Goal: Task Accomplishment & Management: Use online tool/utility

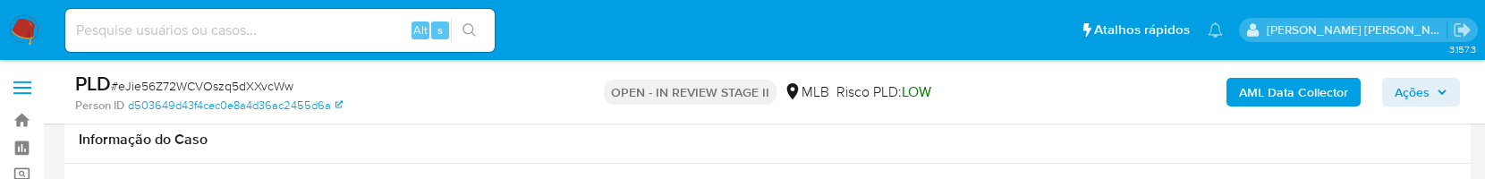
select select "10"
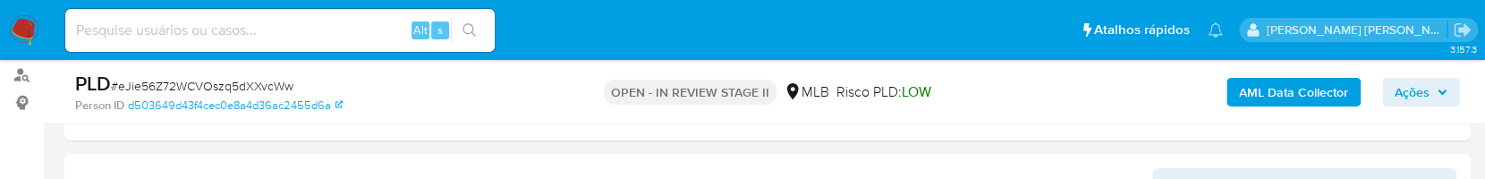
scroll to position [119, 0]
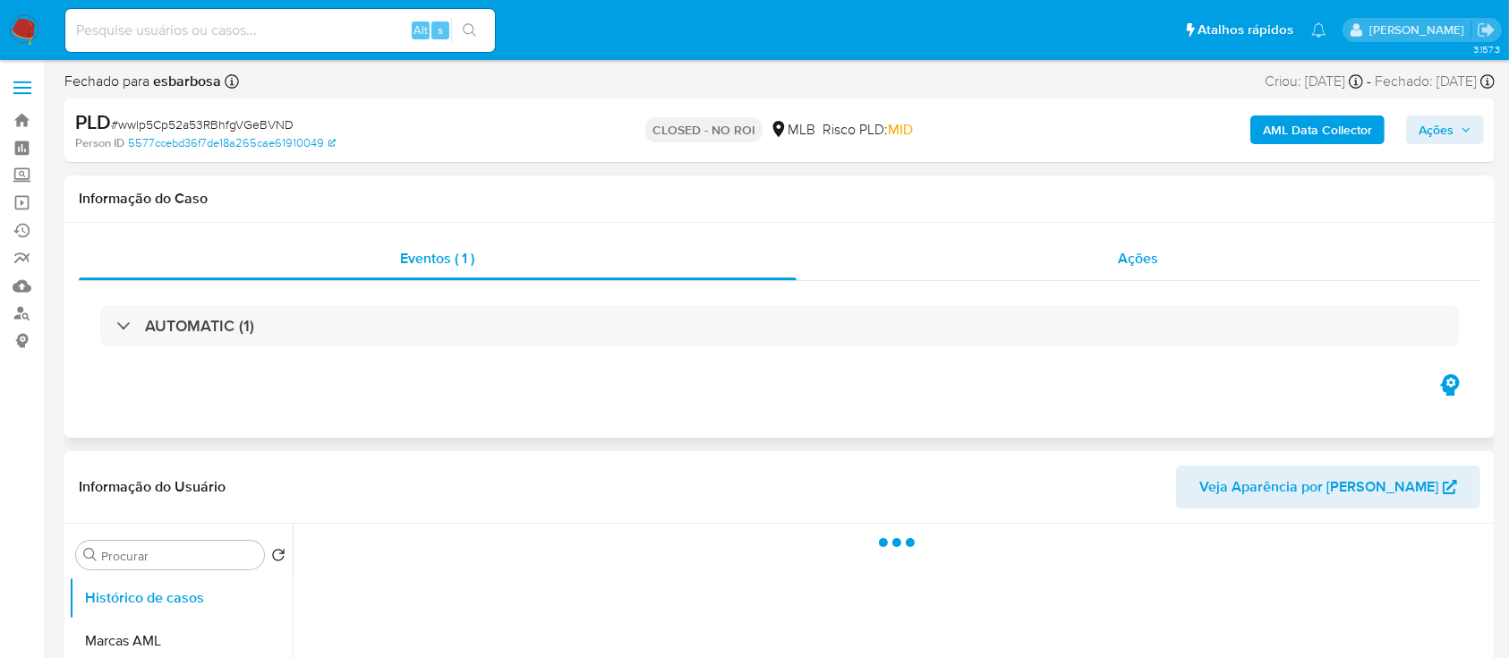
click at [931, 266] on div "Ações" at bounding box center [1138, 258] width 684 height 43
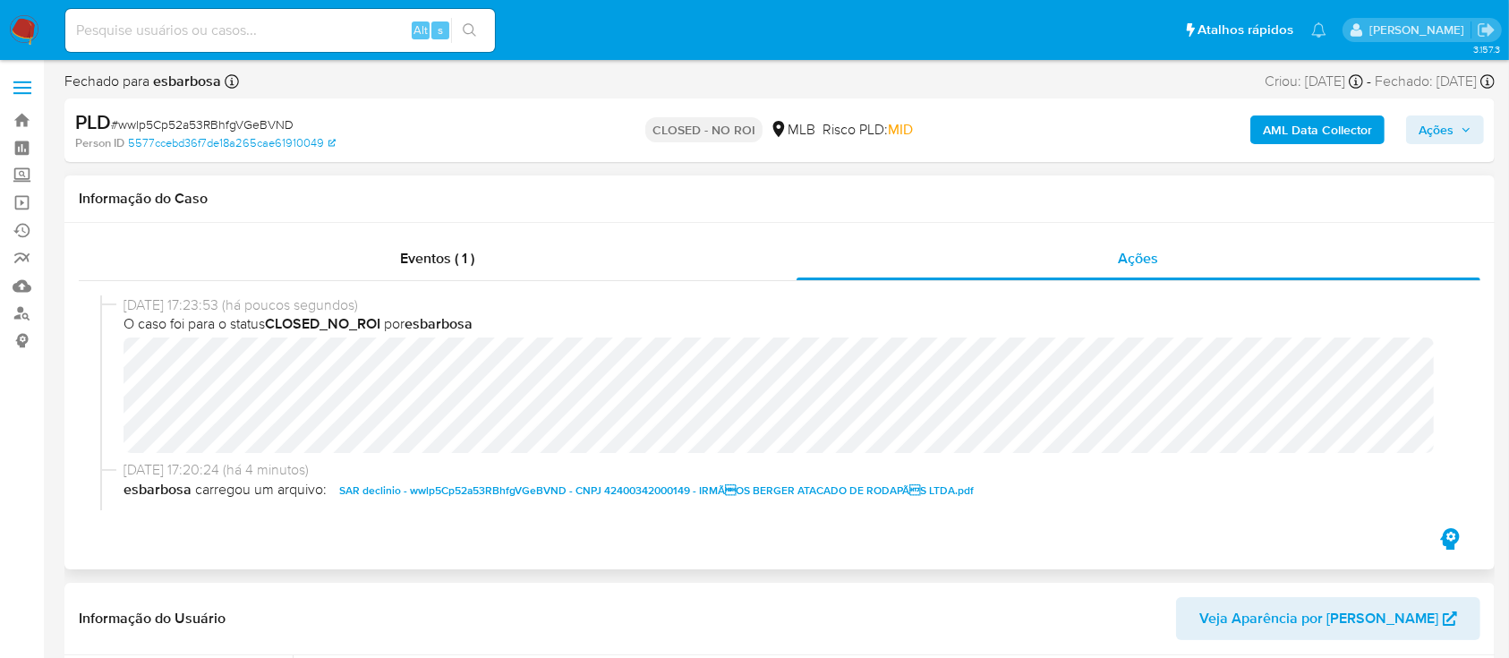
select select "10"
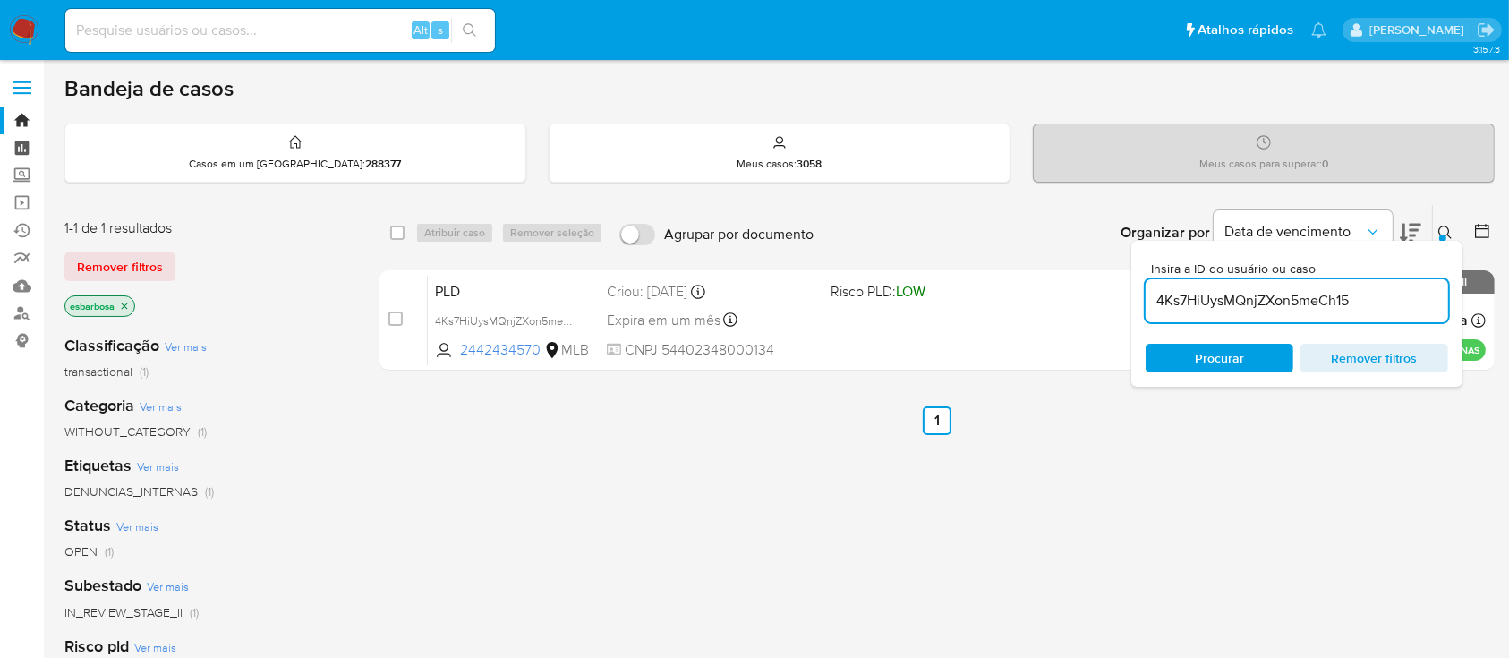
click at [21, 149] on link "Painel" at bounding box center [106, 148] width 213 height 28
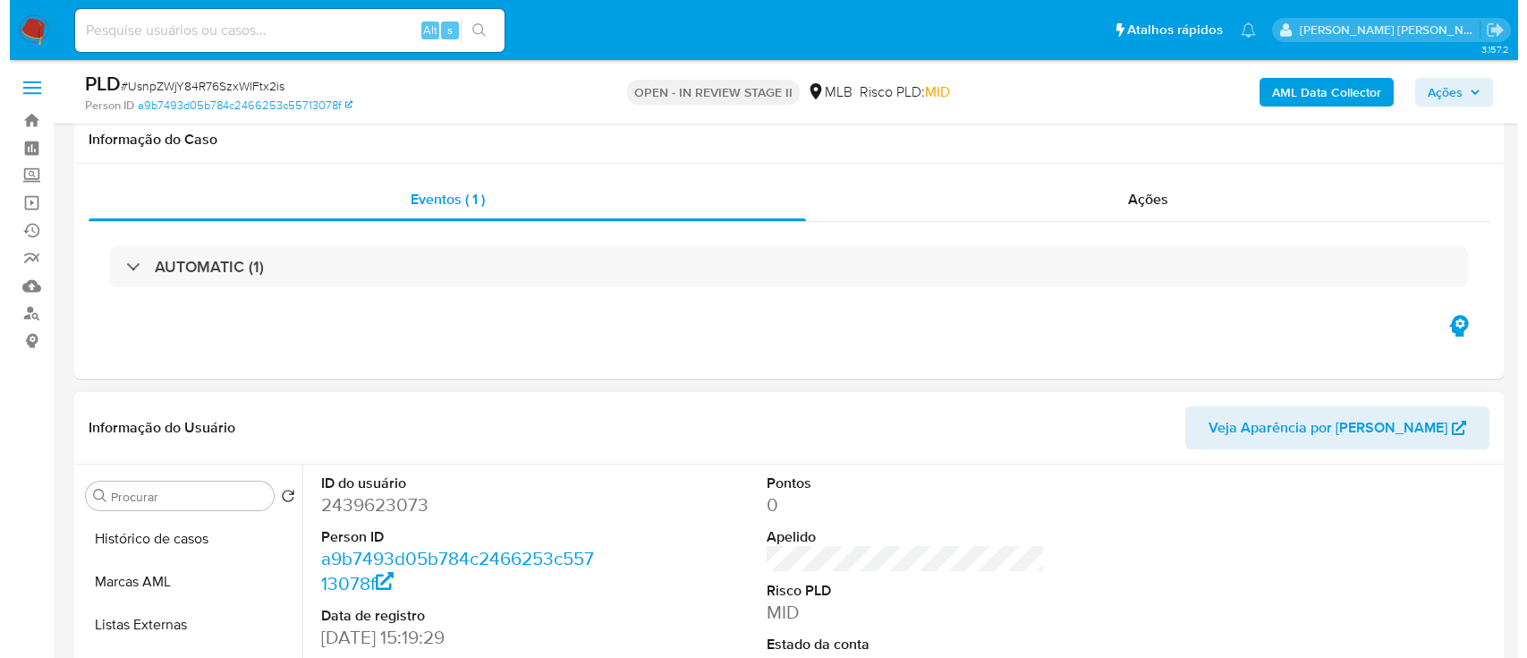
scroll to position [238, 0]
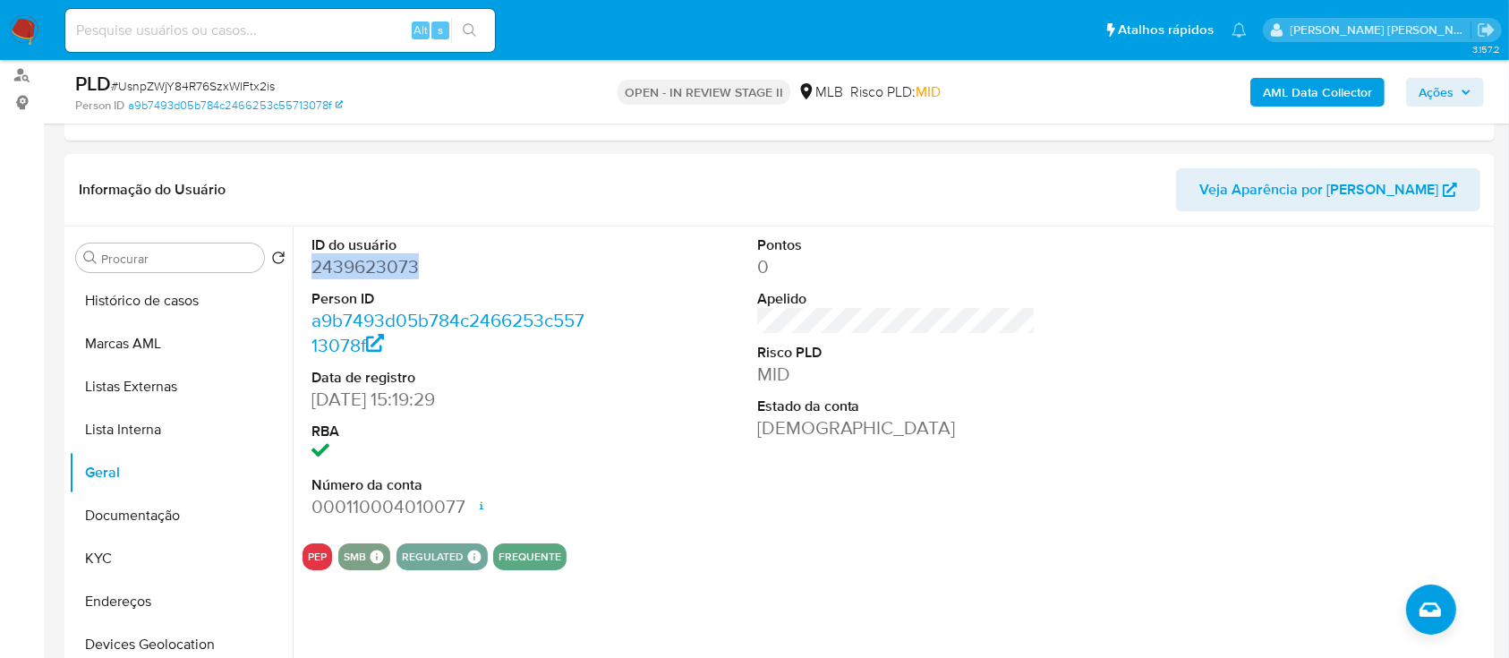
click at [1297, 102] on b "AML Data Collector" at bounding box center [1317, 92] width 109 height 29
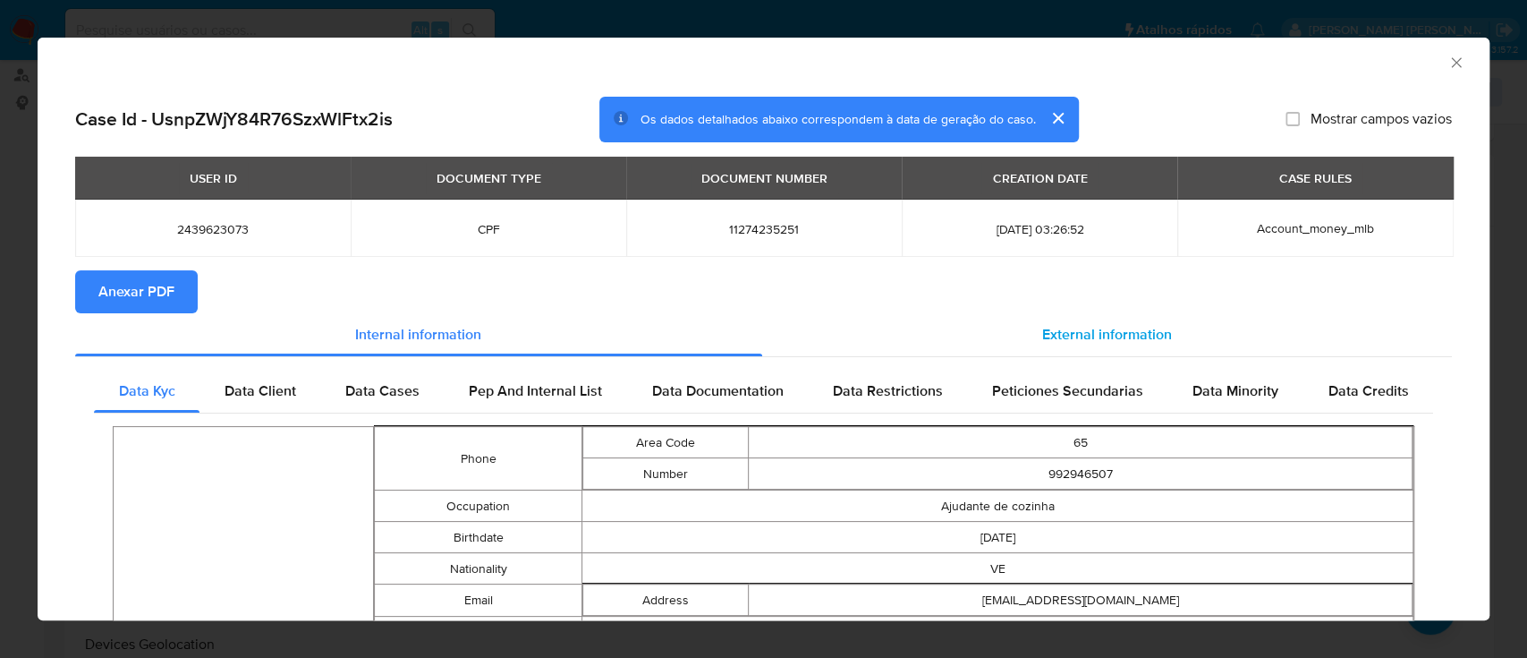
click at [1058, 337] on span "External information" at bounding box center [1107, 334] width 130 height 21
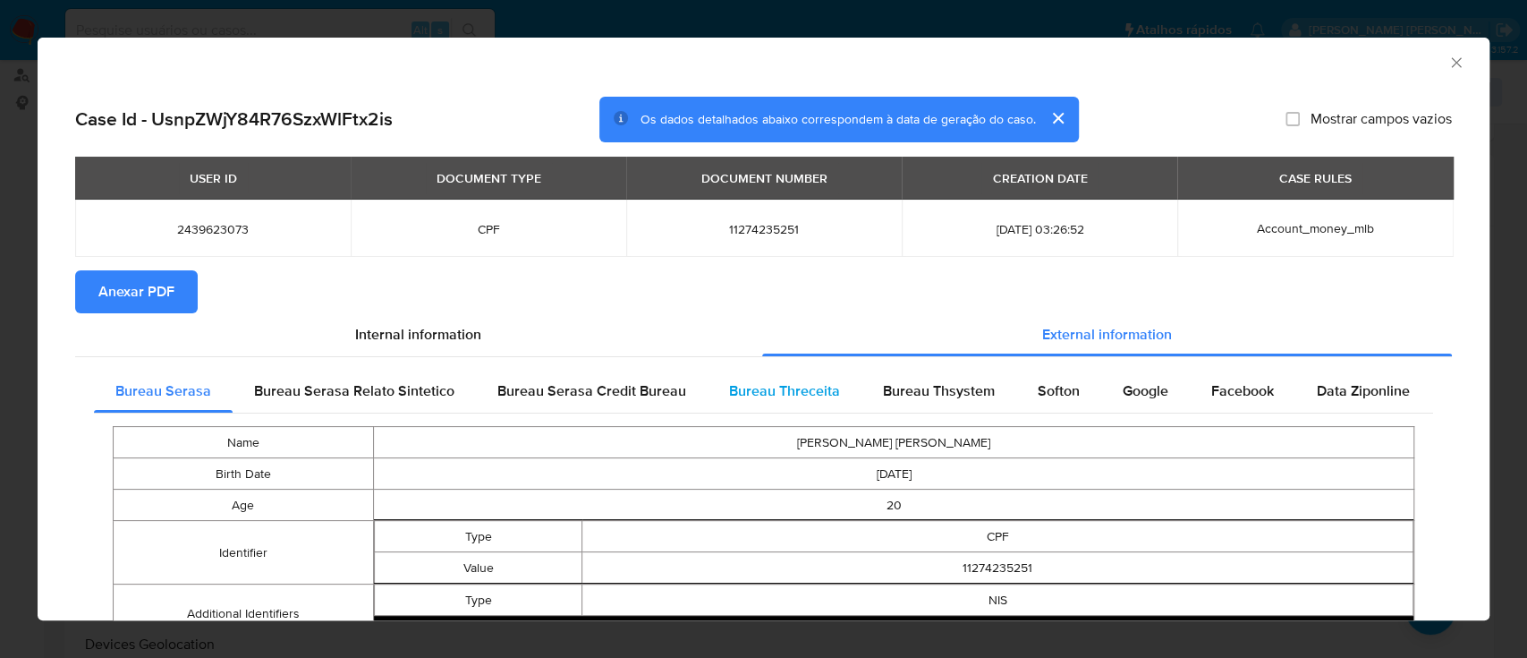
click at [810, 391] on span "Bureau Threceita" at bounding box center [784, 390] width 111 height 21
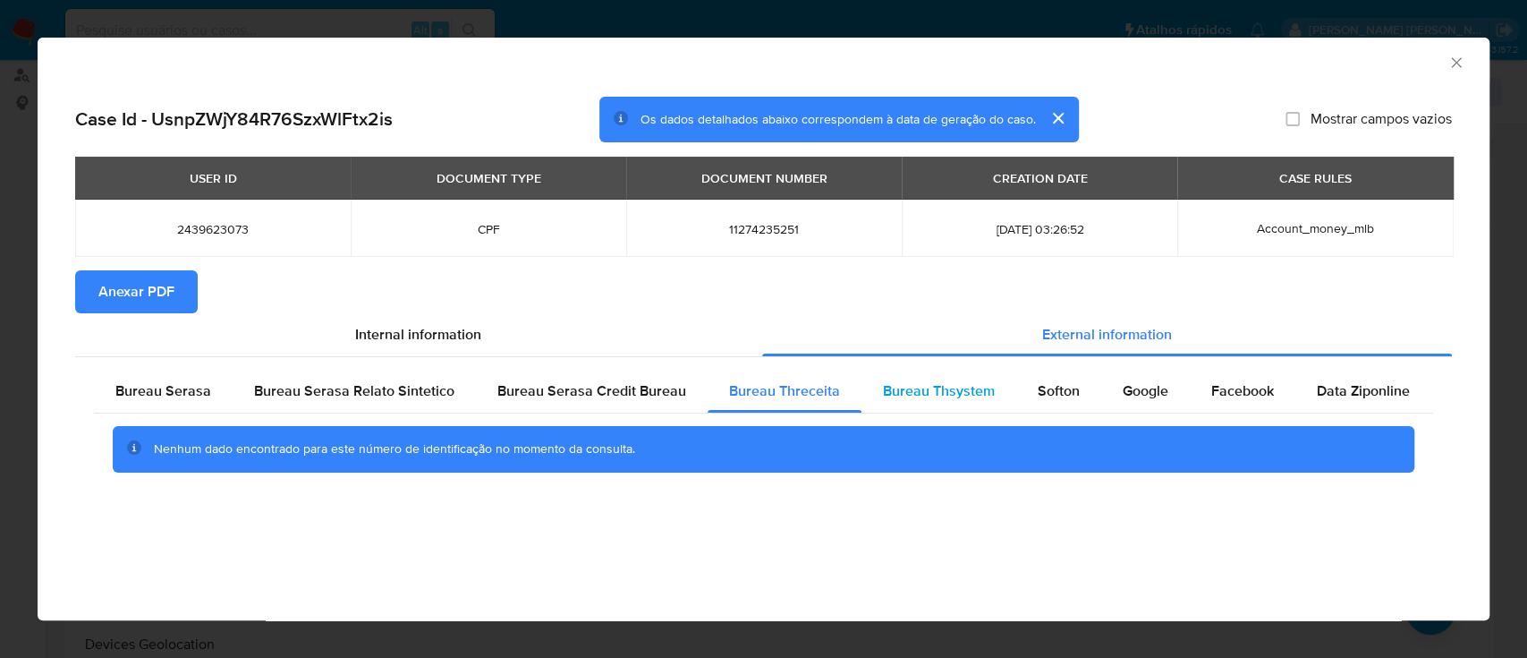
click at [965, 387] on span "Bureau Thsystem" at bounding box center [939, 390] width 112 height 21
click at [187, 388] on span "Bureau Serasa" at bounding box center [163, 390] width 96 height 21
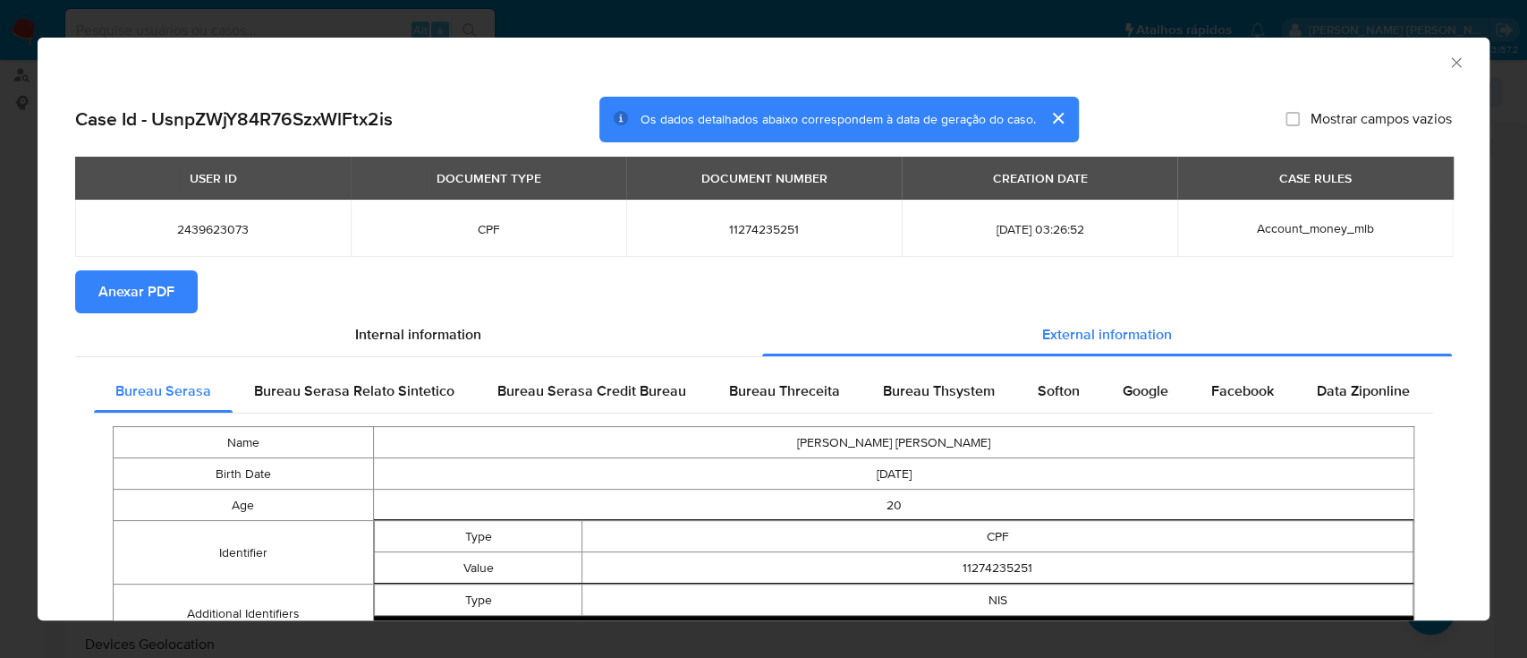
click at [134, 293] on span "Anexar PDF" at bounding box center [136, 291] width 76 height 39
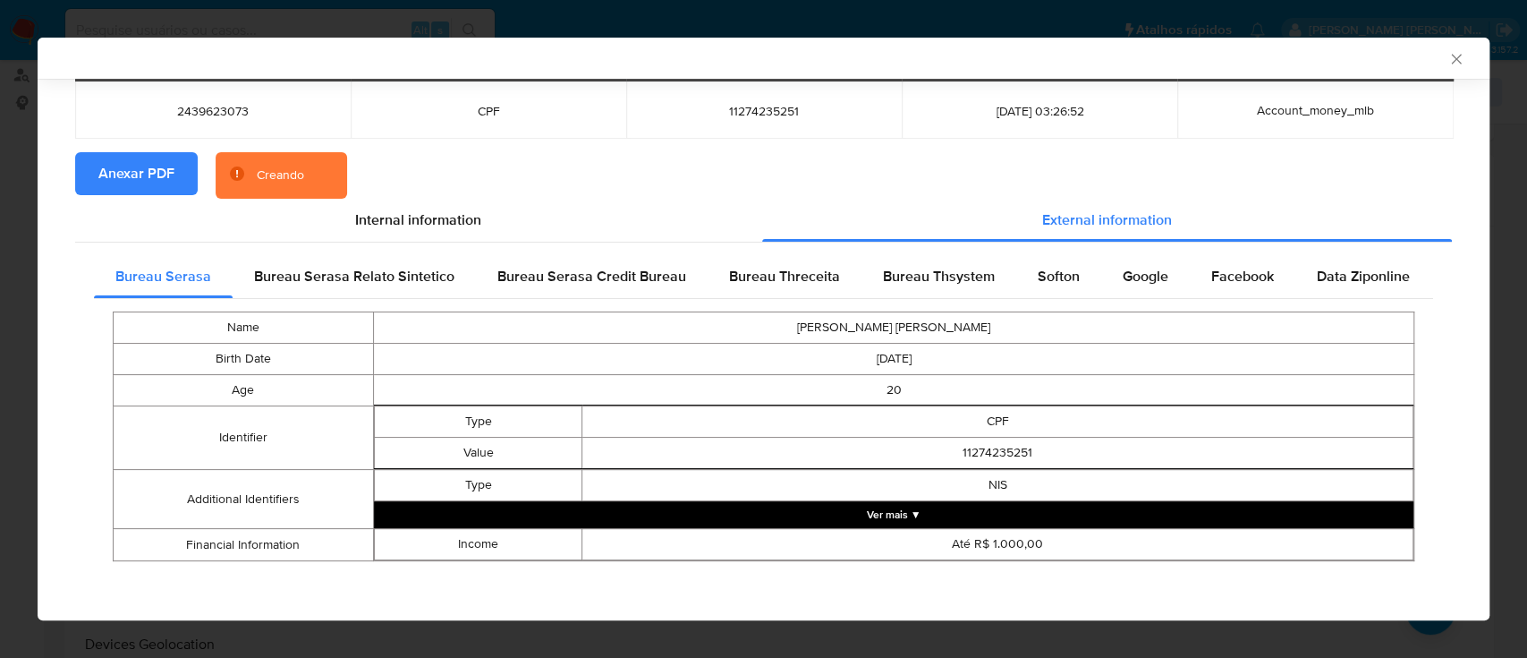
scroll to position [115, 0]
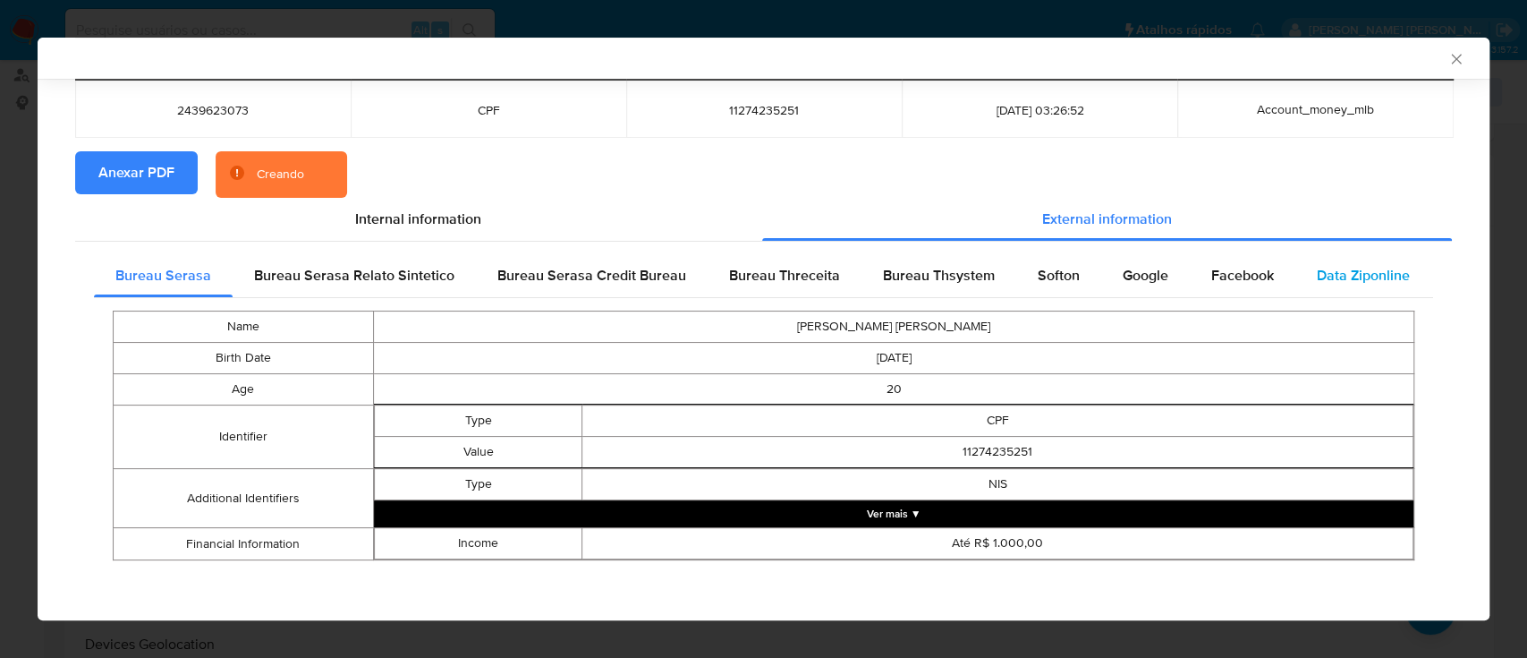
click at [1330, 281] on span "Data Ziponline" at bounding box center [1363, 275] width 93 height 21
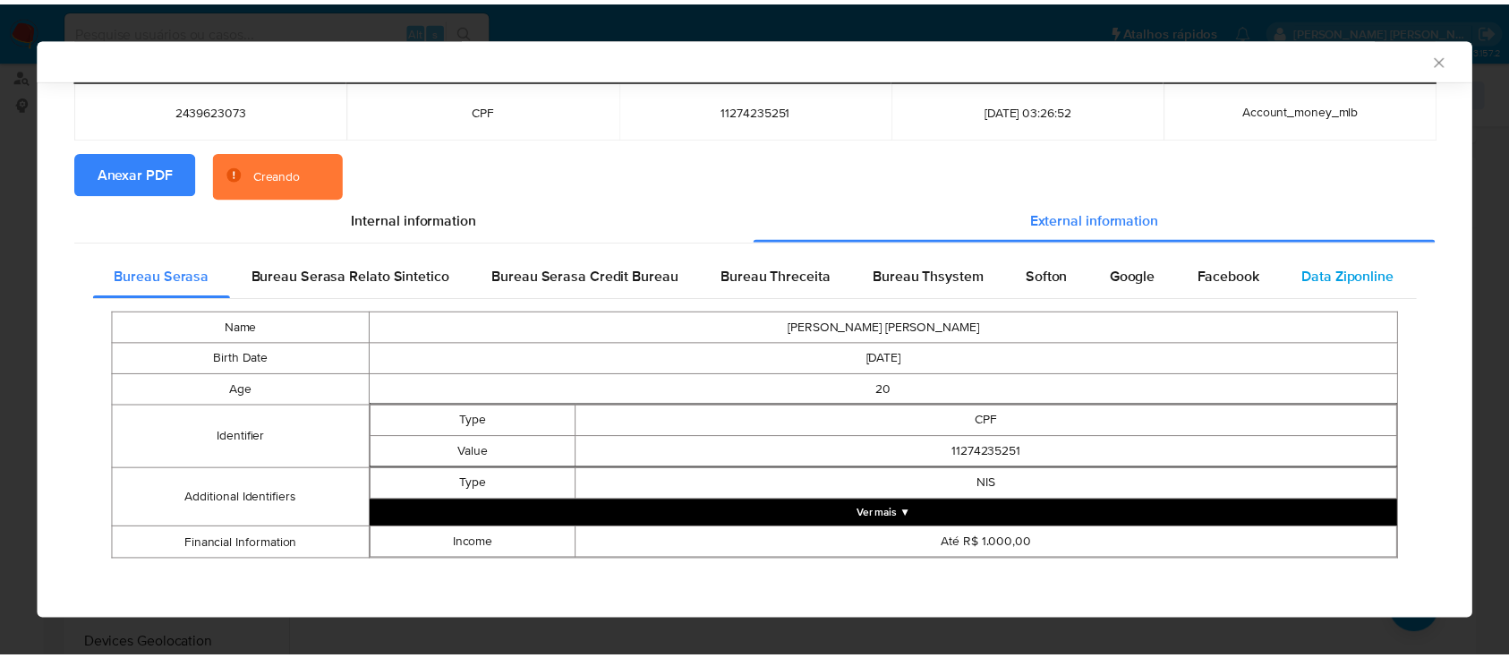
scroll to position [0, 0]
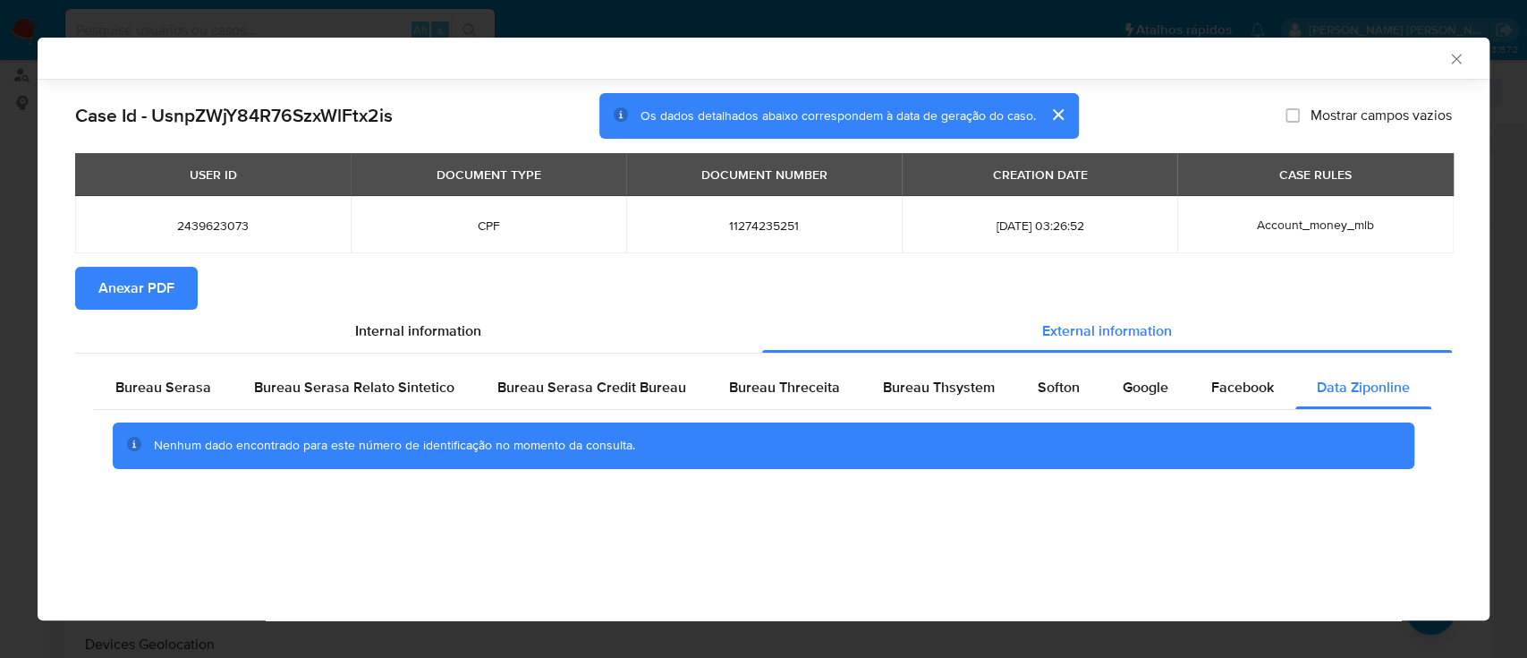
click at [652, 263] on div "USER ID DOCUMENT TYPE DOCUMENT NUMBER CREATION DATE CASE RULES 2439623073 CPF 1…" at bounding box center [763, 210] width 1377 height 114
click at [1462, 61] on icon "Fechar a janela" at bounding box center [1457, 59] width 18 height 18
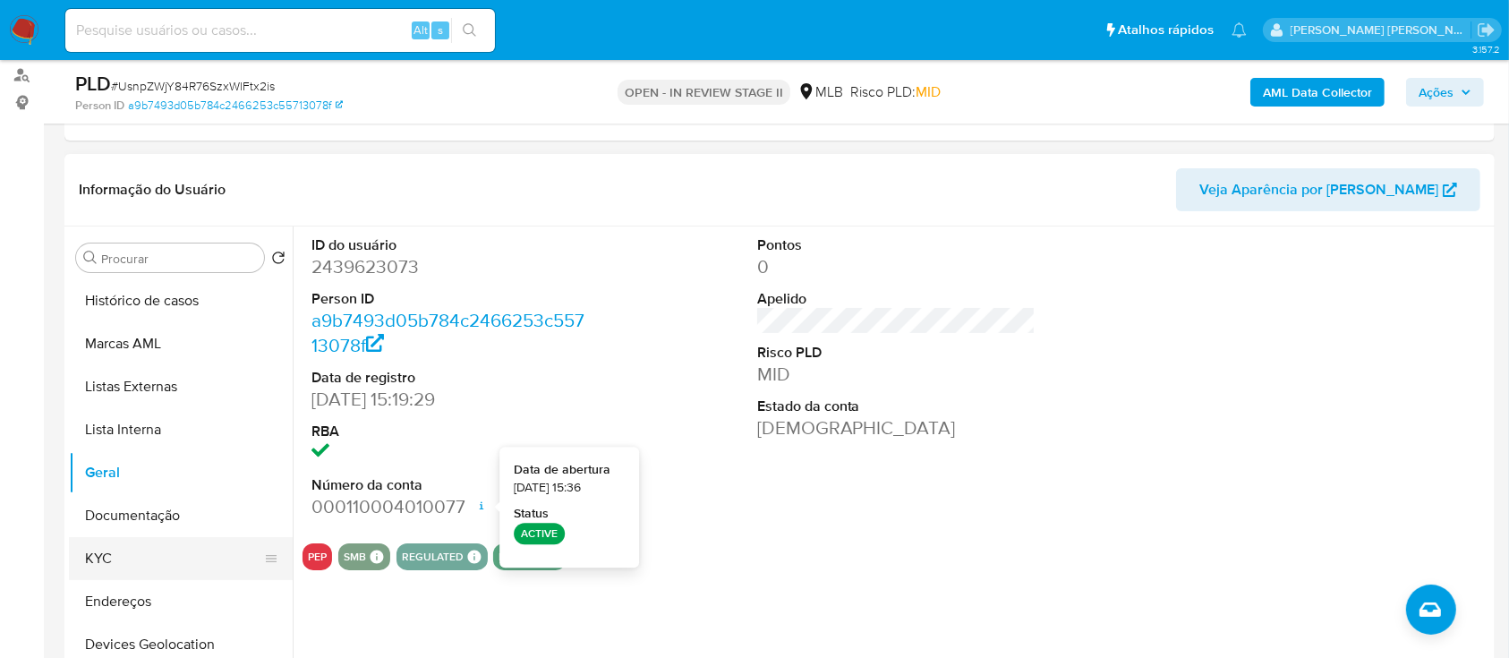
click at [138, 545] on button "KYC" at bounding box center [173, 558] width 209 height 43
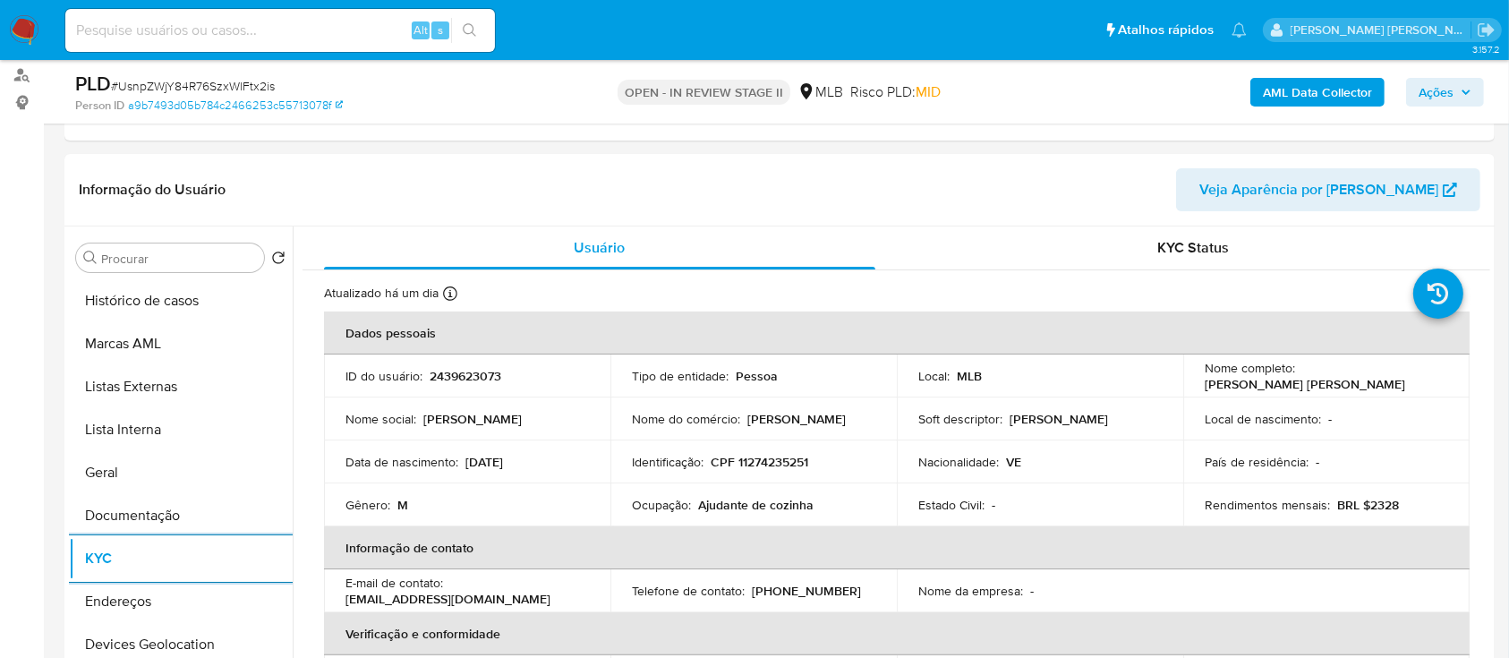
click at [258, 87] on span "# UsnpZWjY84R76SzxWlFtx2is" at bounding box center [193, 86] width 164 height 18
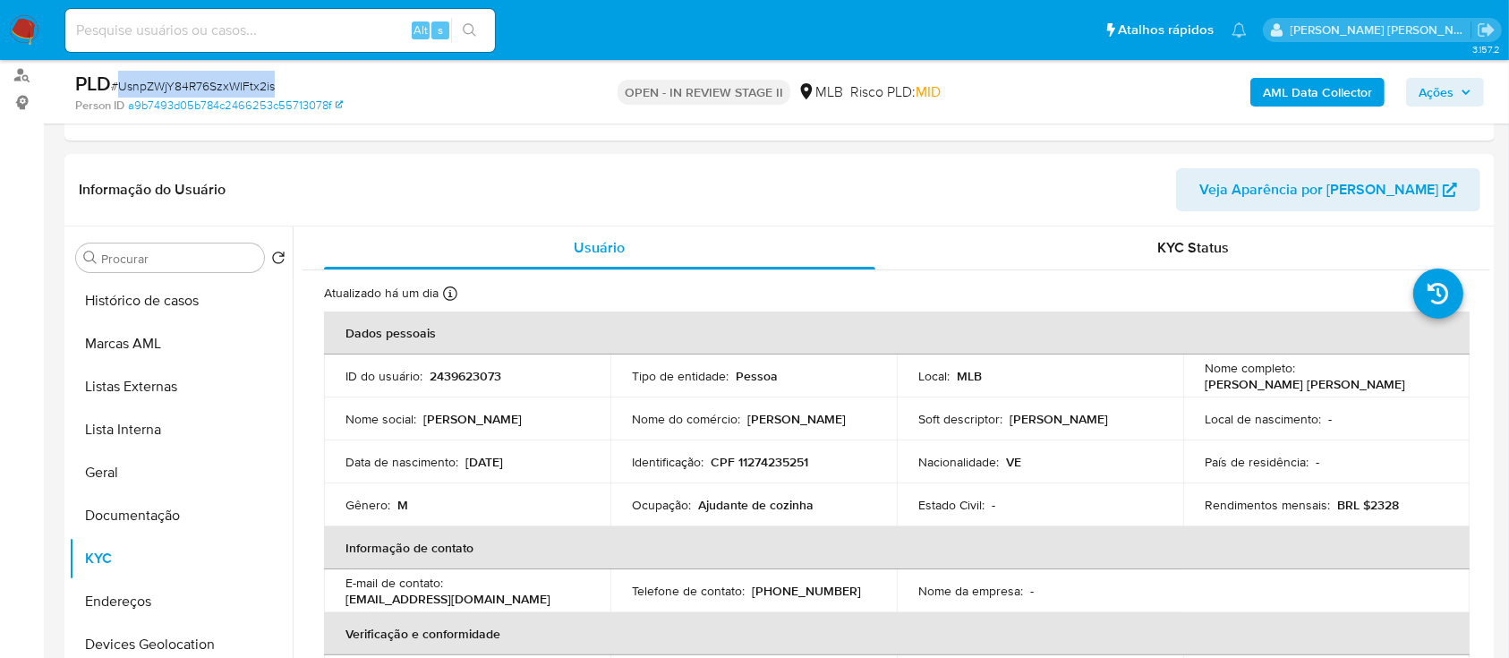
click at [258, 87] on span "# UsnpZWjY84R76SzxWlFtx2is" at bounding box center [193, 86] width 164 height 18
copy span "UsnpZWjY84R76SzxWlFtx2is"
click at [123, 480] on button "Geral" at bounding box center [173, 472] width 209 height 43
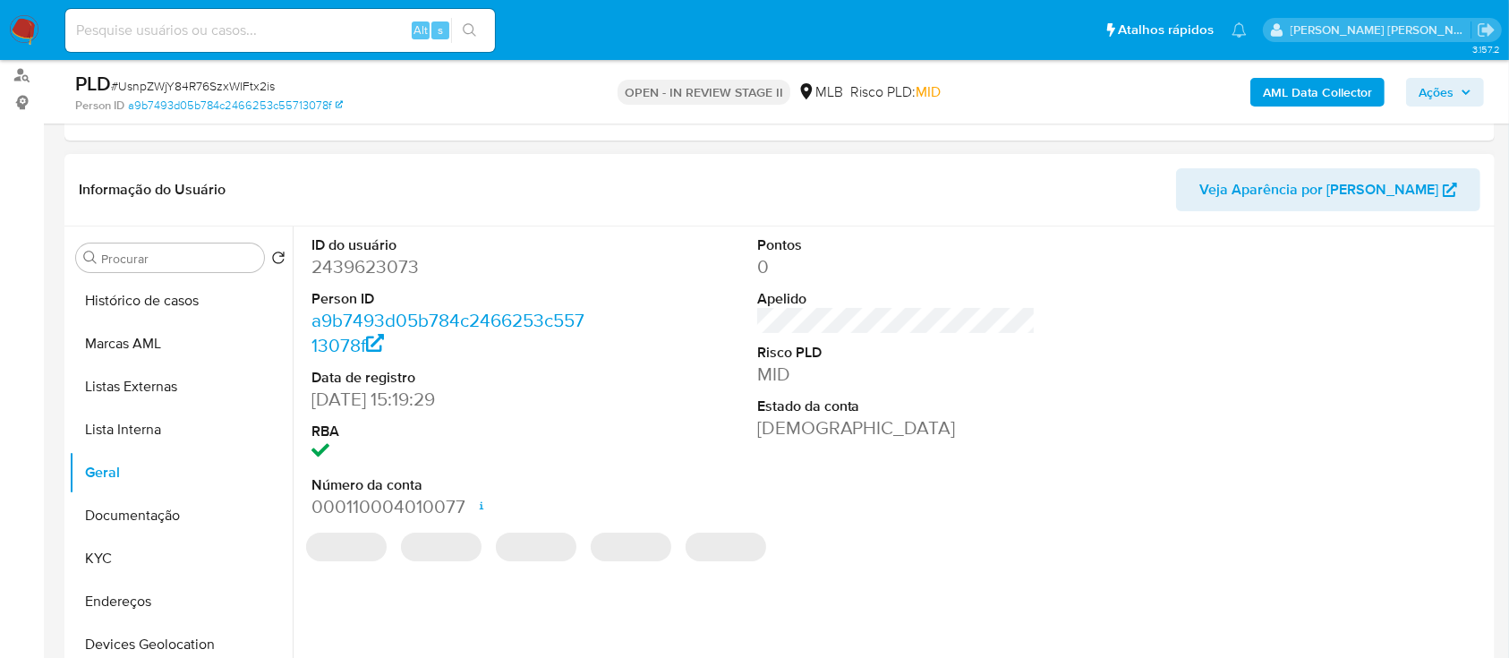
click at [401, 265] on dd "2439623073" at bounding box center [450, 266] width 279 height 25
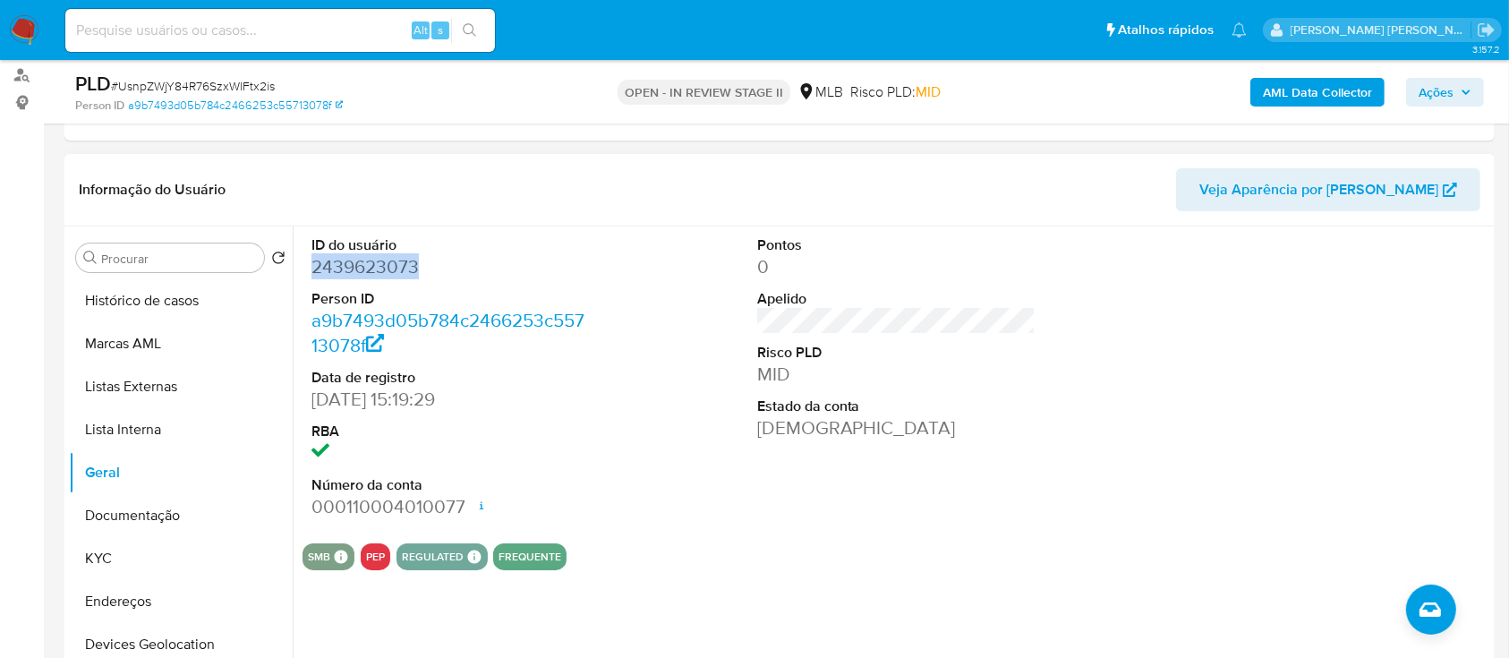
copy dd "2439623073"
click at [1417, 98] on button "Ações" at bounding box center [1445, 92] width 78 height 29
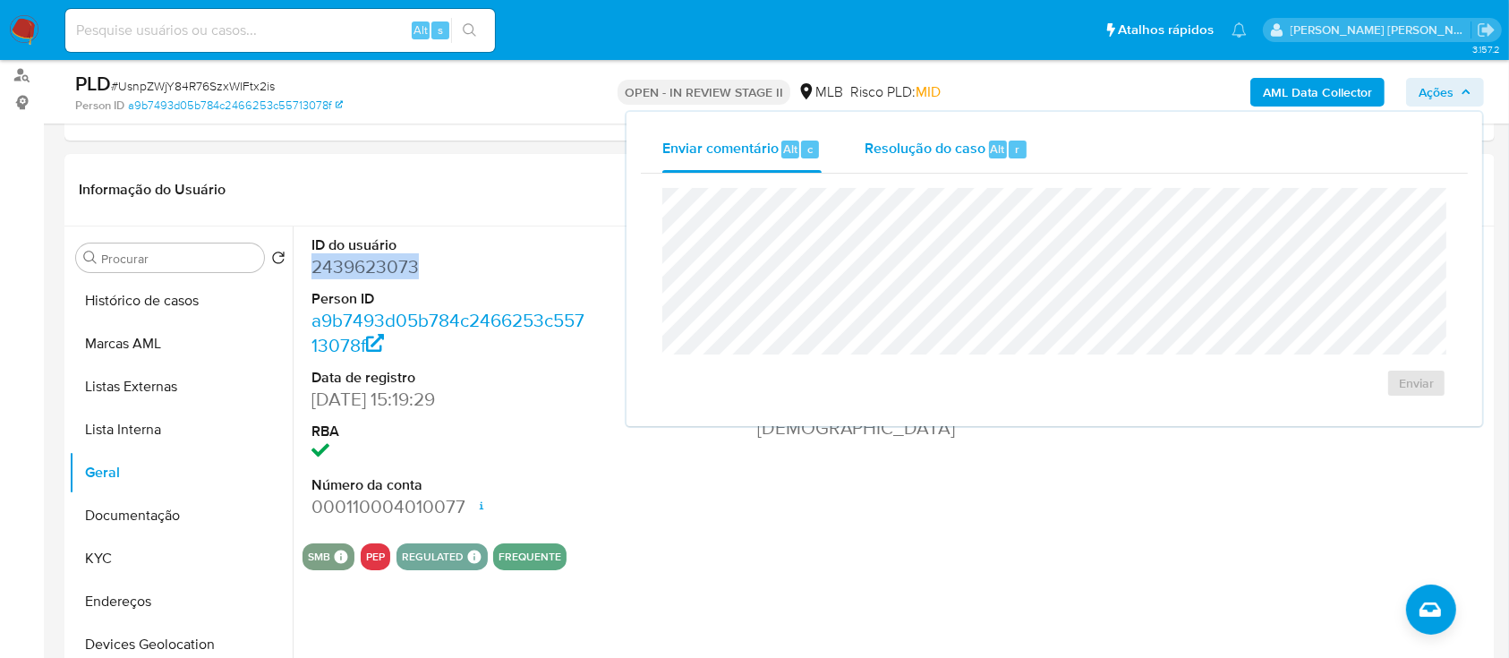
drag, startPoint x: 920, startPoint y: 153, endPoint x: 938, endPoint y: 168, distance: 23.5
click at [919, 153] on span "Resolução do caso" at bounding box center [924, 148] width 121 height 21
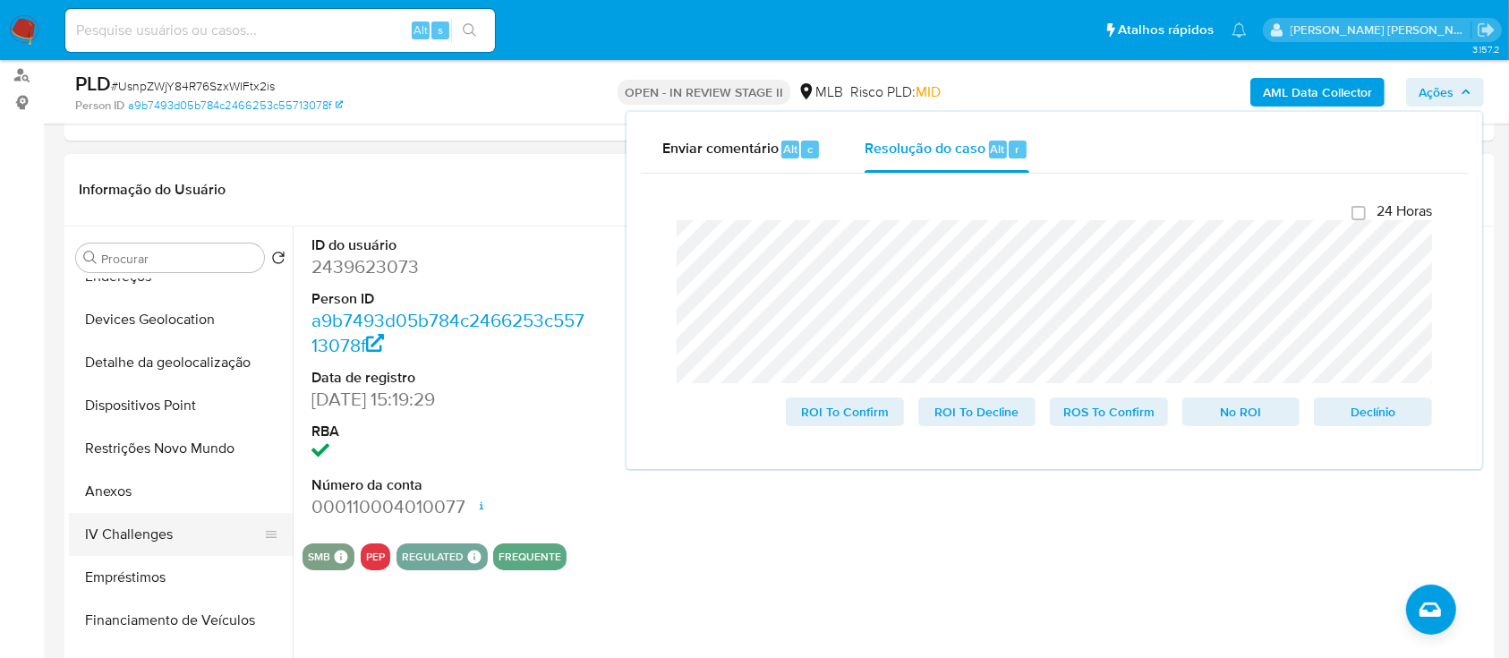
scroll to position [358, 0]
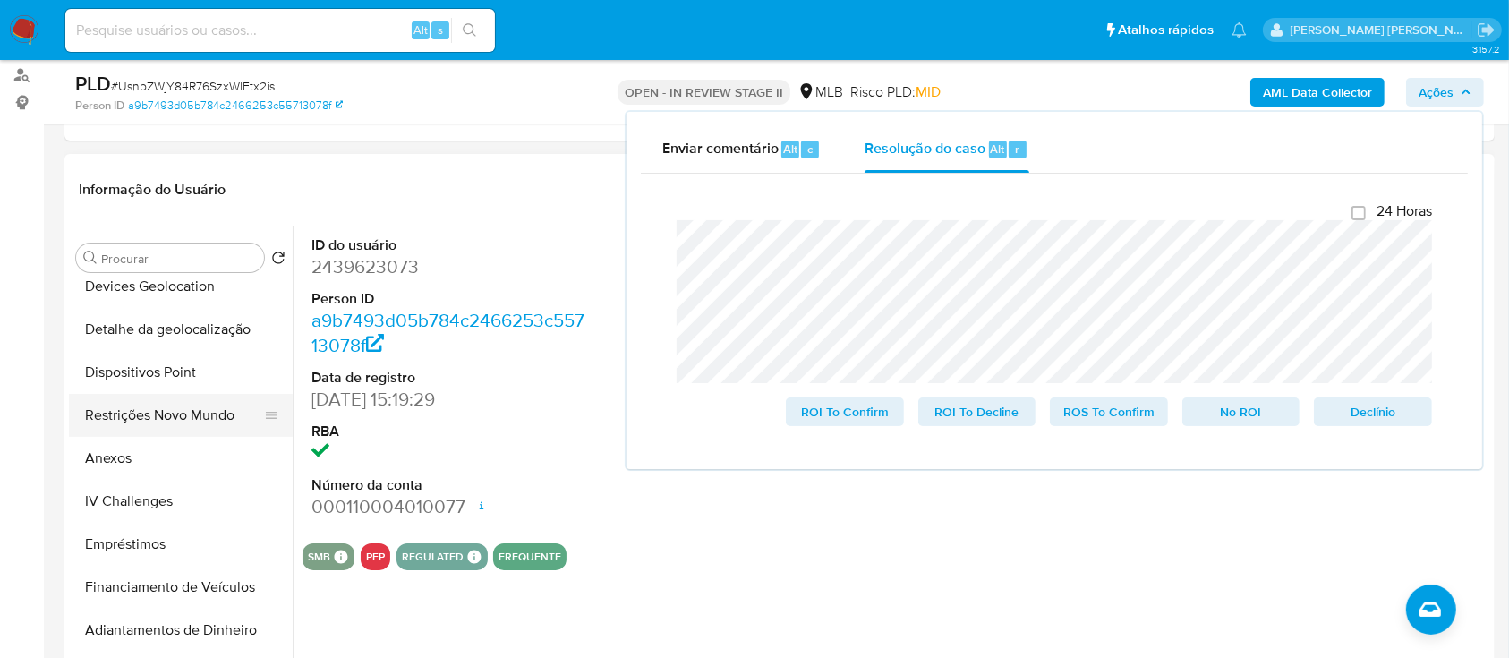
click at [182, 411] on button "Restrições Novo Mundo" at bounding box center [173, 415] width 209 height 43
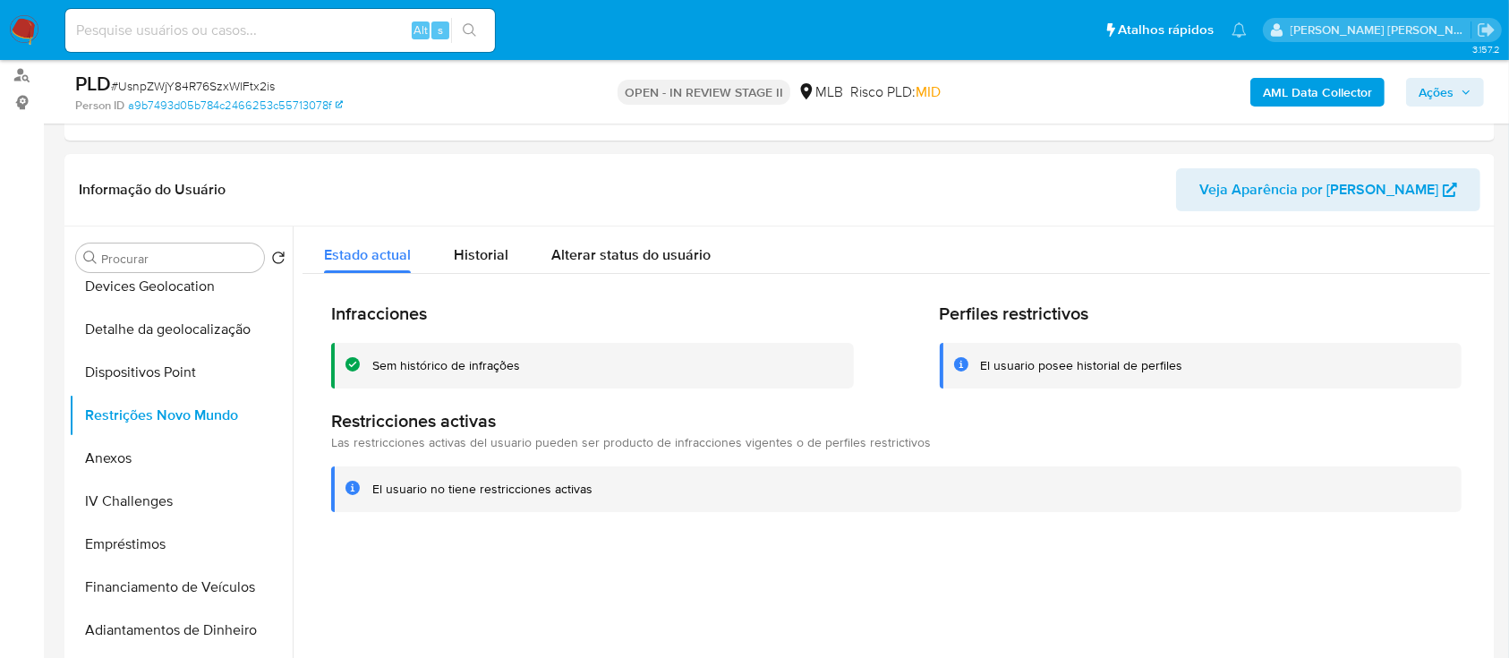
click at [450, 361] on div "Sem histórico de infrações" at bounding box center [446, 365] width 148 height 17
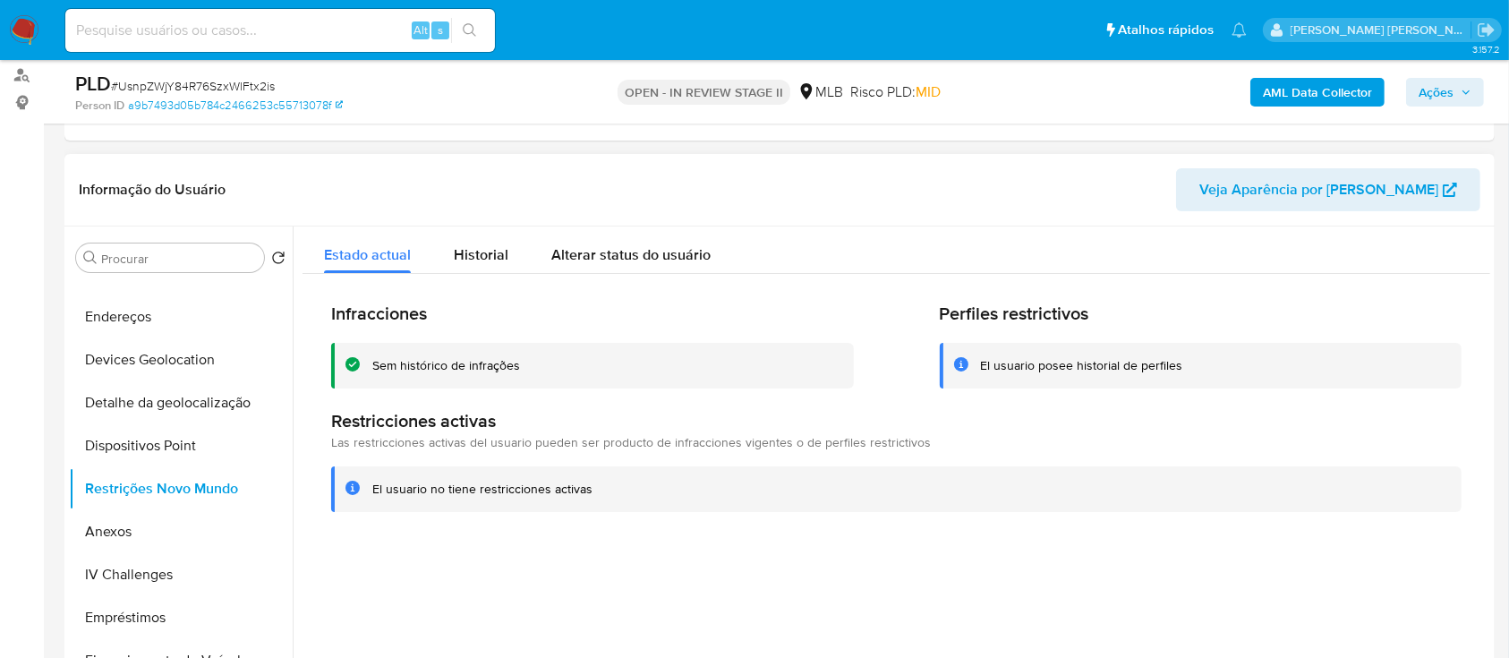
scroll to position [0, 0]
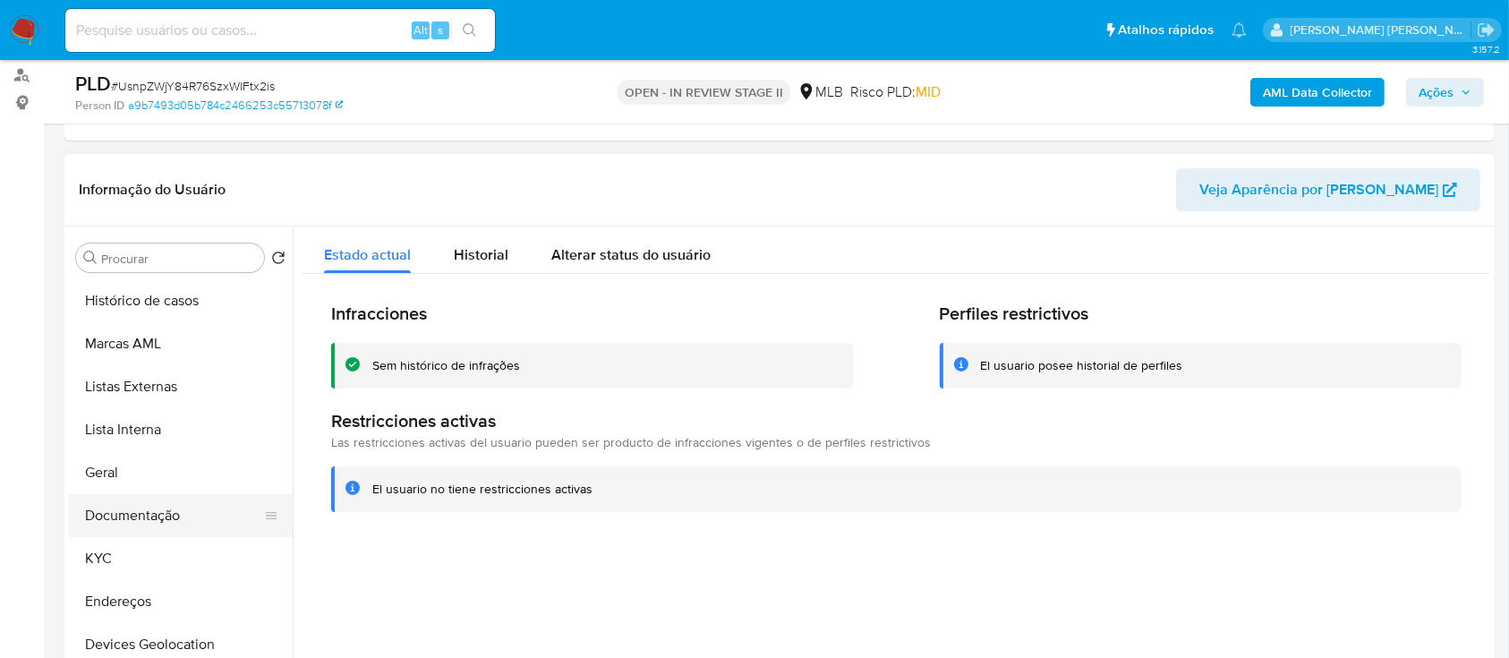
click at [159, 519] on button "Documentação" at bounding box center [173, 515] width 209 height 43
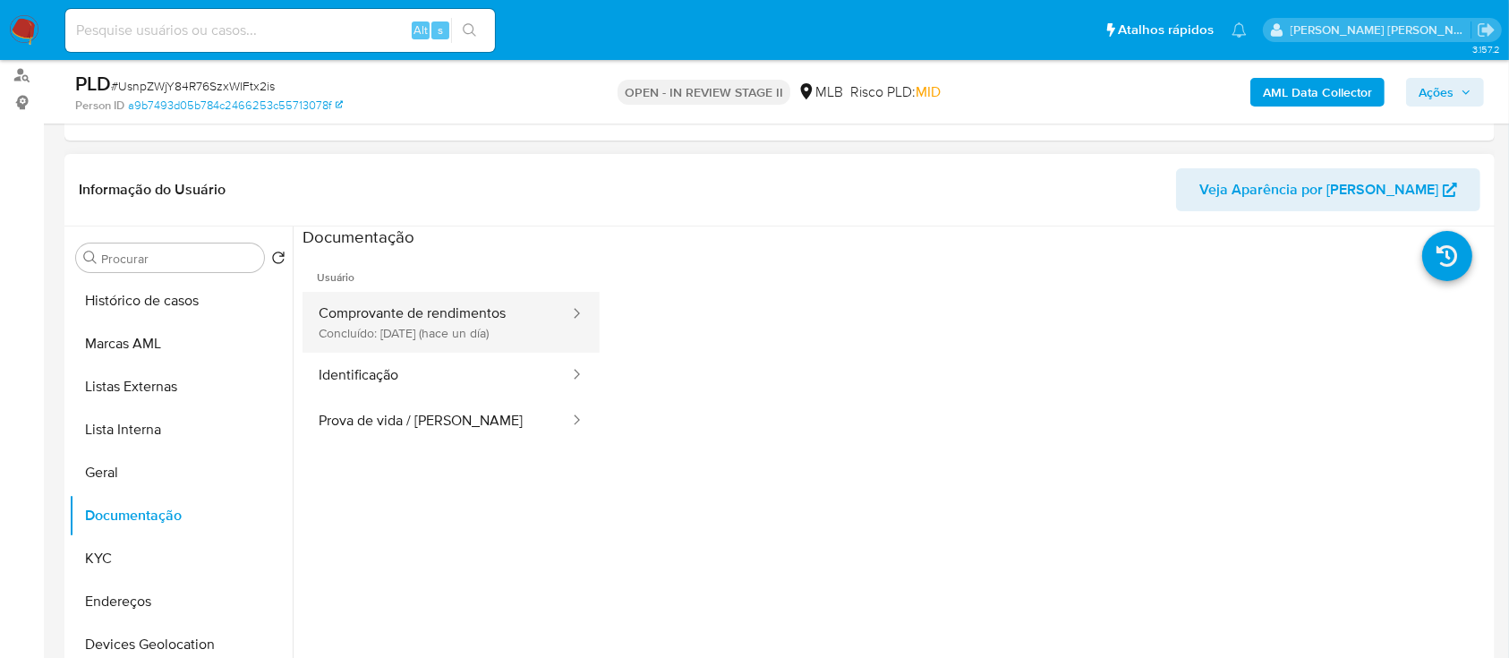
click at [440, 316] on button "Comprovante de rendimentos Concluído: 04/09/2025 (hace un día)" at bounding box center [436, 322] width 268 height 61
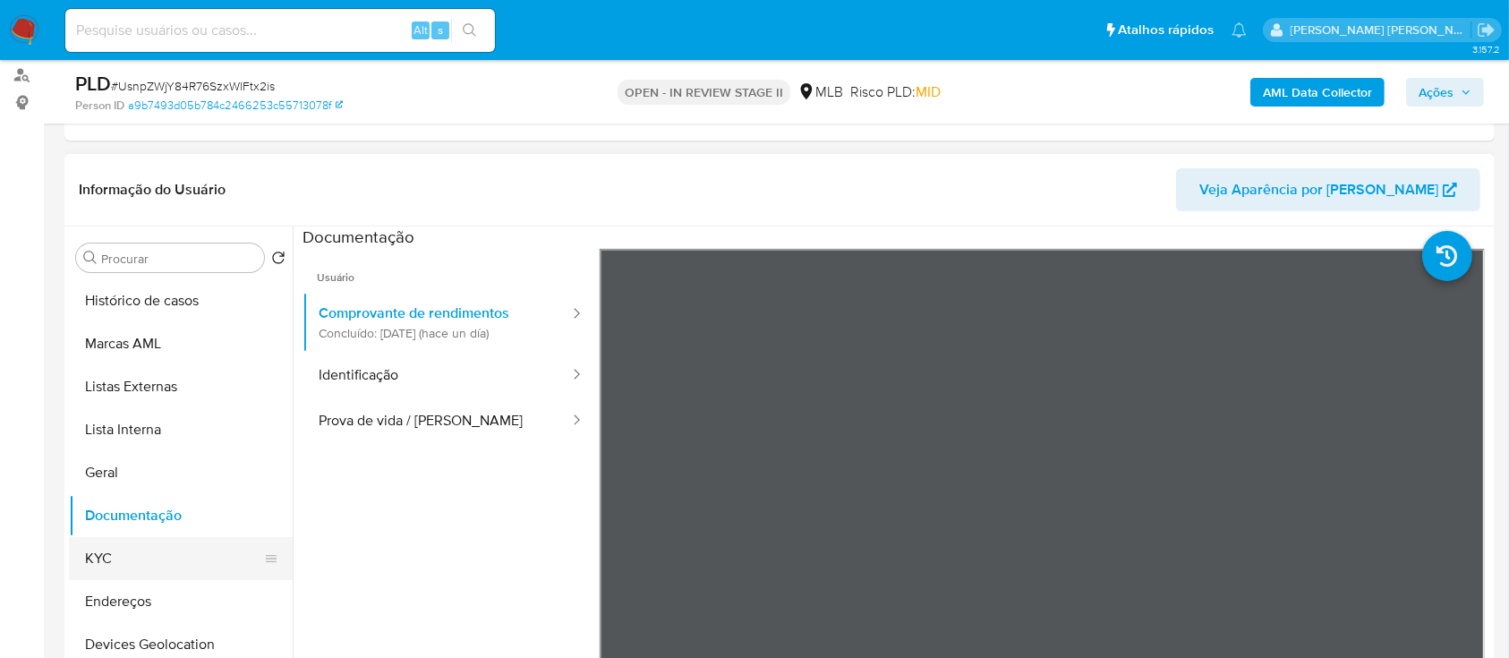
click at [116, 551] on button "KYC" at bounding box center [173, 558] width 209 height 43
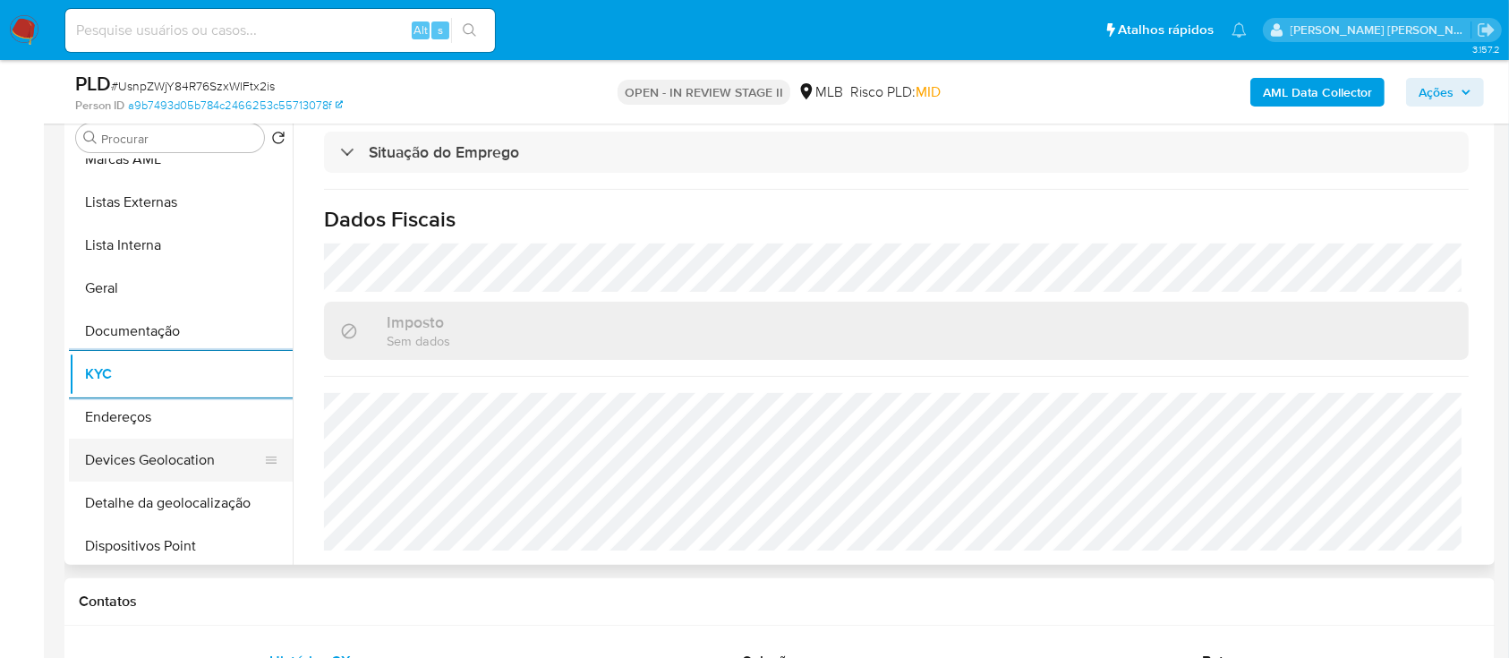
scroll to position [119, 0]
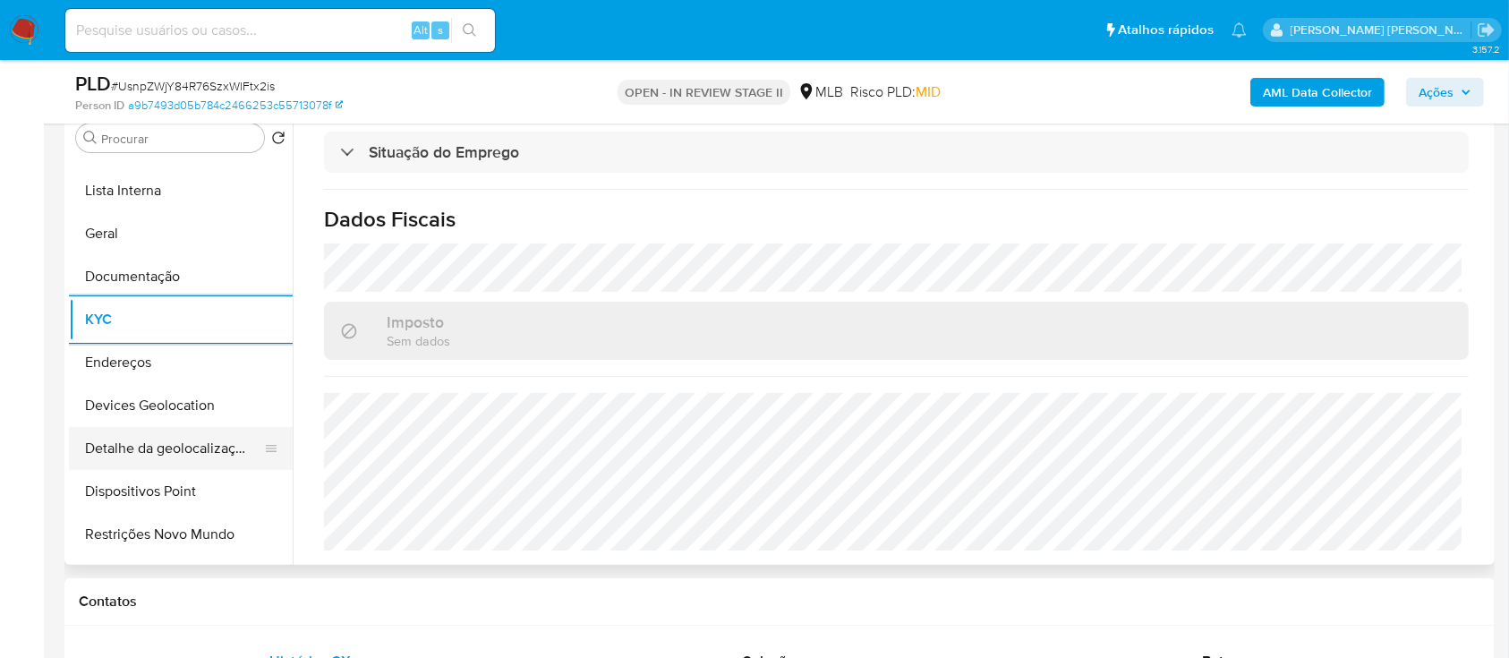
click at [187, 445] on button "Detalhe da geolocalização" at bounding box center [173, 448] width 209 height 43
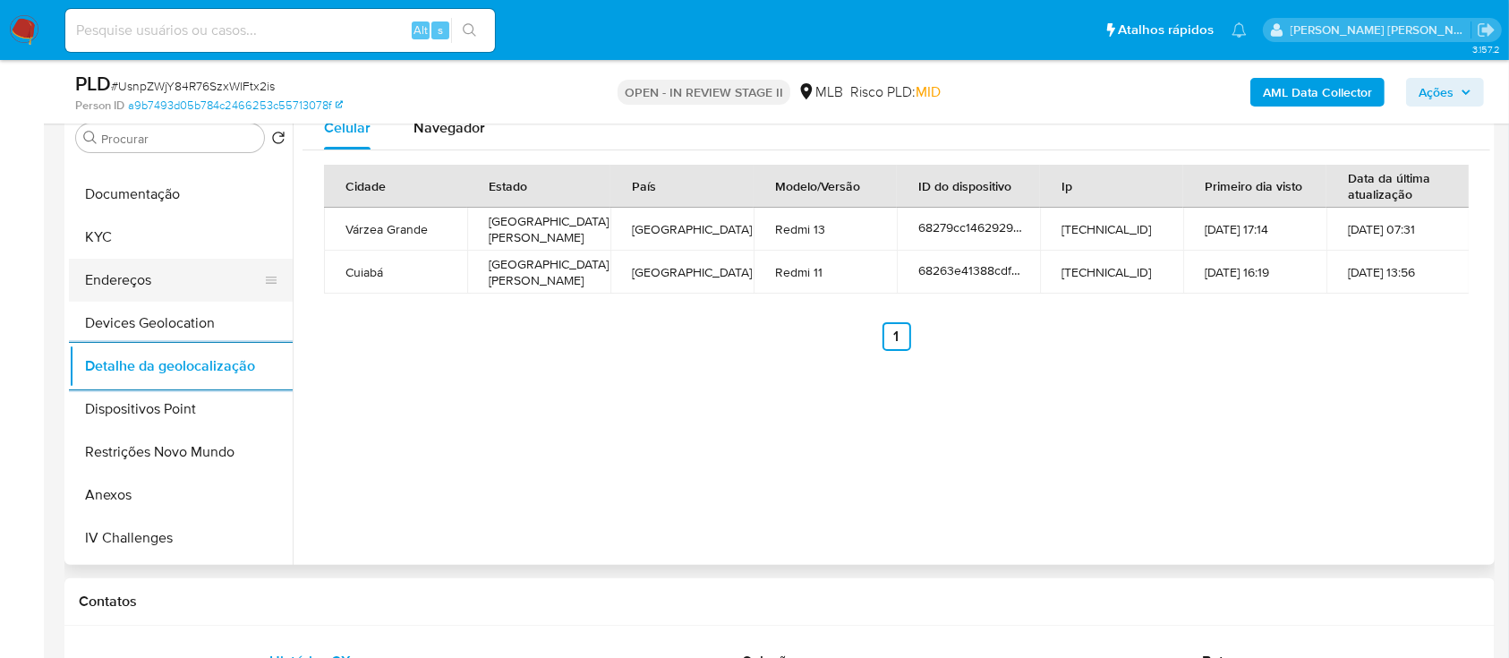
scroll to position [358, 0]
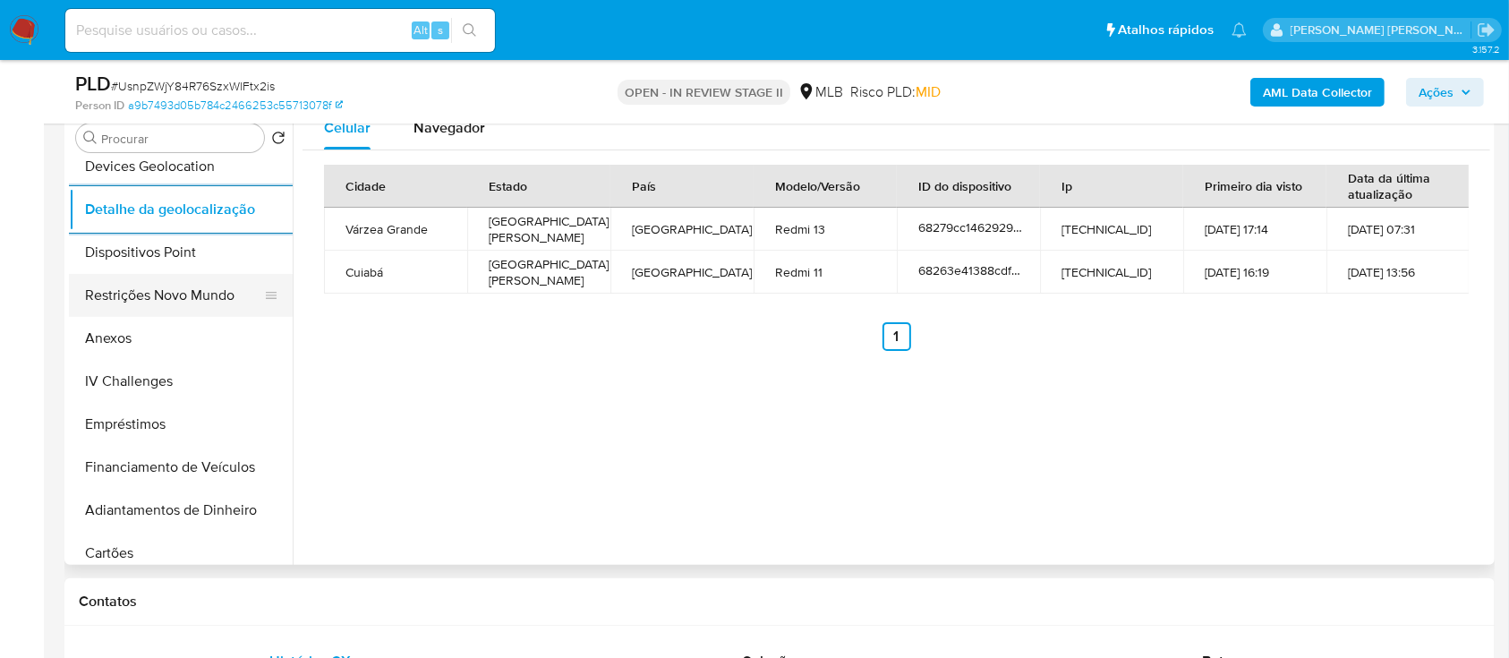
click at [207, 298] on button "Restrições Novo Mundo" at bounding box center [173, 295] width 209 height 43
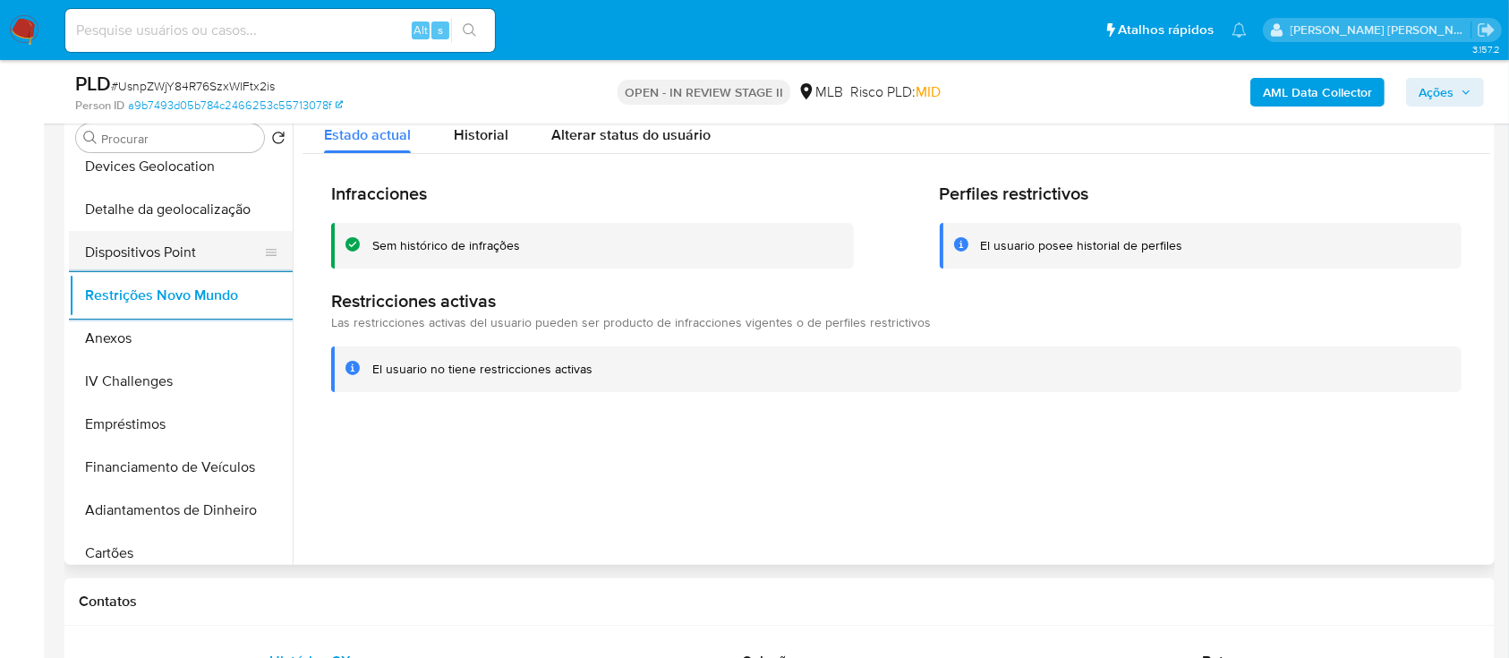
click at [205, 254] on button "Dispositivos Point" at bounding box center [173, 252] width 209 height 43
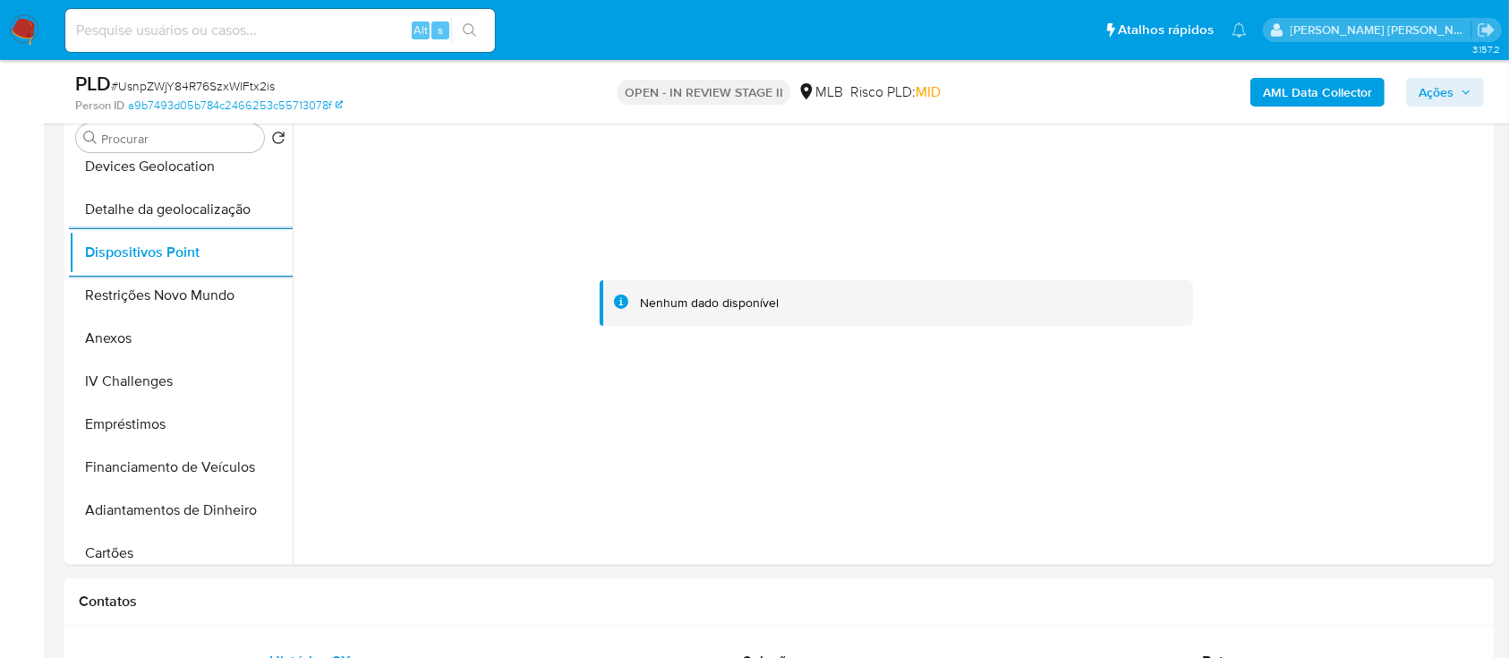
scroll to position [0, 0]
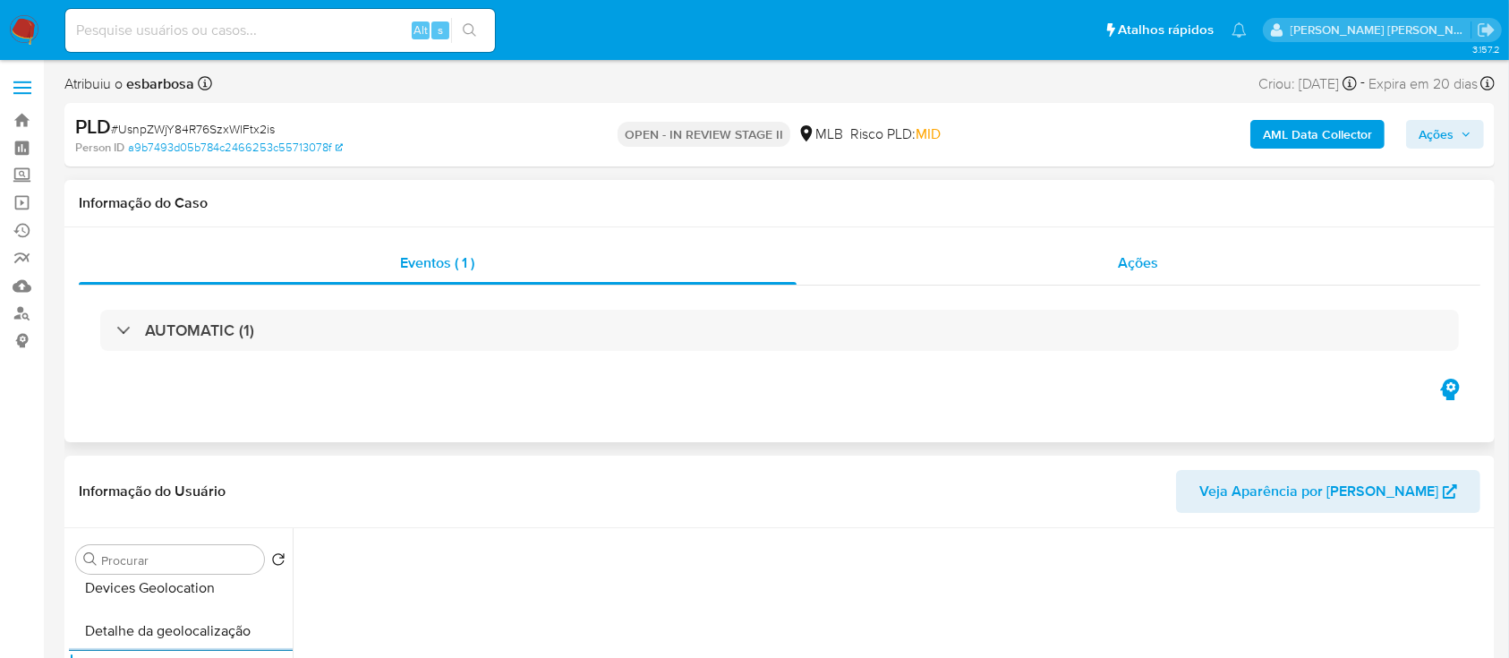
click at [1075, 250] on div "Ações" at bounding box center [1138, 263] width 684 height 43
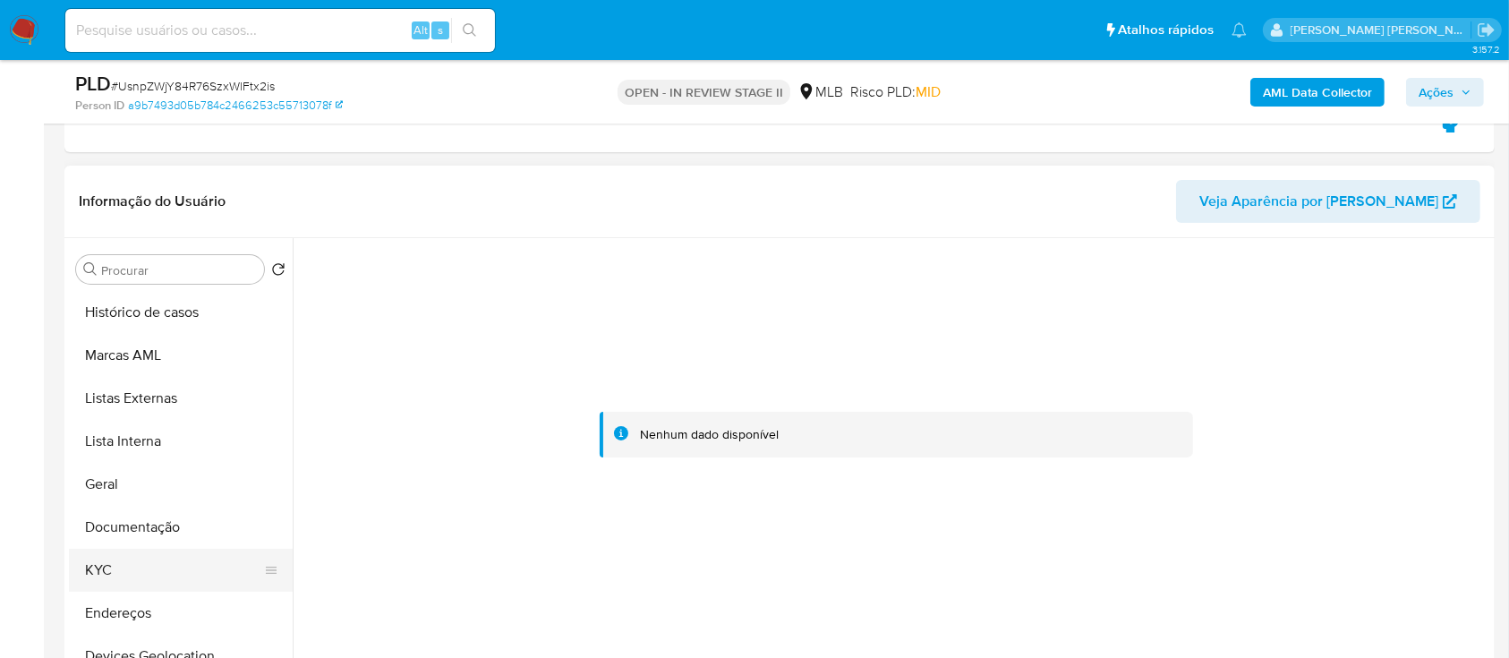
click at [115, 563] on button "KYC" at bounding box center [173, 570] width 209 height 43
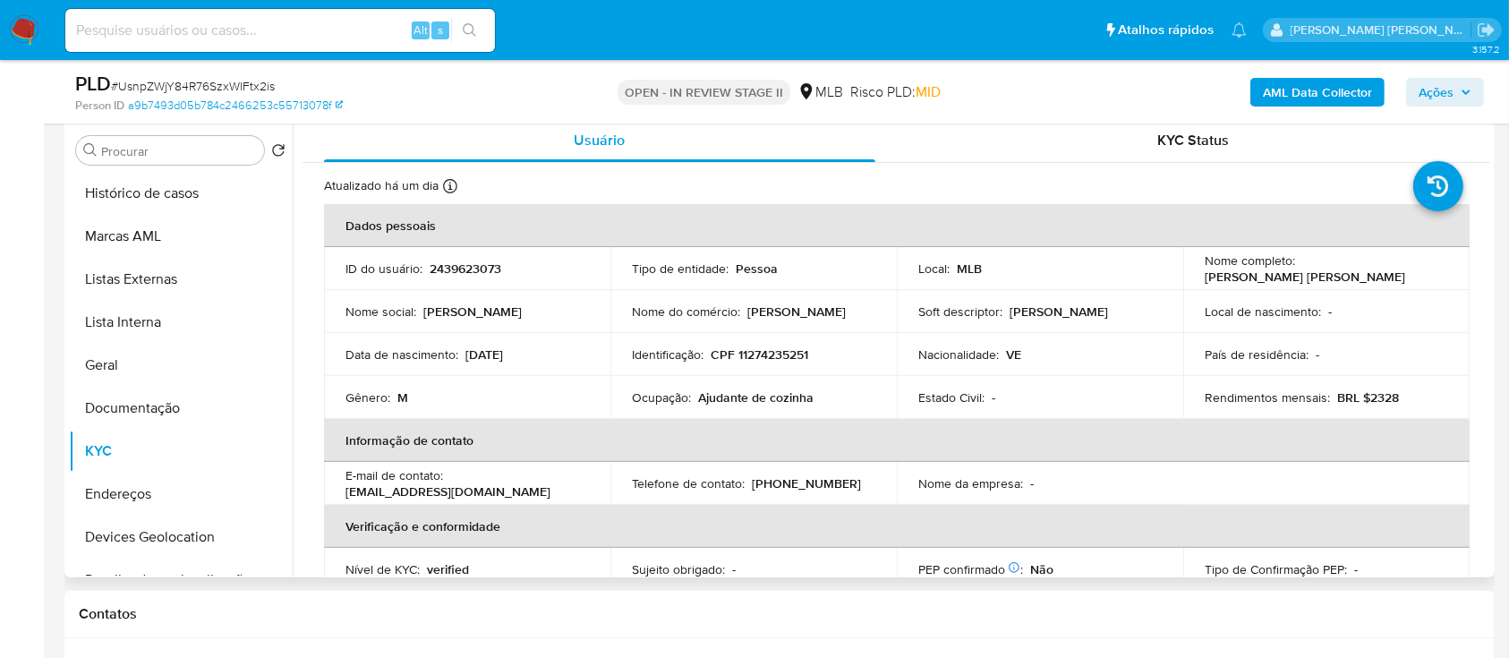
click at [805, 358] on p "CPF 11274235251" at bounding box center [759, 354] width 98 height 16
click at [793, 358] on p "CPF 11274235251" at bounding box center [759, 354] width 98 height 16
copy p "11274235251"
drag, startPoint x: 1199, startPoint y: 276, endPoint x: 1409, endPoint y: 276, distance: 210.3
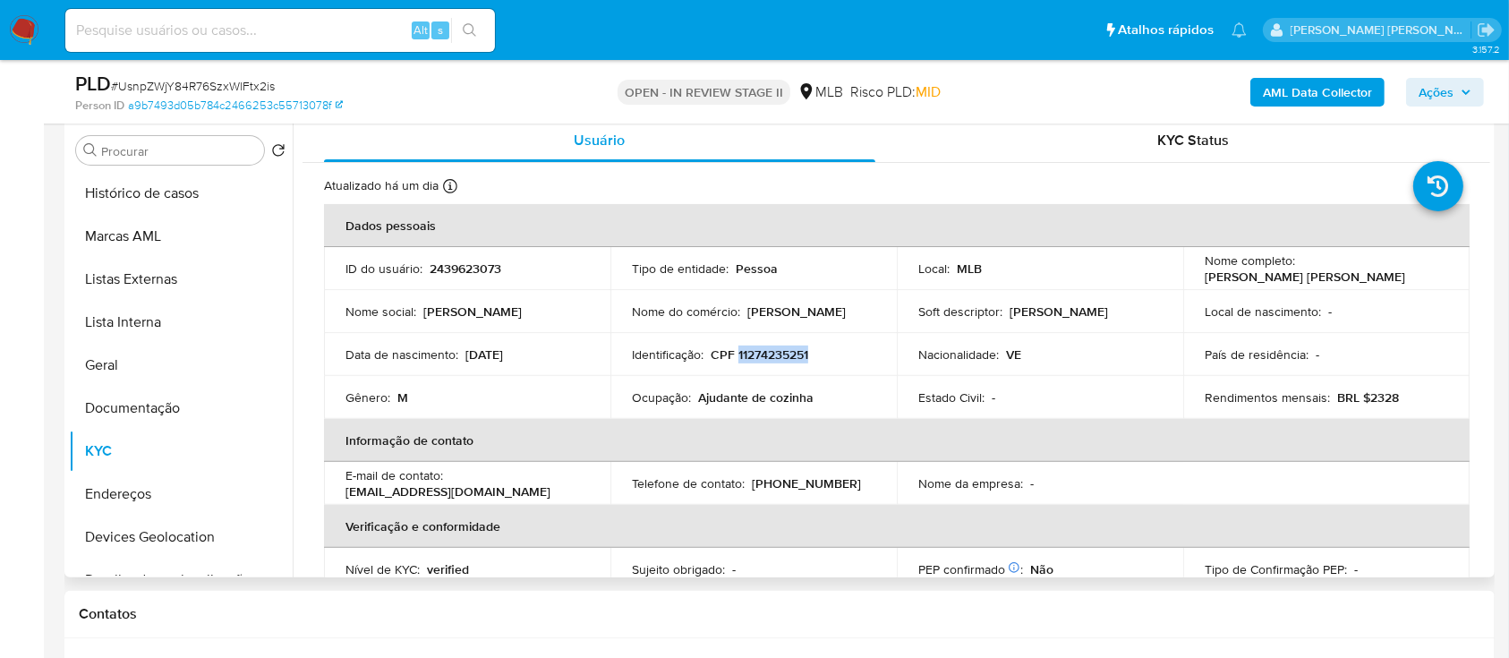
click at [1409, 276] on div "Nome completo : Anthony Brayan Camacho Contreras" at bounding box center [1325, 268] width 243 height 32
copy p "[PERSON_NAME] [PERSON_NAME]"
click at [155, 404] on button "Documentação" at bounding box center [173, 408] width 209 height 43
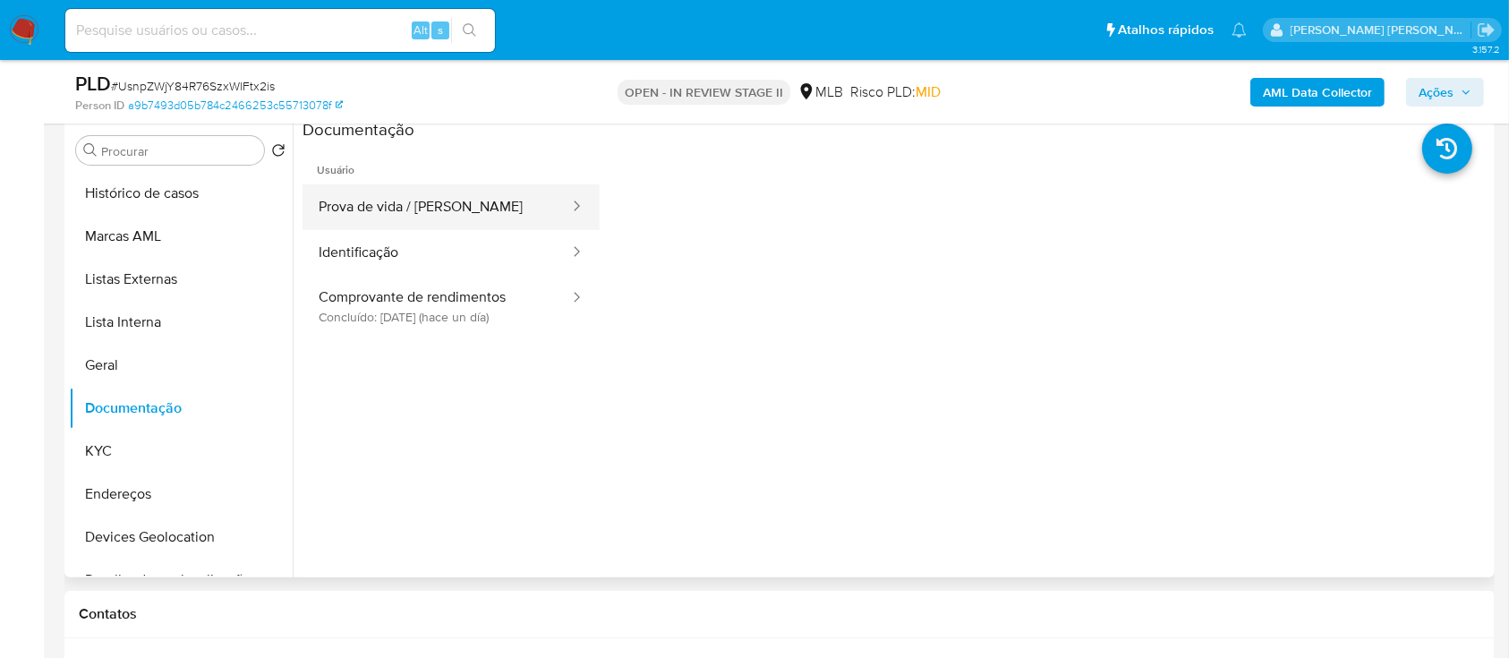
click at [417, 193] on button "Prova de vida / Selfie" at bounding box center [436, 207] width 268 height 46
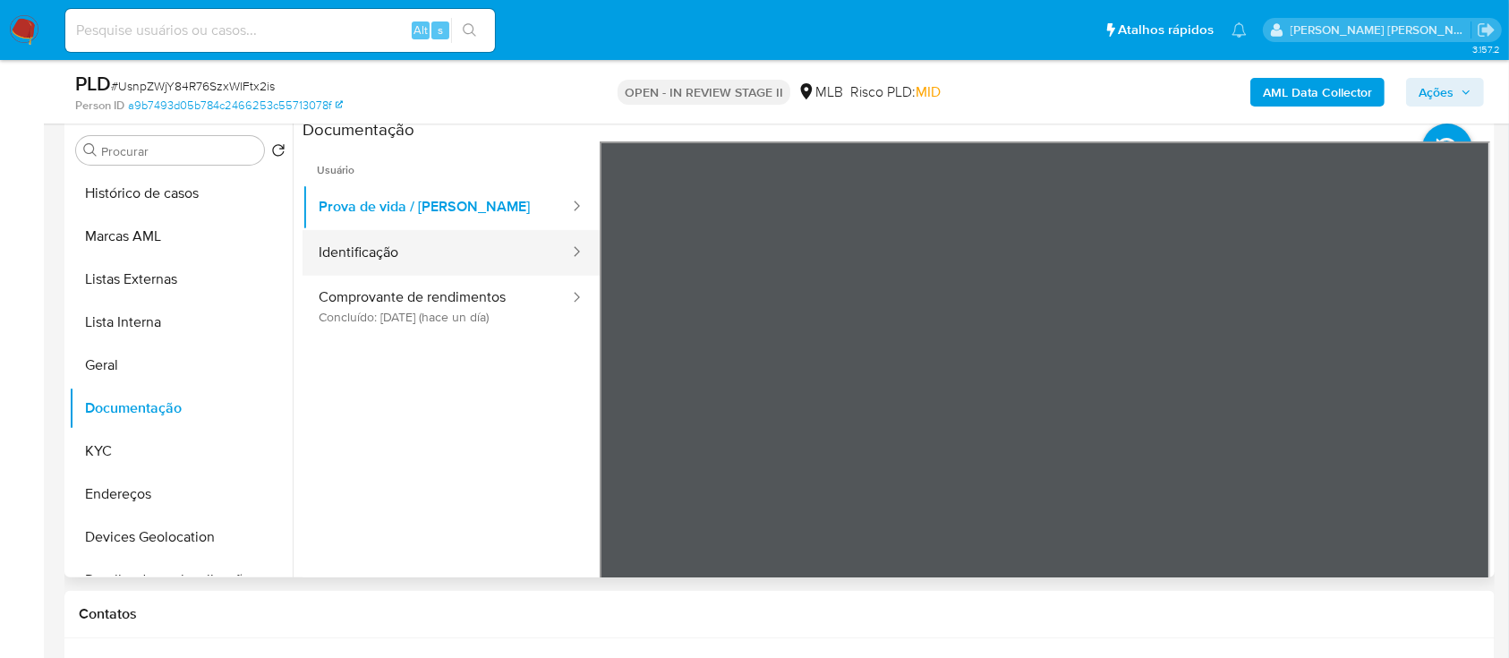
click at [462, 270] on button "Identificação" at bounding box center [436, 253] width 268 height 46
click at [427, 247] on button "Identificação" at bounding box center [436, 253] width 268 height 46
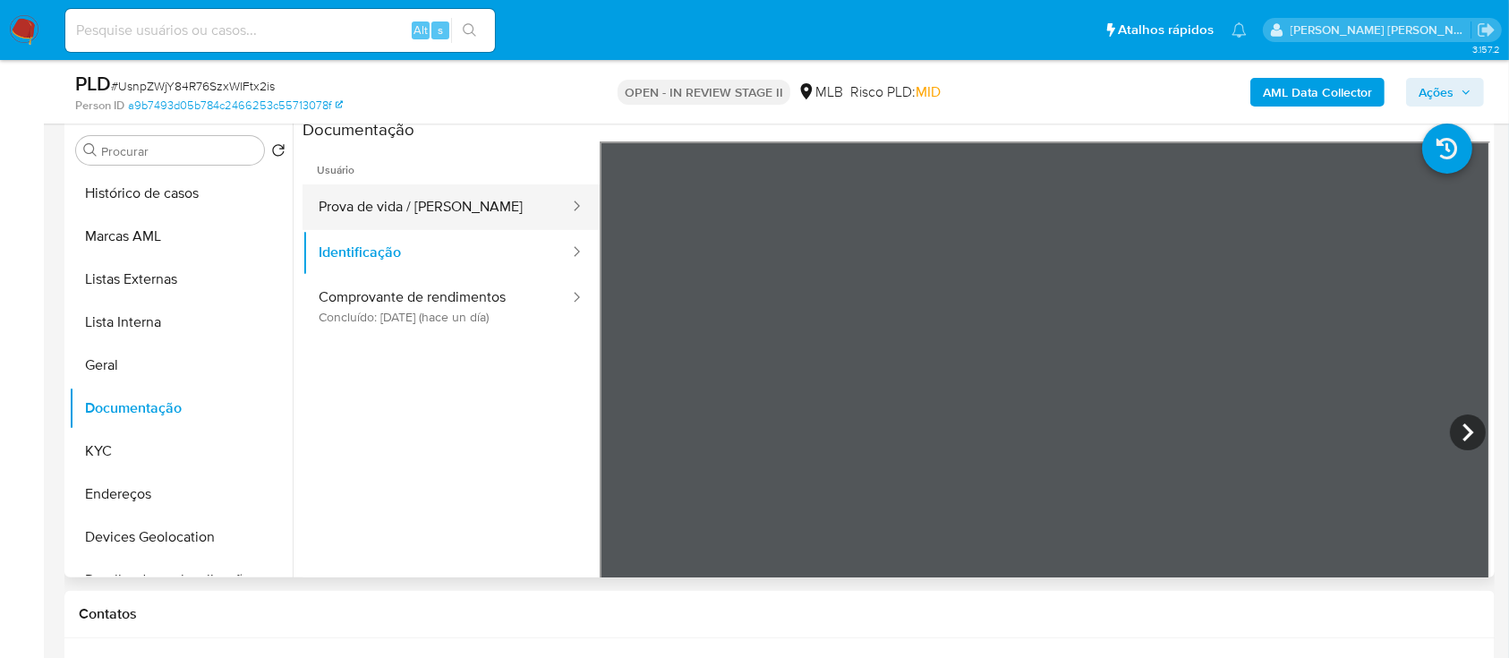
click at [480, 207] on button "Prova de vida / Selfie" at bounding box center [436, 207] width 268 height 46
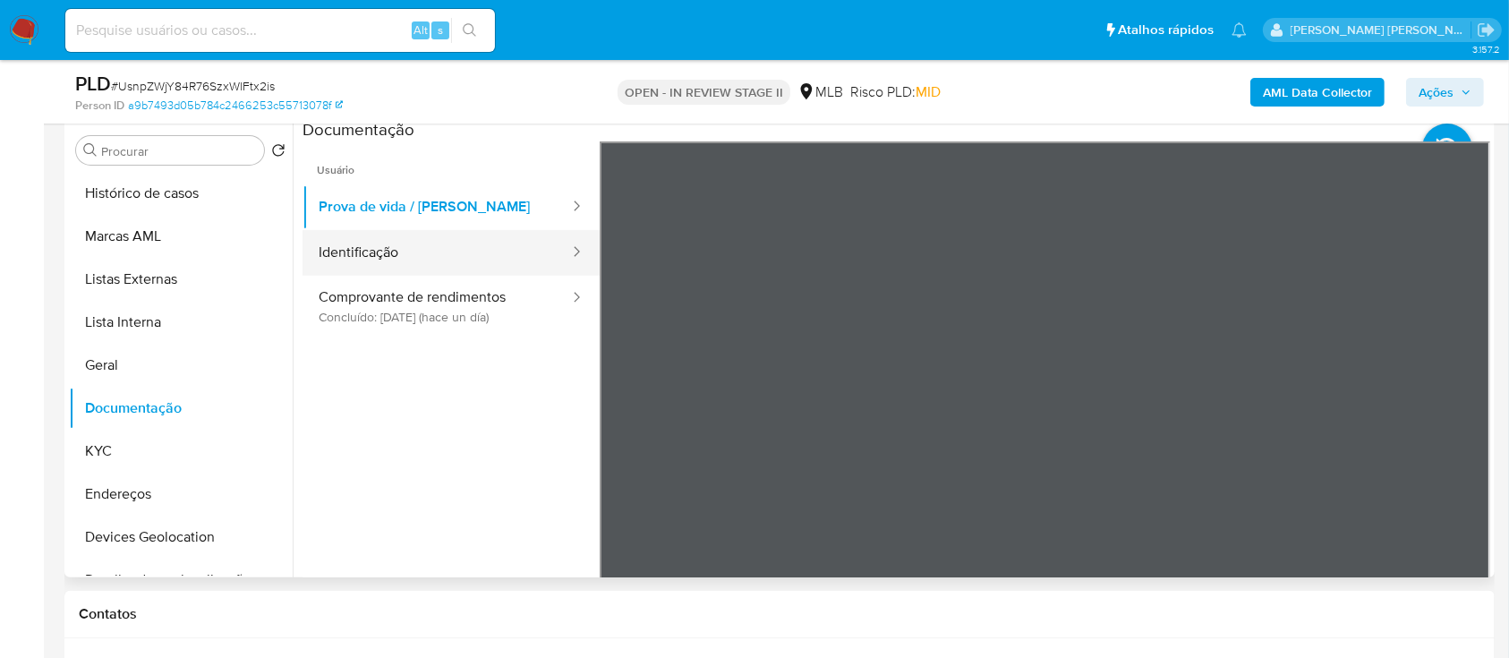
click at [402, 259] on button "Identificação" at bounding box center [436, 253] width 268 height 46
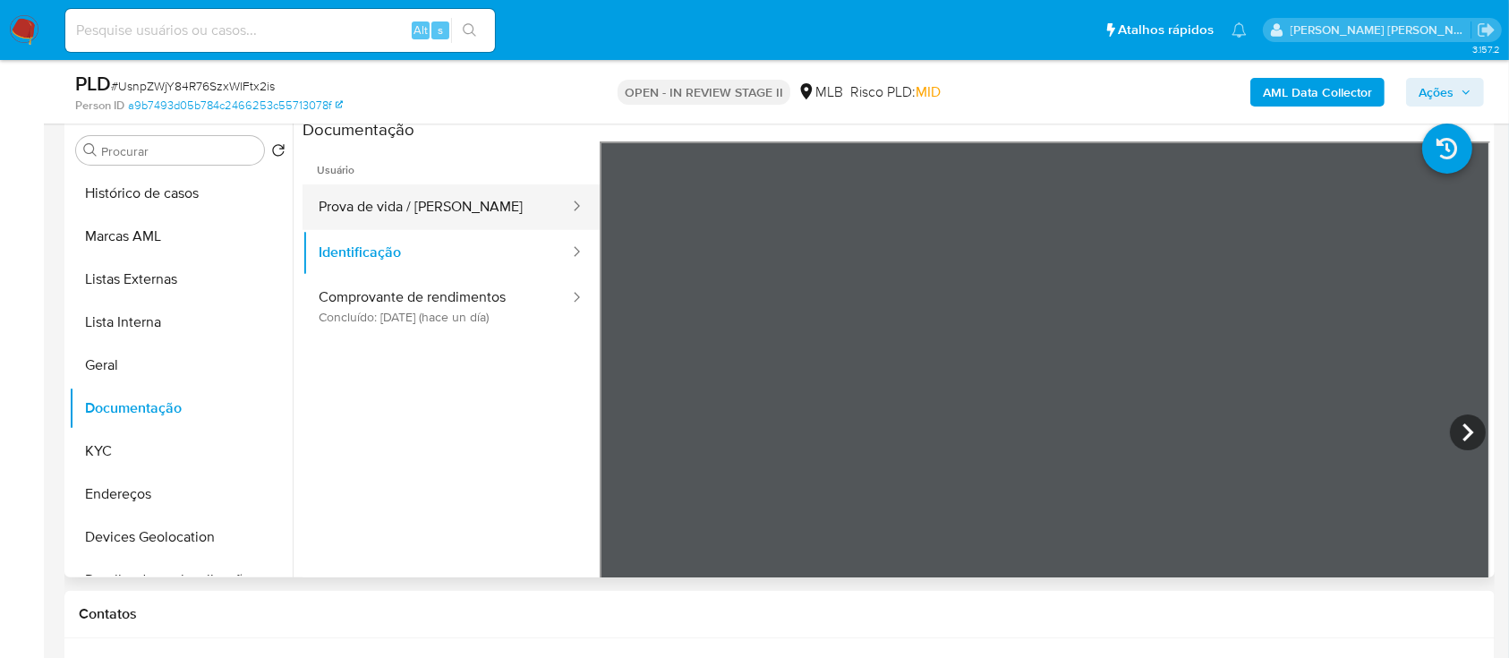
click at [419, 212] on button "Prova de vida / Selfie" at bounding box center [436, 207] width 268 height 46
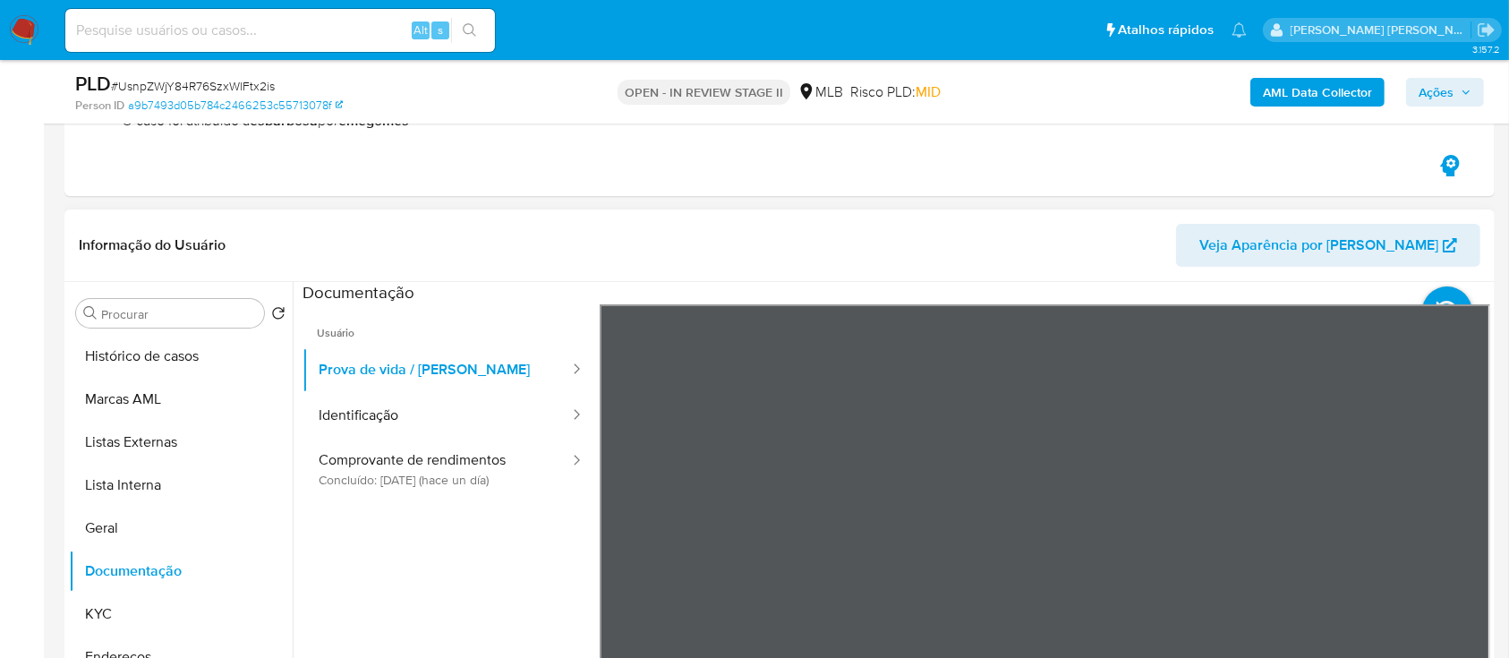
scroll to position [238, 0]
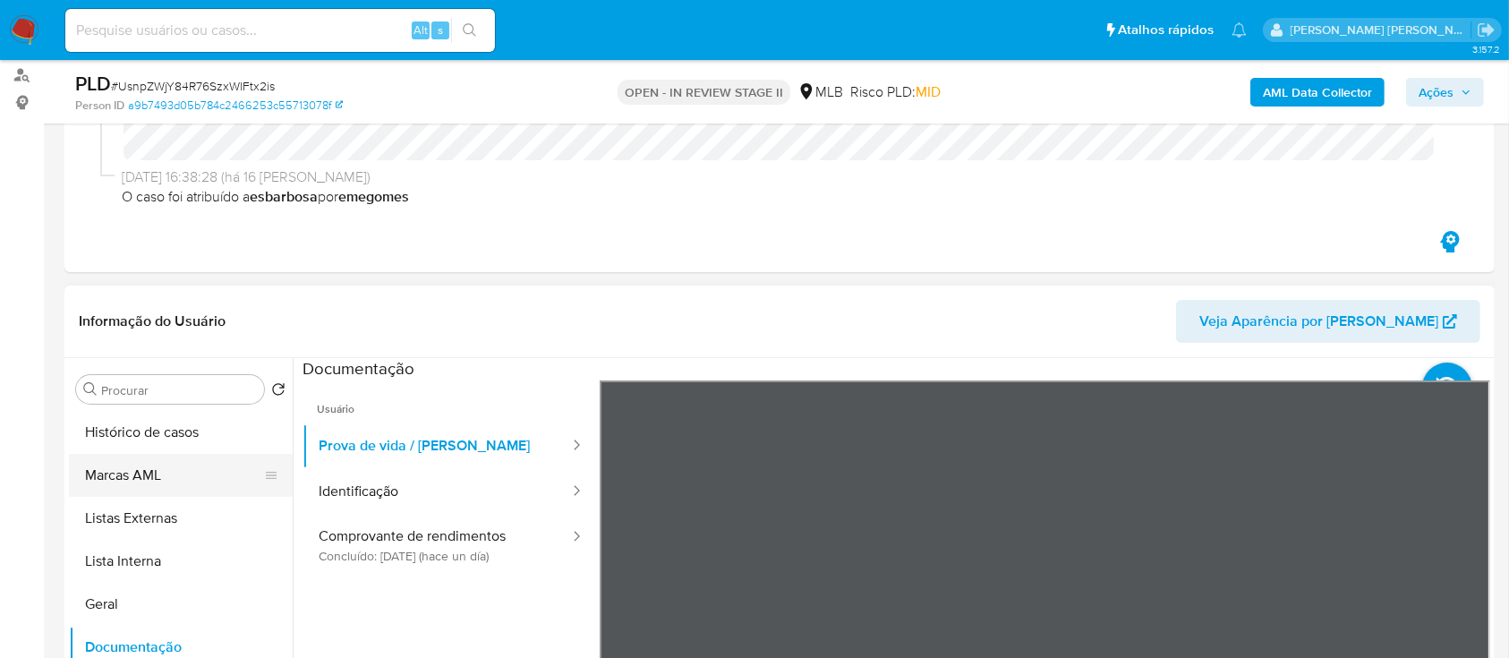
click at [157, 475] on button "Marcas AML" at bounding box center [173, 475] width 209 height 43
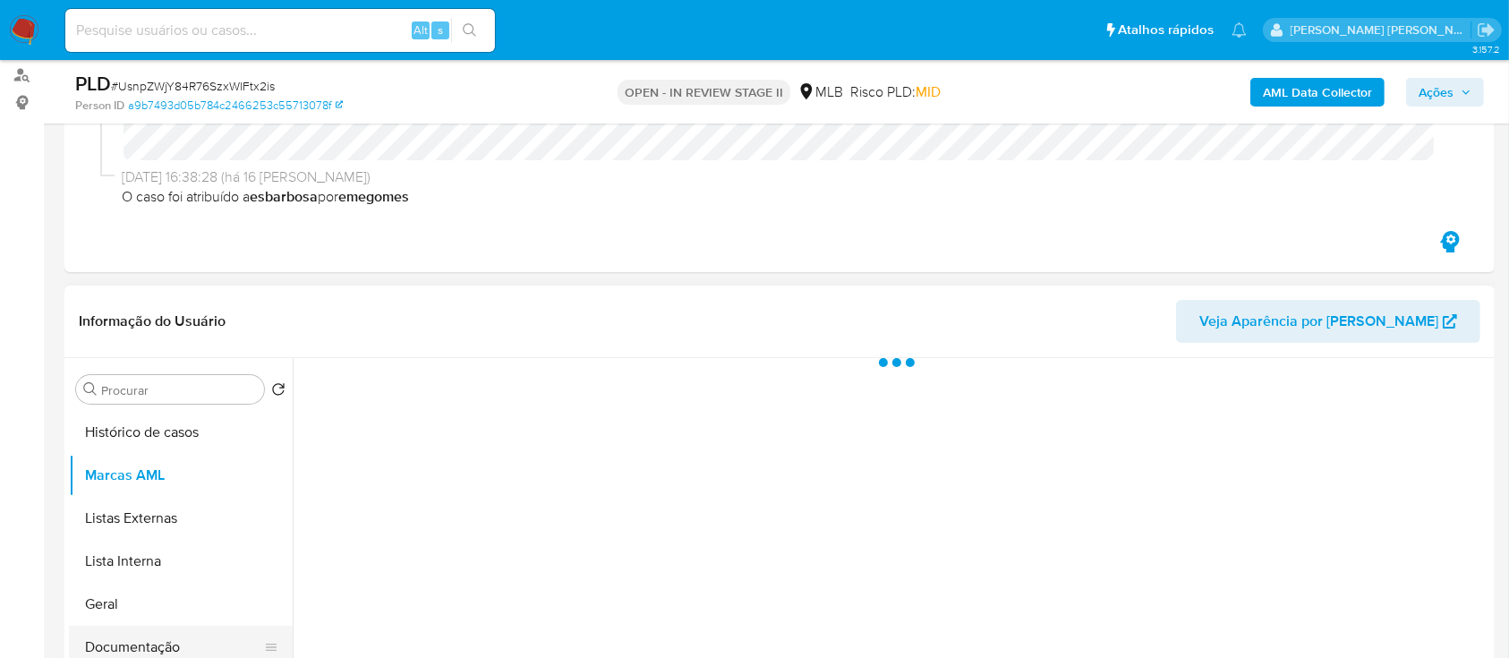
click at [154, 638] on button "Documentação" at bounding box center [173, 646] width 209 height 43
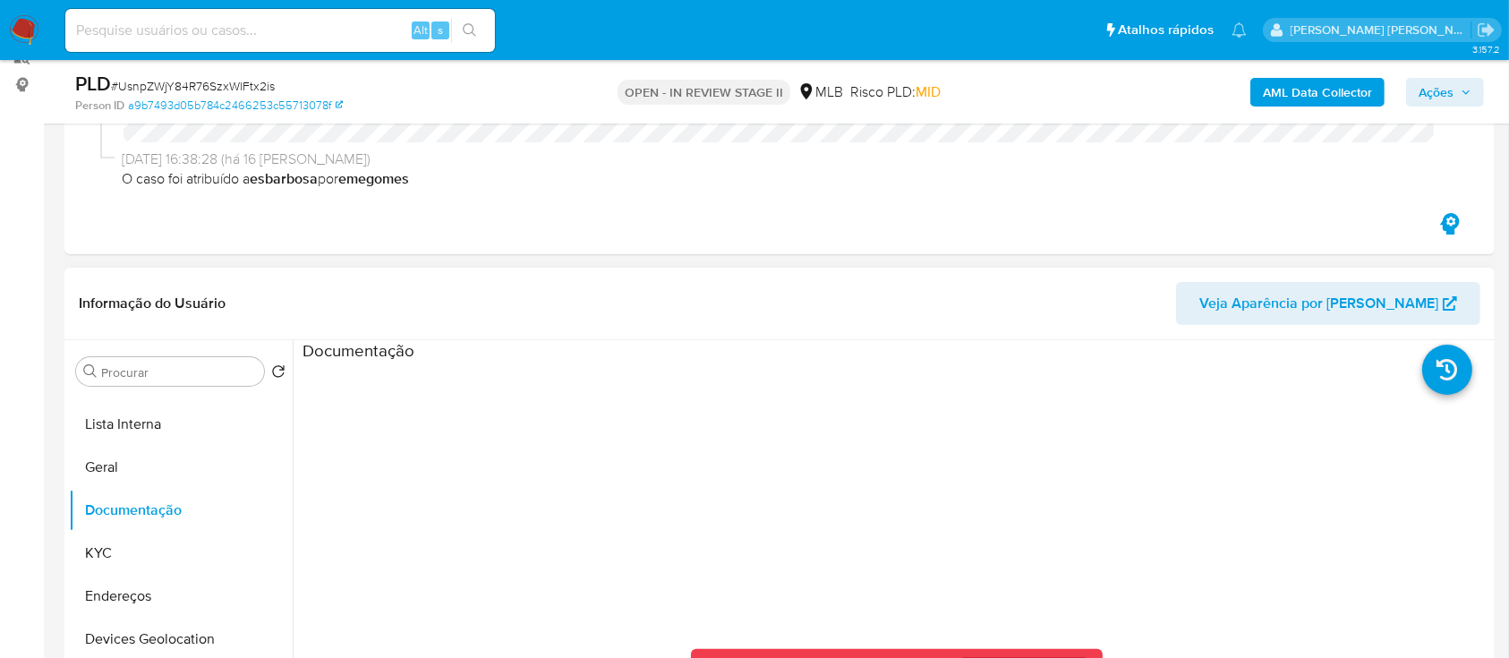
scroll to position [358, 0]
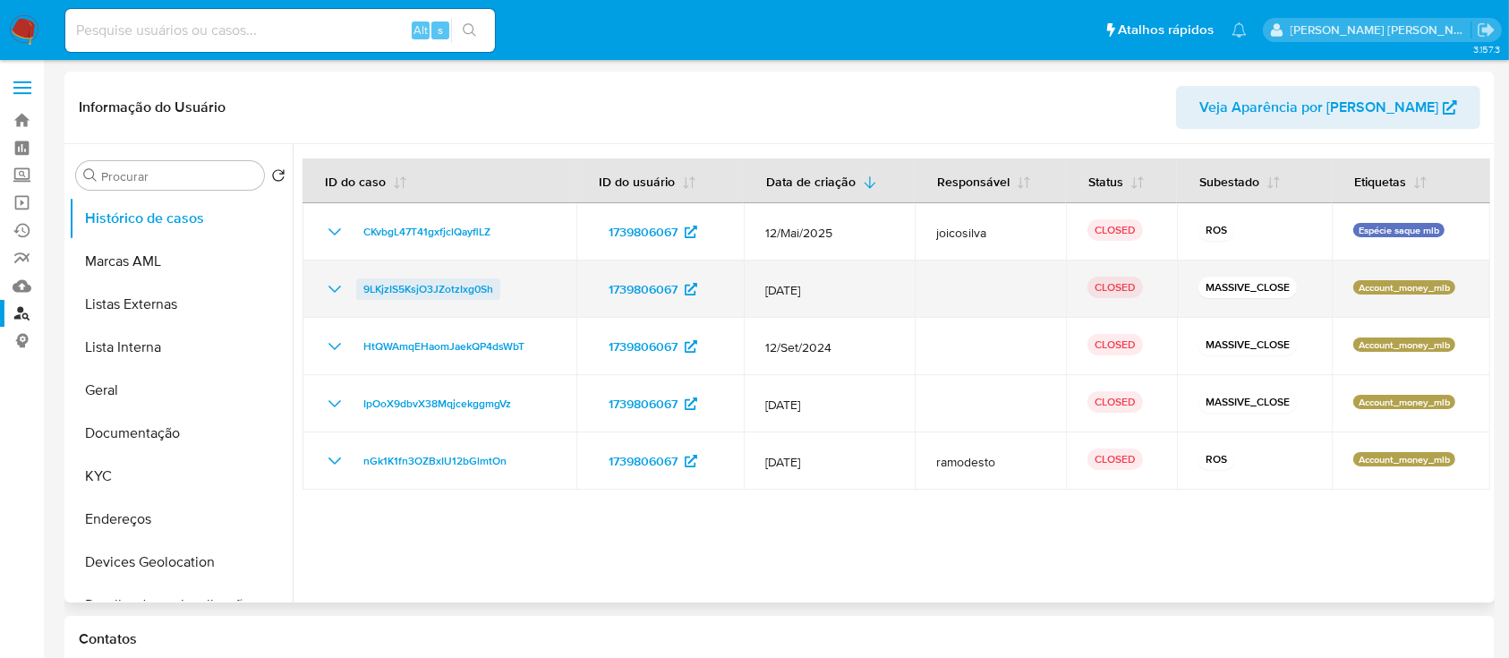
select select "10"
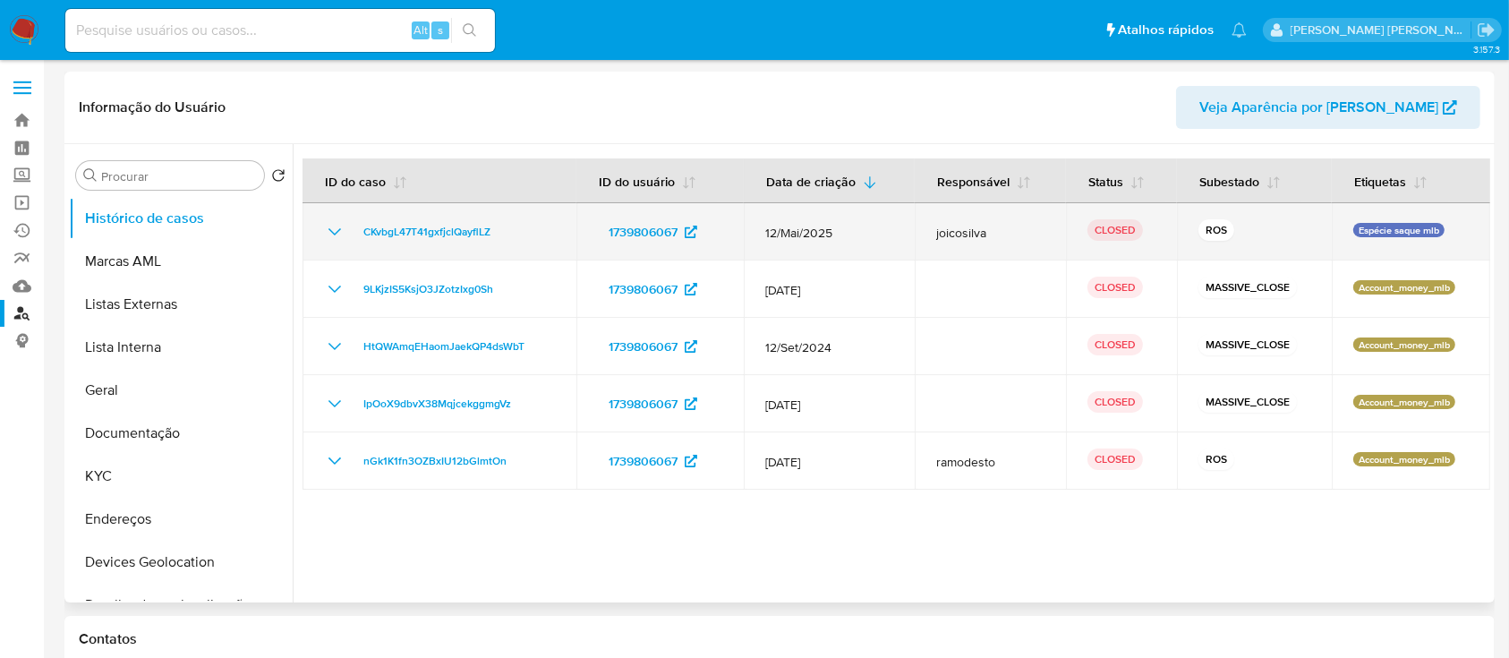
drag, startPoint x: 336, startPoint y: 228, endPoint x: 370, endPoint y: 250, distance: 40.2
click at [336, 229] on icon "Mostrar/Ocultar" at bounding box center [334, 231] width 21 height 21
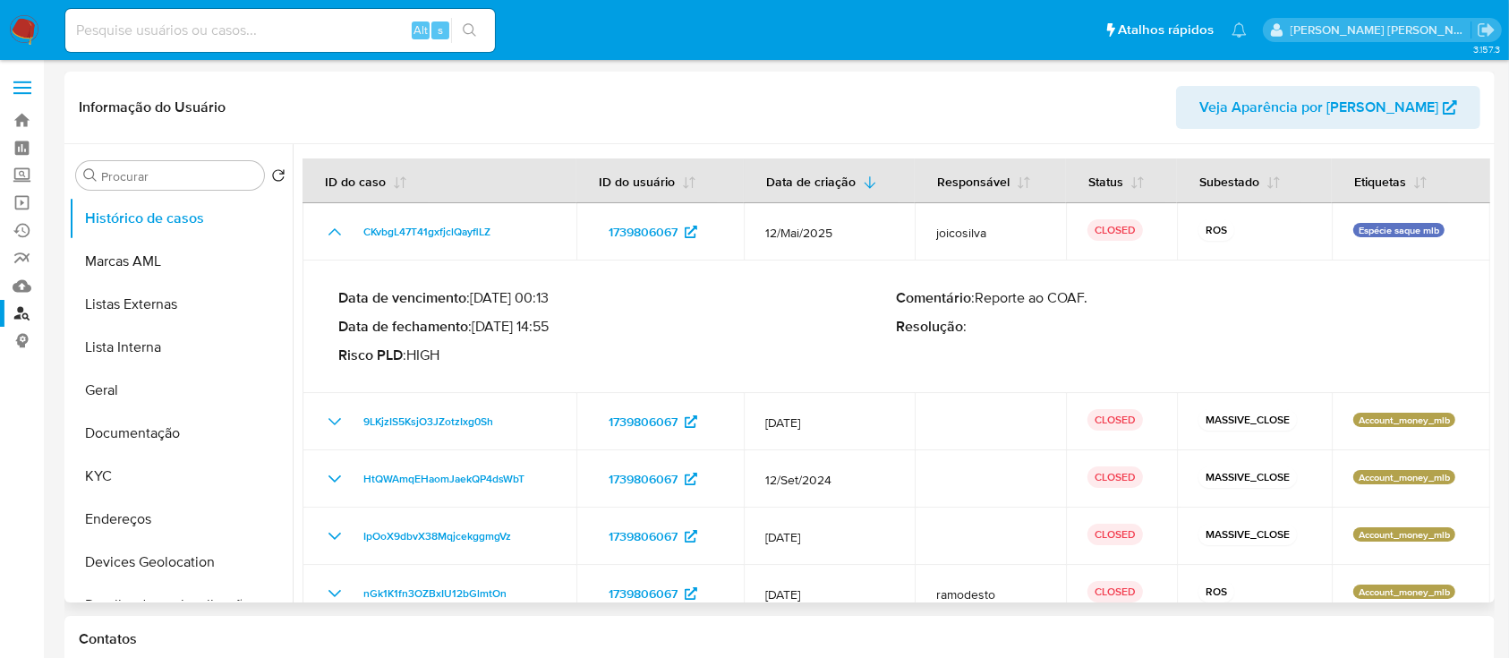
drag, startPoint x: 1094, startPoint y: 302, endPoint x: 980, endPoint y: 300, distance: 114.6
click at [980, 300] on p "Comentário : Reporte ao COAF." at bounding box center [1176, 298] width 558 height 18
drag, startPoint x: 543, startPoint y: 324, endPoint x: 480, endPoint y: 327, distance: 63.6
click at [480, 327] on p "Data de fechamento : 02/06/2025 14:55" at bounding box center [617, 327] width 558 height 18
click at [351, 35] on input at bounding box center [279, 30] width 429 height 23
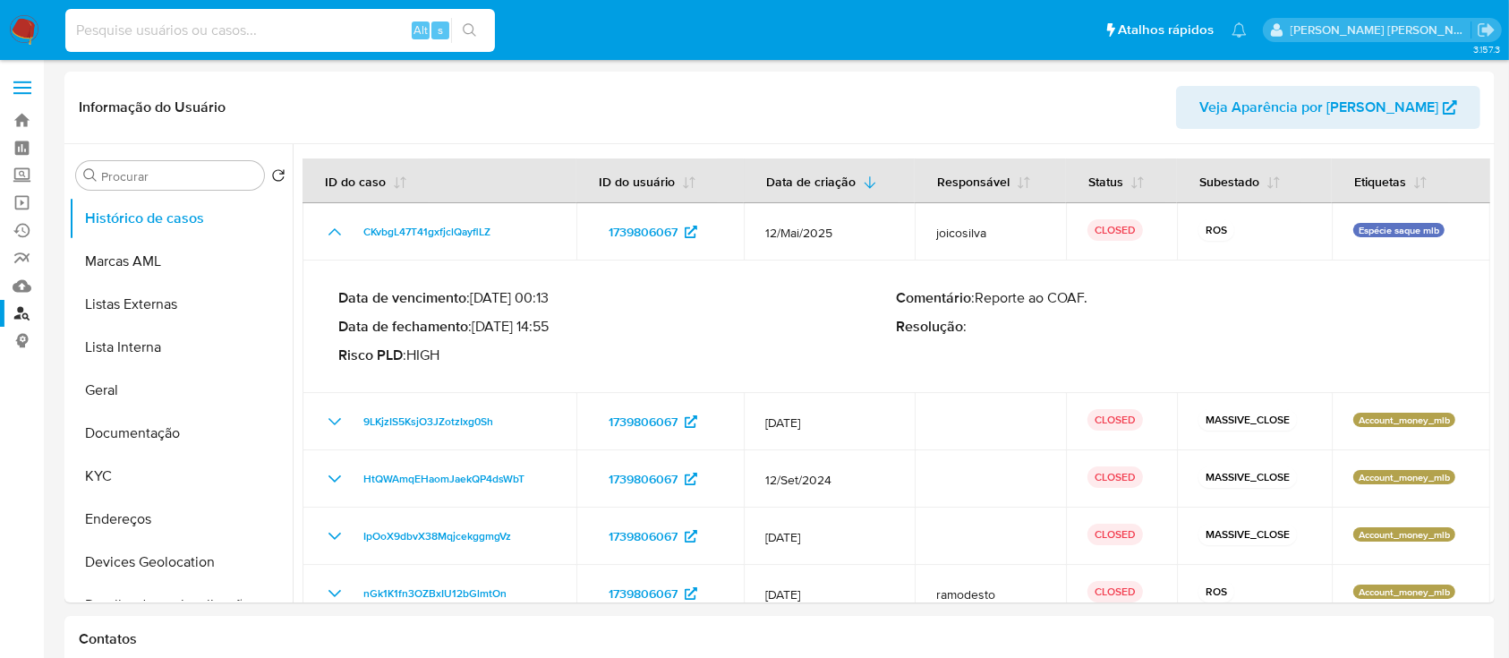
paste input "2442463774"
type input "2442463774"
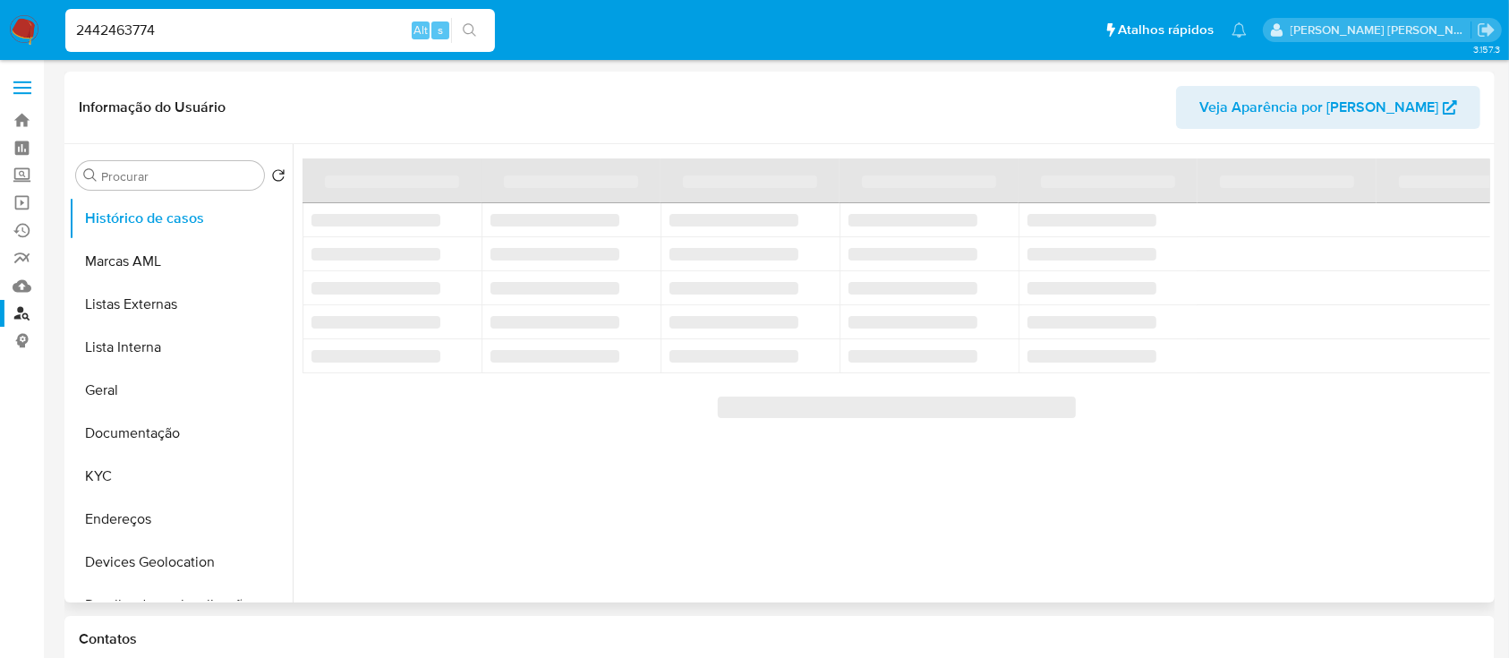
select select "10"
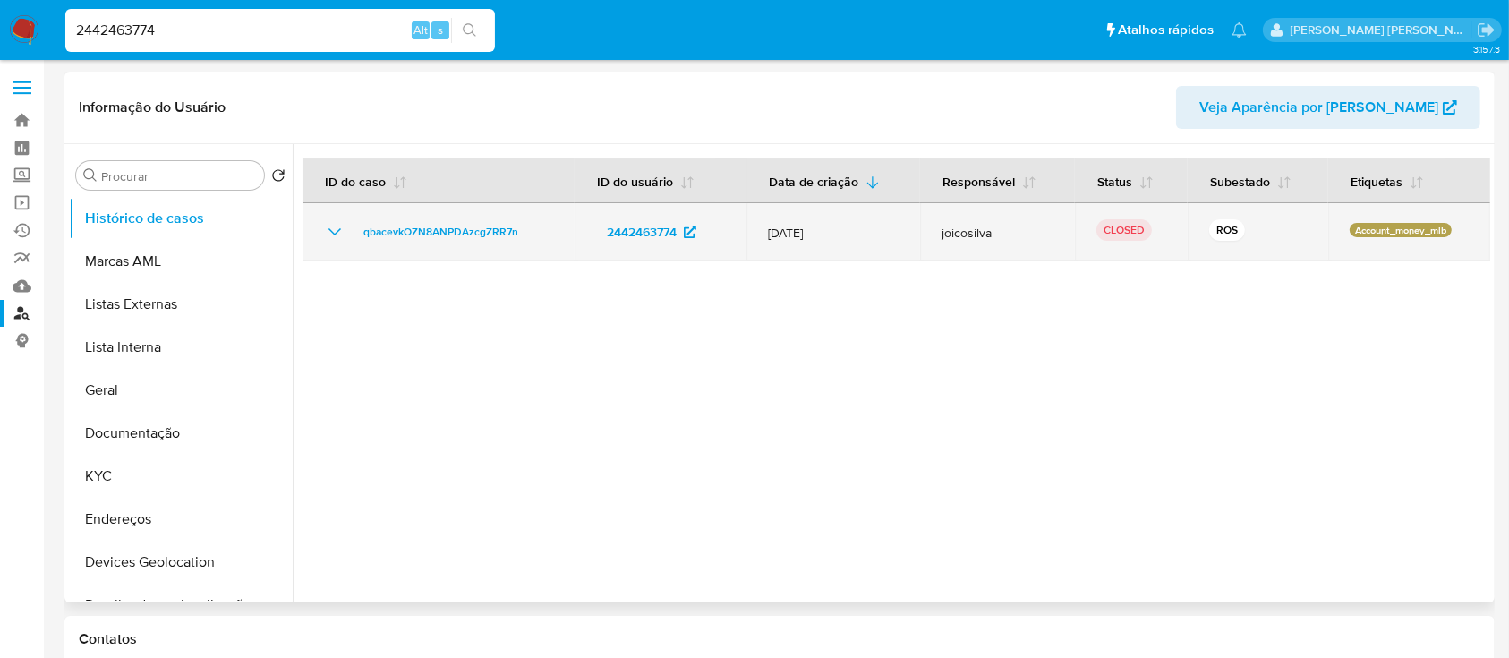
click at [332, 223] on icon "Mostrar/Ocultar" at bounding box center [334, 231] width 21 height 21
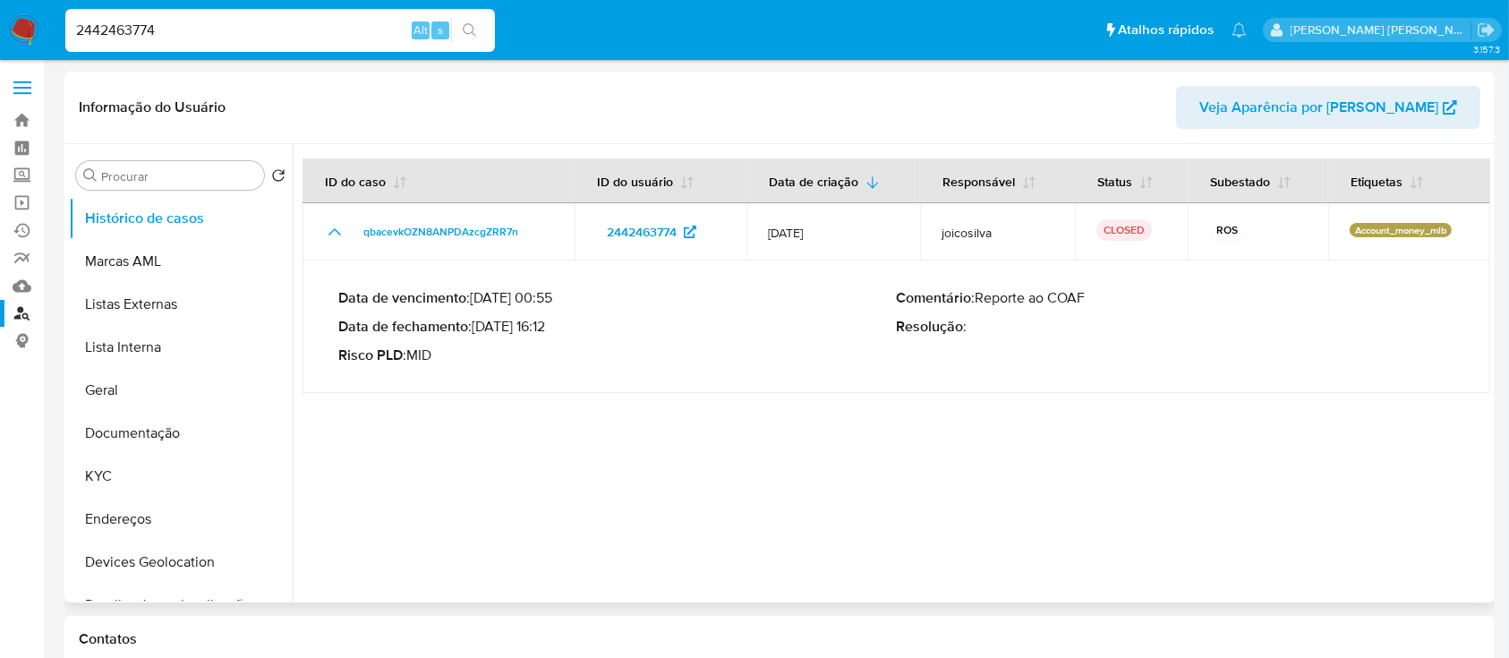
drag, startPoint x: 555, startPoint y: 325, endPoint x: 480, endPoint y: 331, distance: 75.4
click at [480, 331] on p "Data de fechamento : 18/08/2025 16:12" at bounding box center [617, 327] width 558 height 18
click at [268, 32] on input "2442463774" at bounding box center [279, 30] width 429 height 23
paste input "393534813"
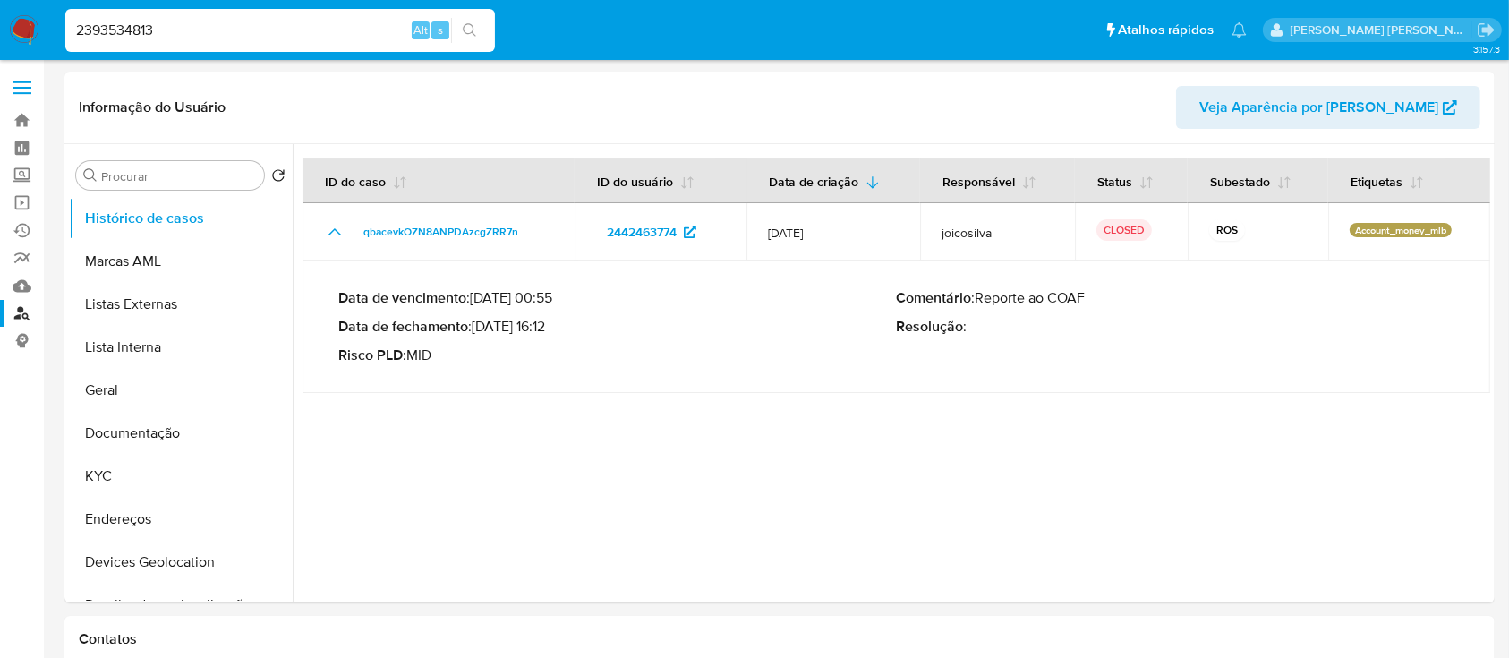
type input "2393534813"
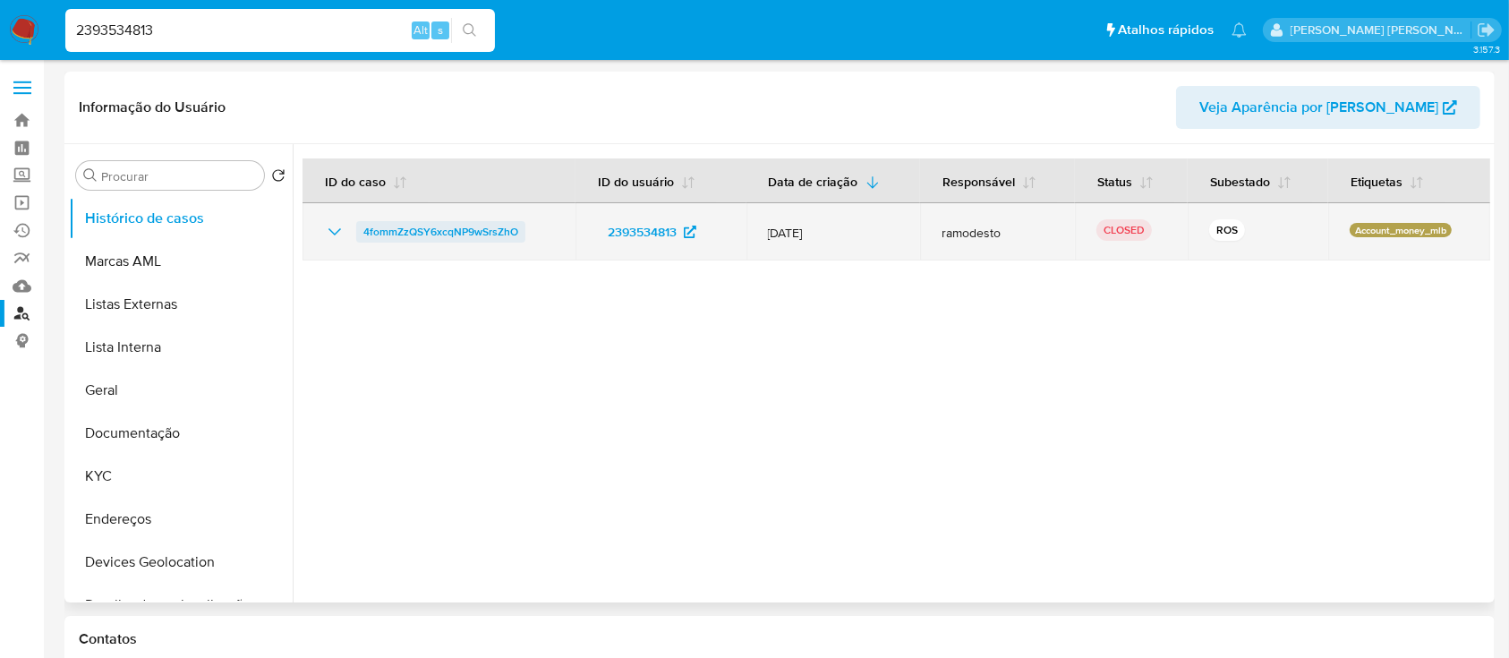
select select "10"
click at [337, 233] on icon "Mostrar/Ocultar" at bounding box center [334, 231] width 21 height 21
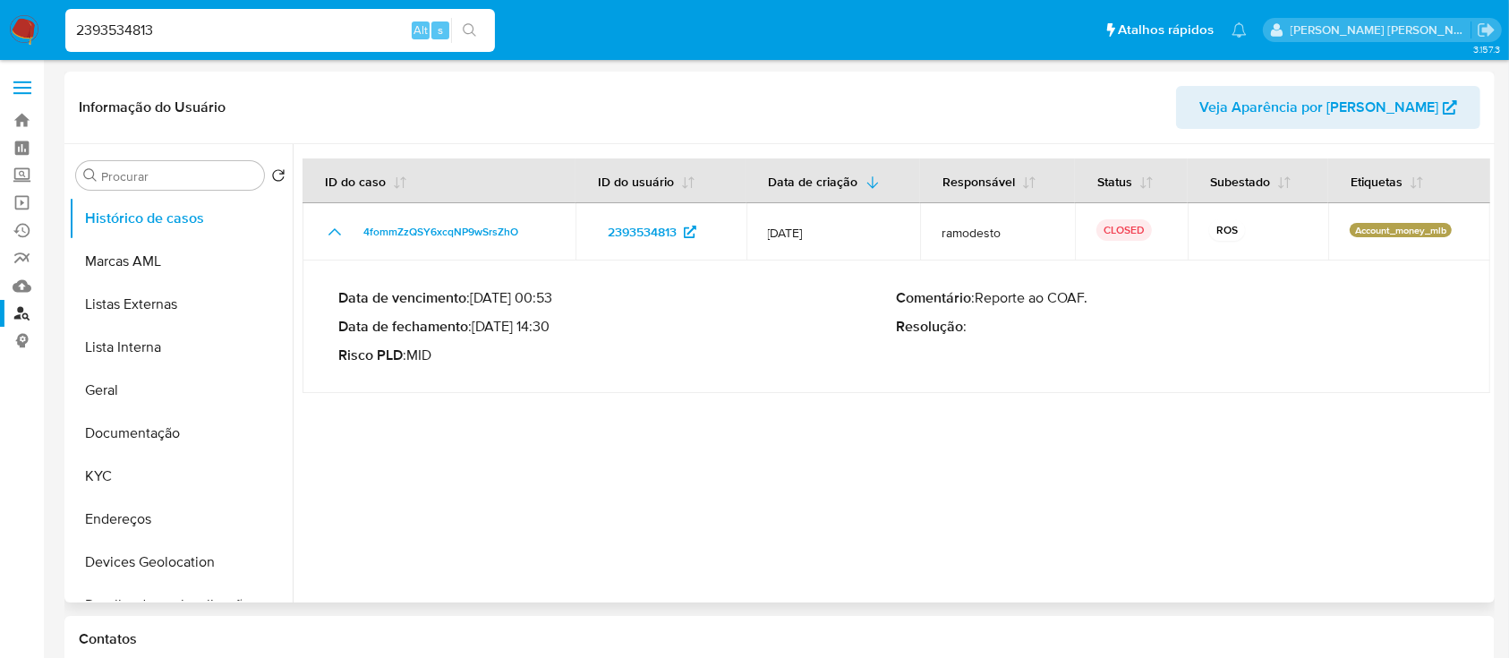
drag, startPoint x: 557, startPoint y: 327, endPoint x: 481, endPoint y: 329, distance: 75.2
click at [481, 329] on p "Data de fechamento : 07/08/2025 14:30" at bounding box center [617, 327] width 558 height 18
click at [302, 33] on input "2393534813" at bounding box center [279, 30] width 429 height 23
paste input "1239236312"
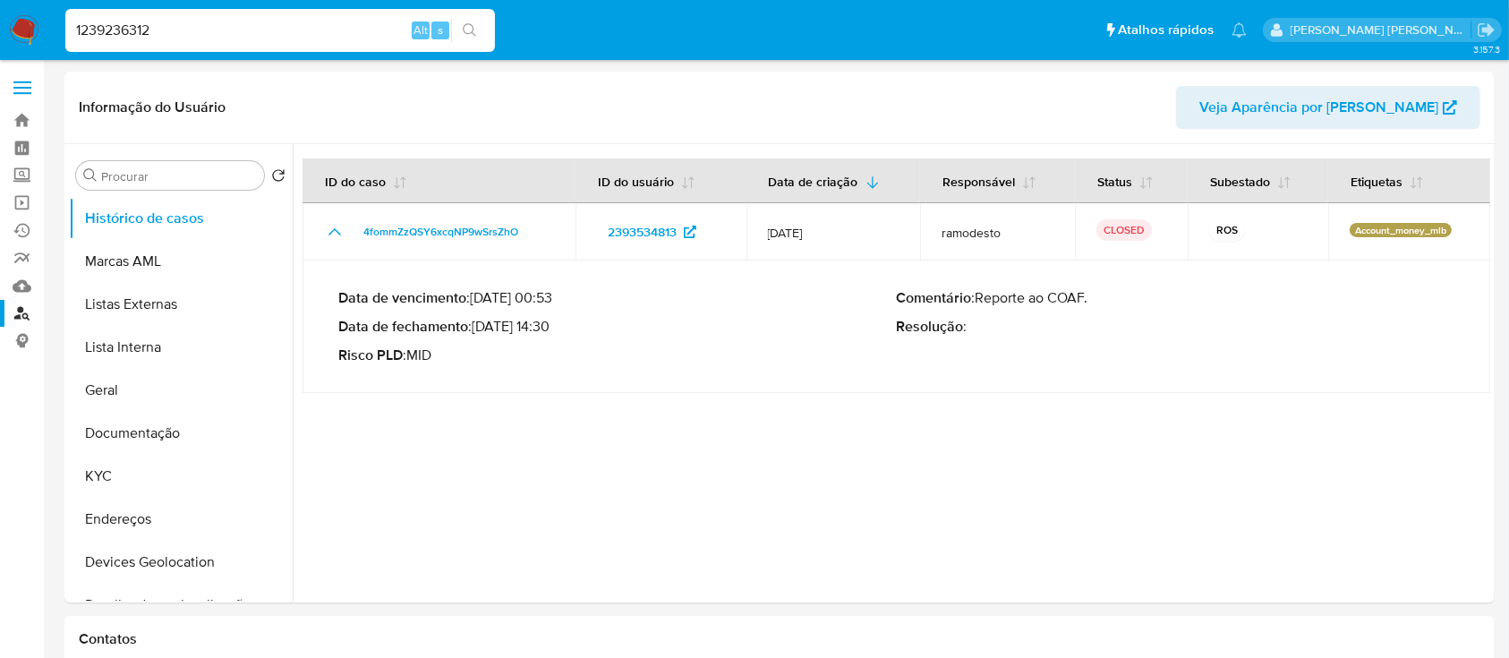
type input "1239236312"
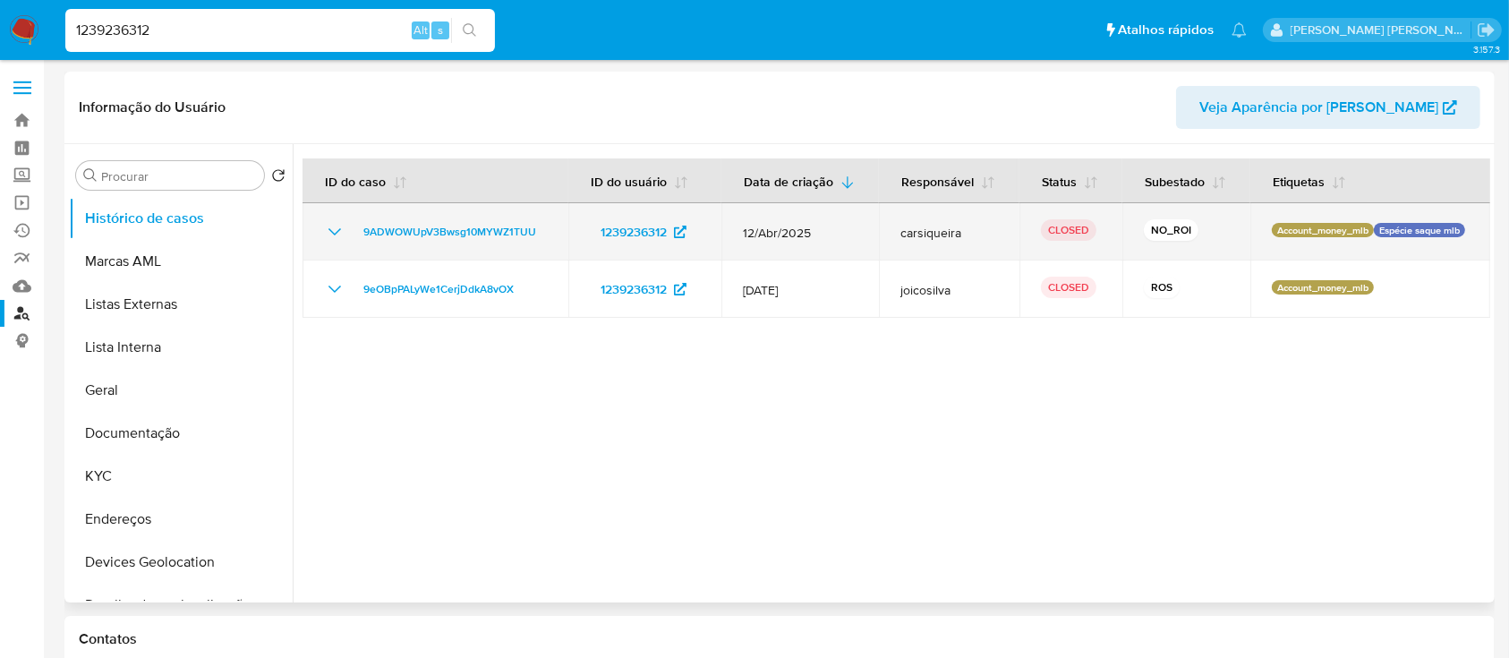
select select "10"
click at [337, 225] on icon "Mostrar/Ocultar" at bounding box center [334, 231] width 21 height 21
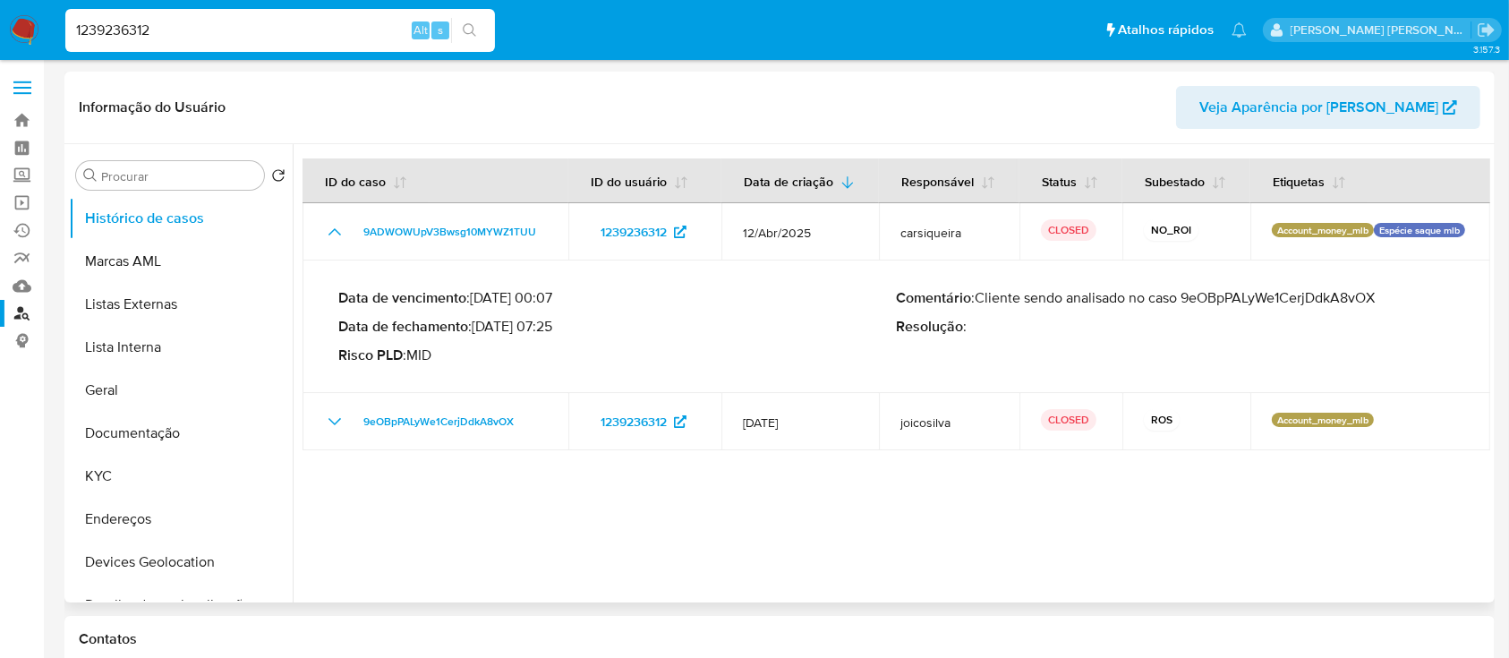
drag, startPoint x: 551, startPoint y: 327, endPoint x: 478, endPoint y: 325, distance: 73.4
click at [478, 325] on p "Data de fechamento : 14/04/2025 07:25" at bounding box center [617, 327] width 558 height 18
click at [314, 34] on input "1239236312" at bounding box center [279, 30] width 429 height 23
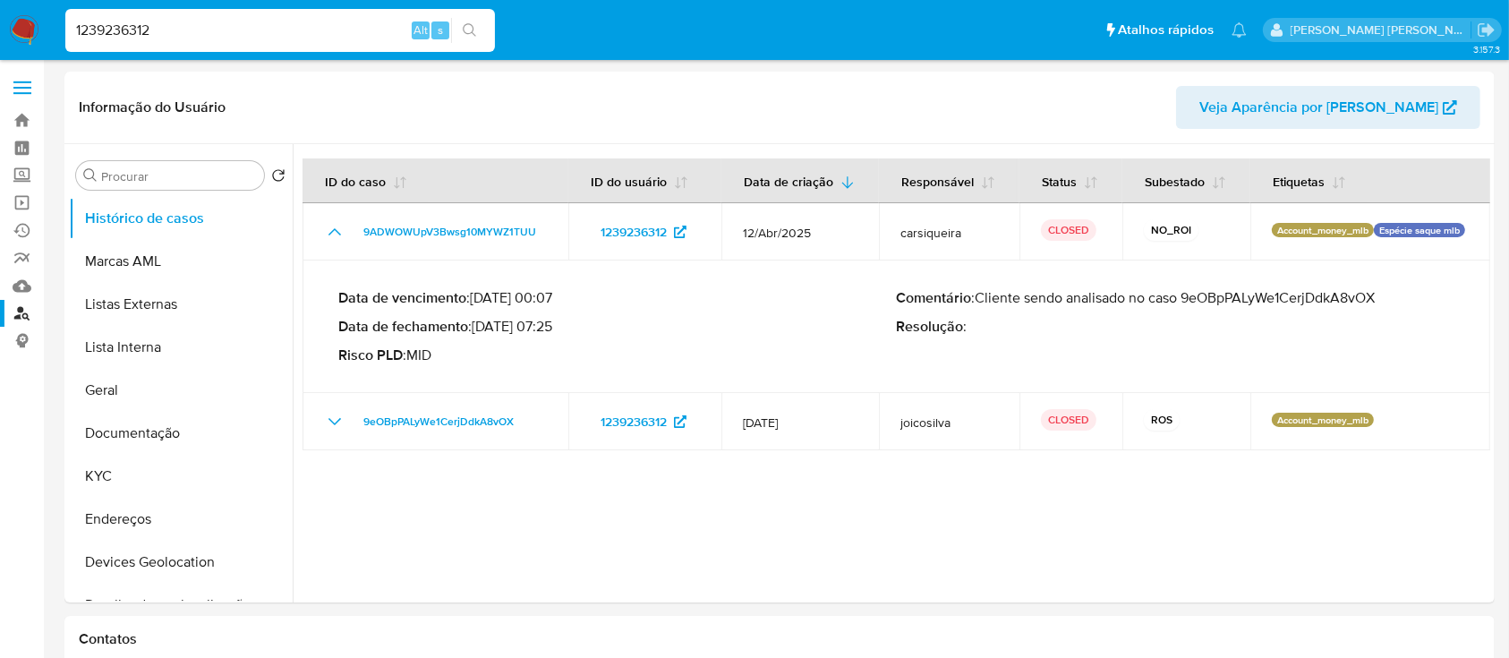
paste input "020796844"
type input "1020796844"
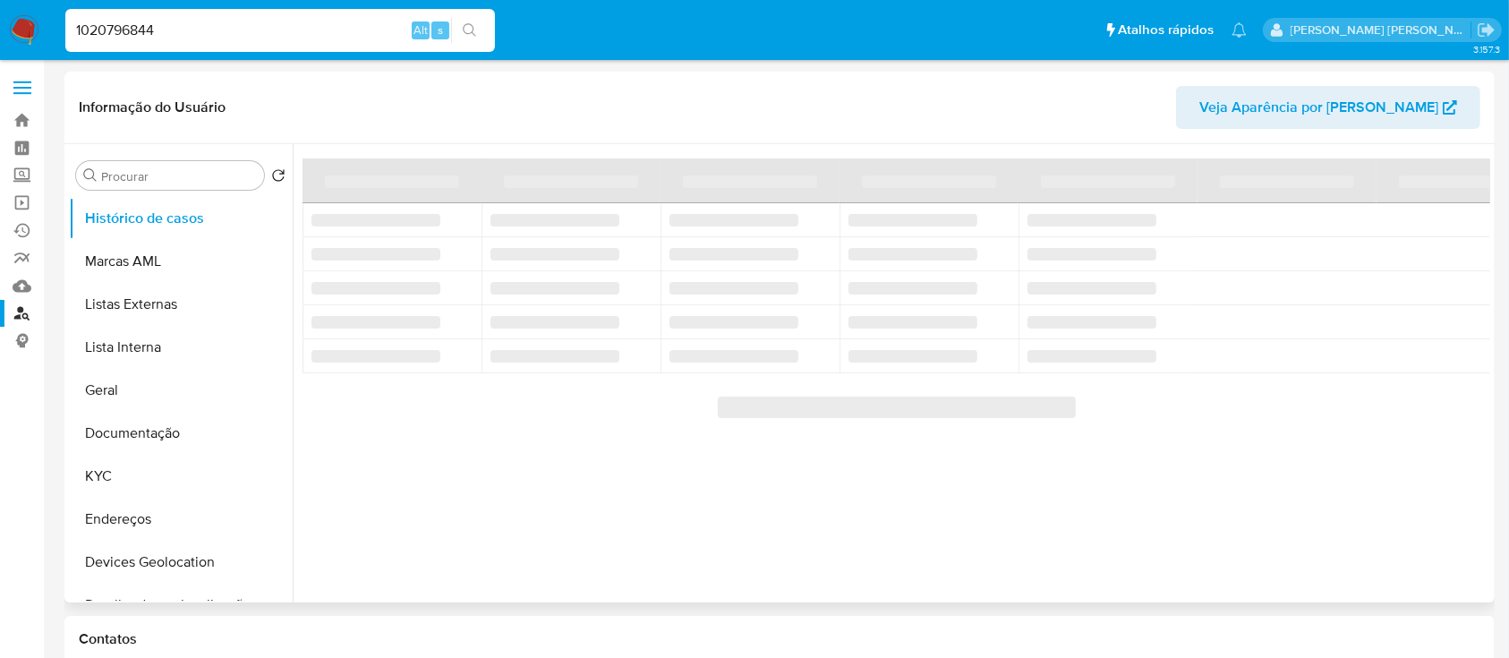
select select "10"
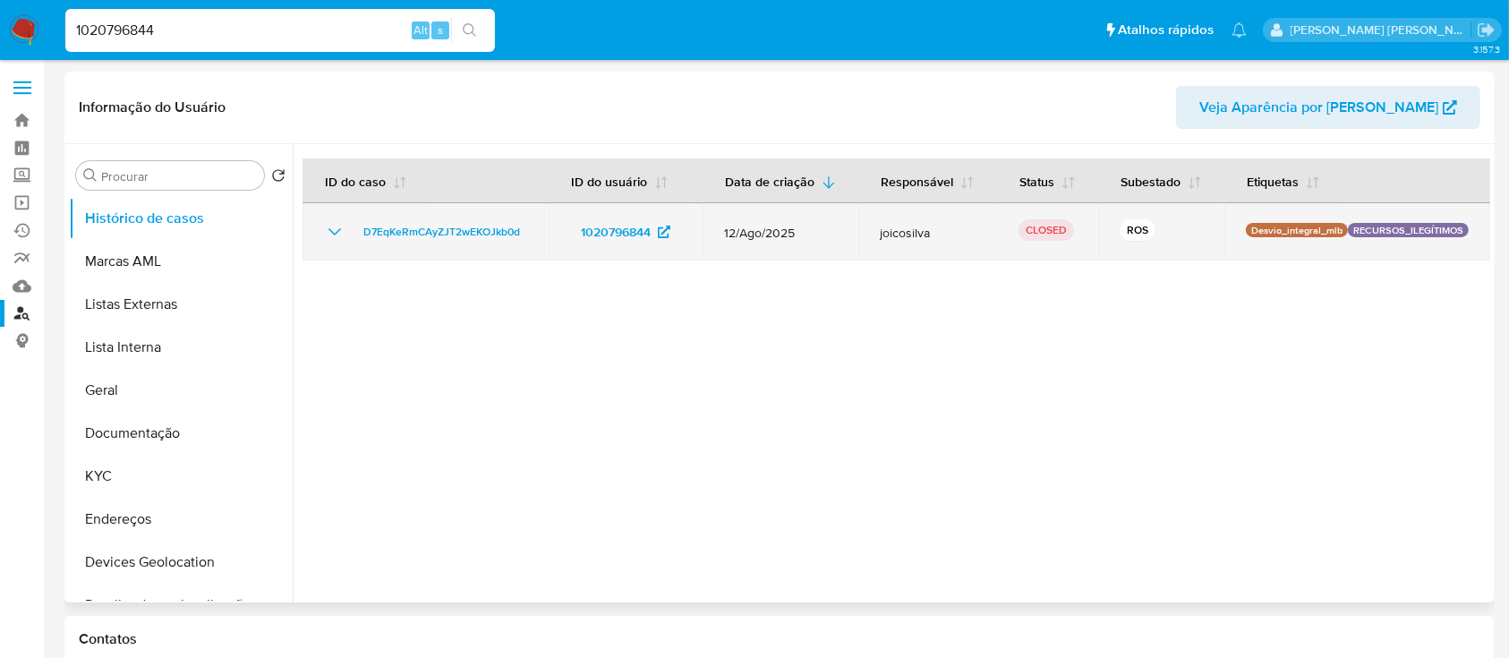
click at [336, 242] on icon "Mostrar/Ocultar" at bounding box center [334, 231] width 21 height 21
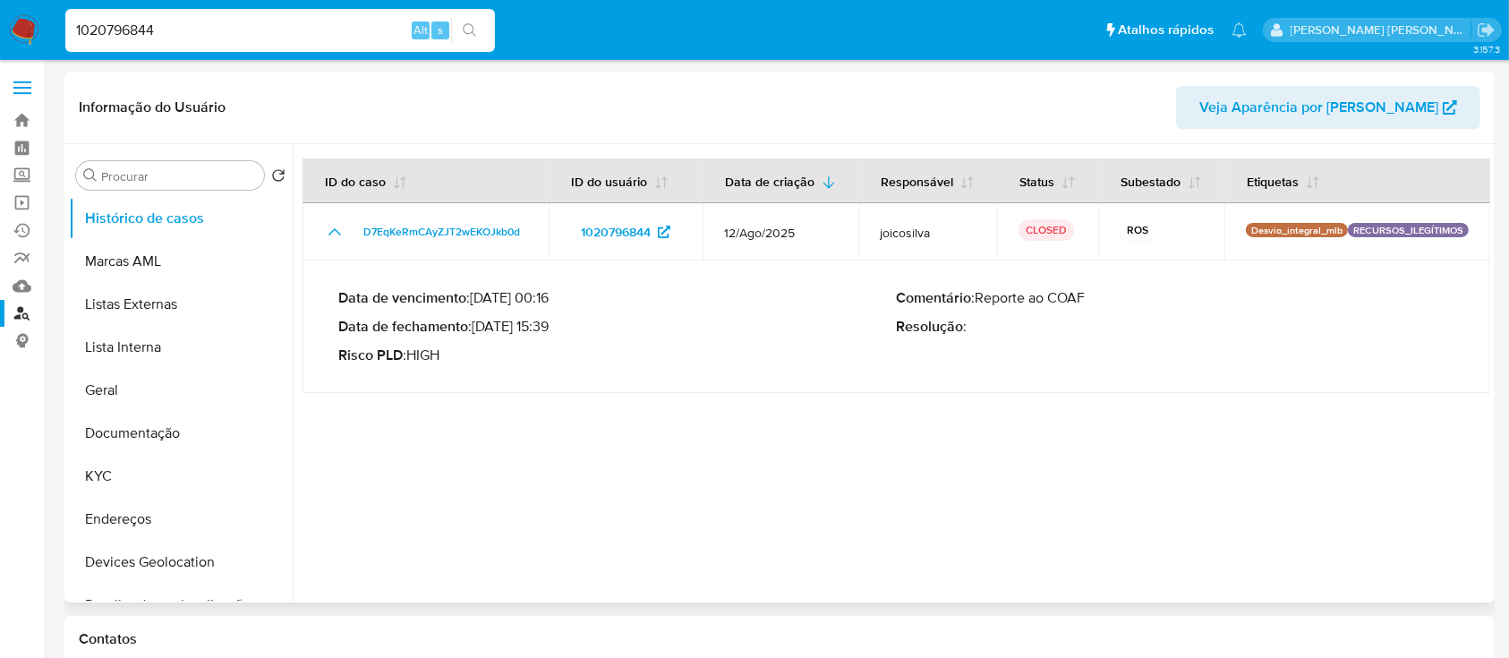
drag, startPoint x: 552, startPoint y: 343, endPoint x: 480, endPoint y: 343, distance: 72.5
click at [480, 336] on p "Data de fechamento : 25/08/2025 15:39" at bounding box center [617, 327] width 558 height 18
click at [326, 35] on input "1020796844" at bounding box center [279, 30] width 429 height 23
paste input "234715860"
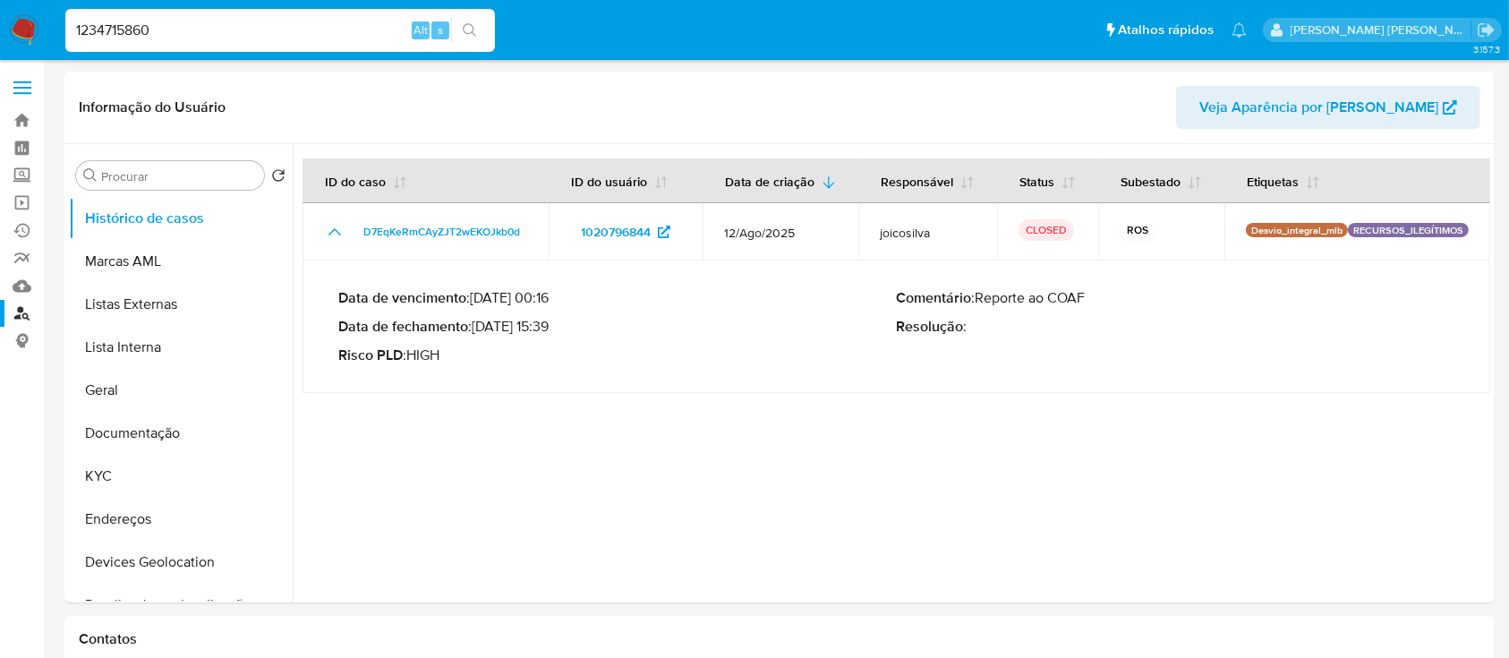
type input "1234715860"
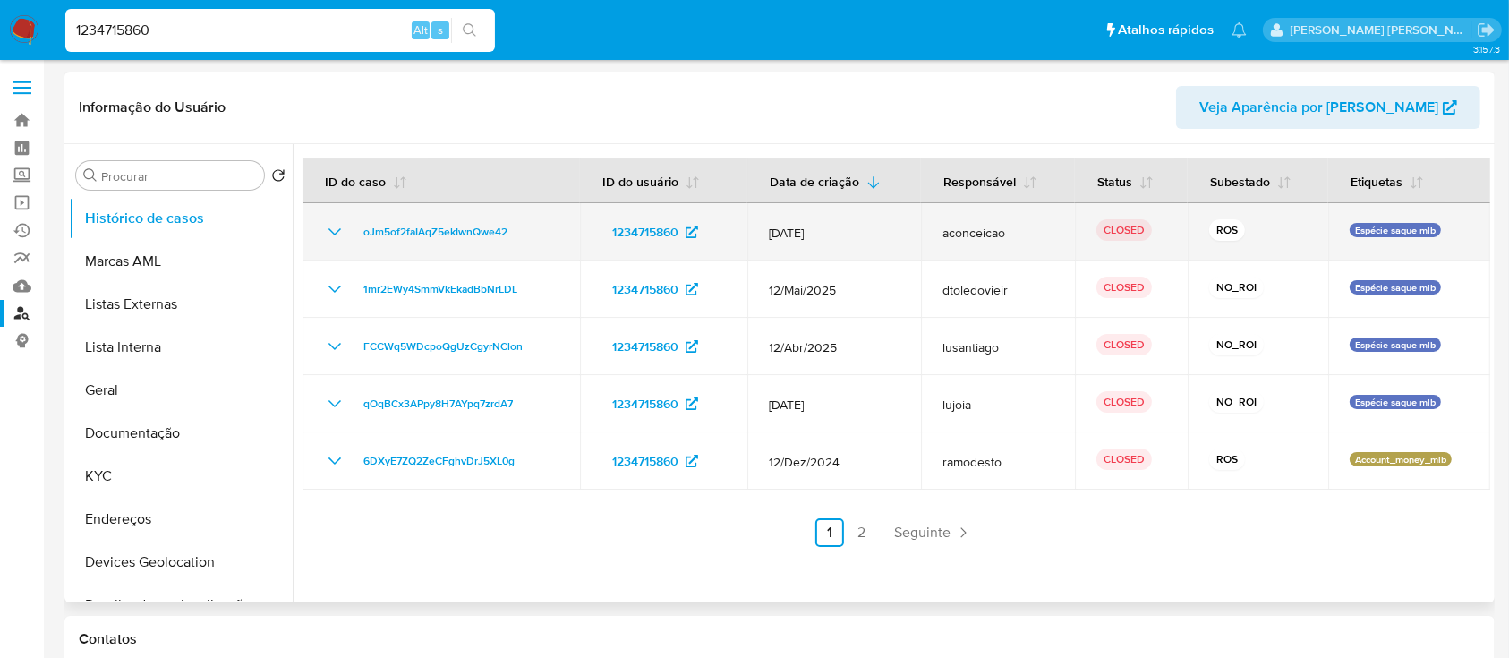
click at [334, 229] on icon "Mostrar/Ocultar" at bounding box center [334, 231] width 21 height 21
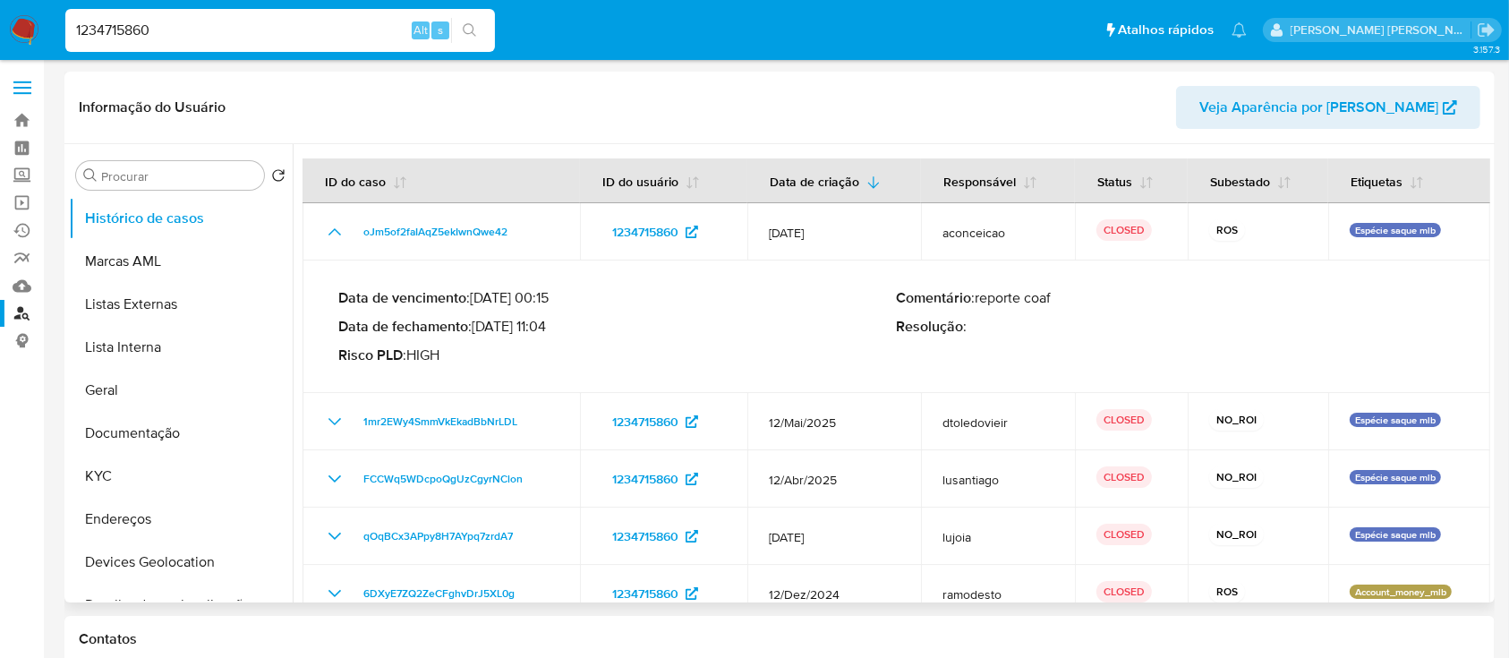
select select "10"
drag, startPoint x: 550, startPoint y: 326, endPoint x: 480, endPoint y: 326, distance: 70.7
click at [480, 326] on p "Data de fechamento : 21/07/2025 11:04" at bounding box center [617, 327] width 558 height 18
click at [123, 469] on button "KYC" at bounding box center [173, 476] width 209 height 43
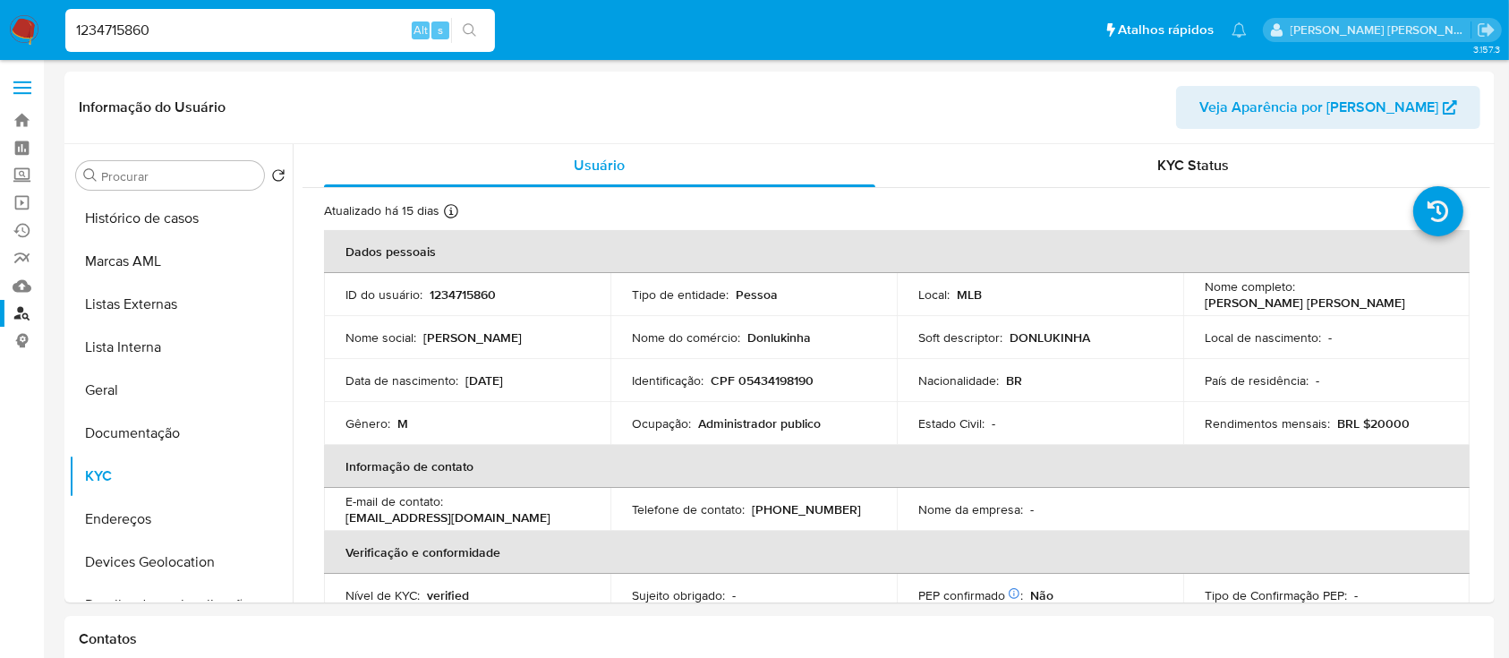
click at [231, 30] on input "1234715860" at bounding box center [279, 30] width 429 height 23
paste input "739806067"
type input "1739806067"
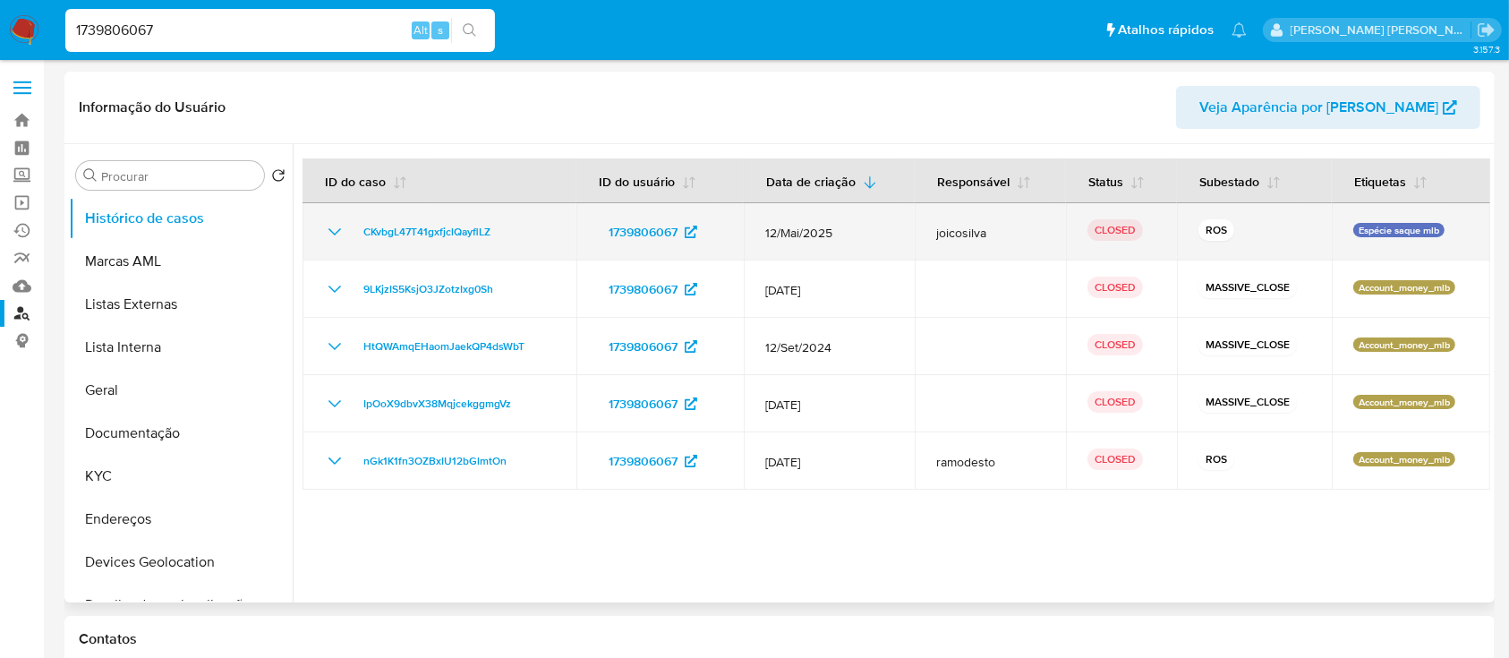
select select "10"
click at [335, 227] on icon "Mostrar/Ocultar" at bounding box center [334, 231] width 21 height 21
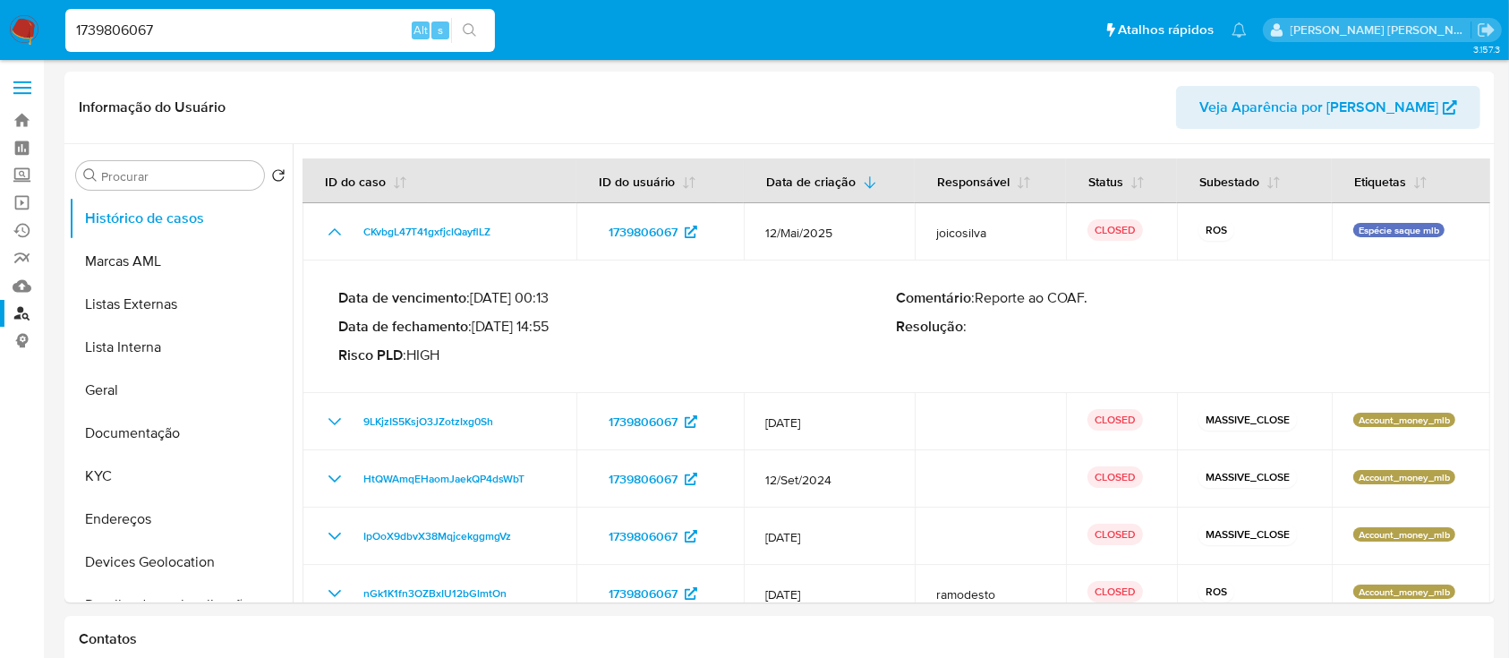
click at [208, 32] on input "1739806067" at bounding box center [279, 30] width 429 height 23
paste input "2442463774"
type input "2442463774"
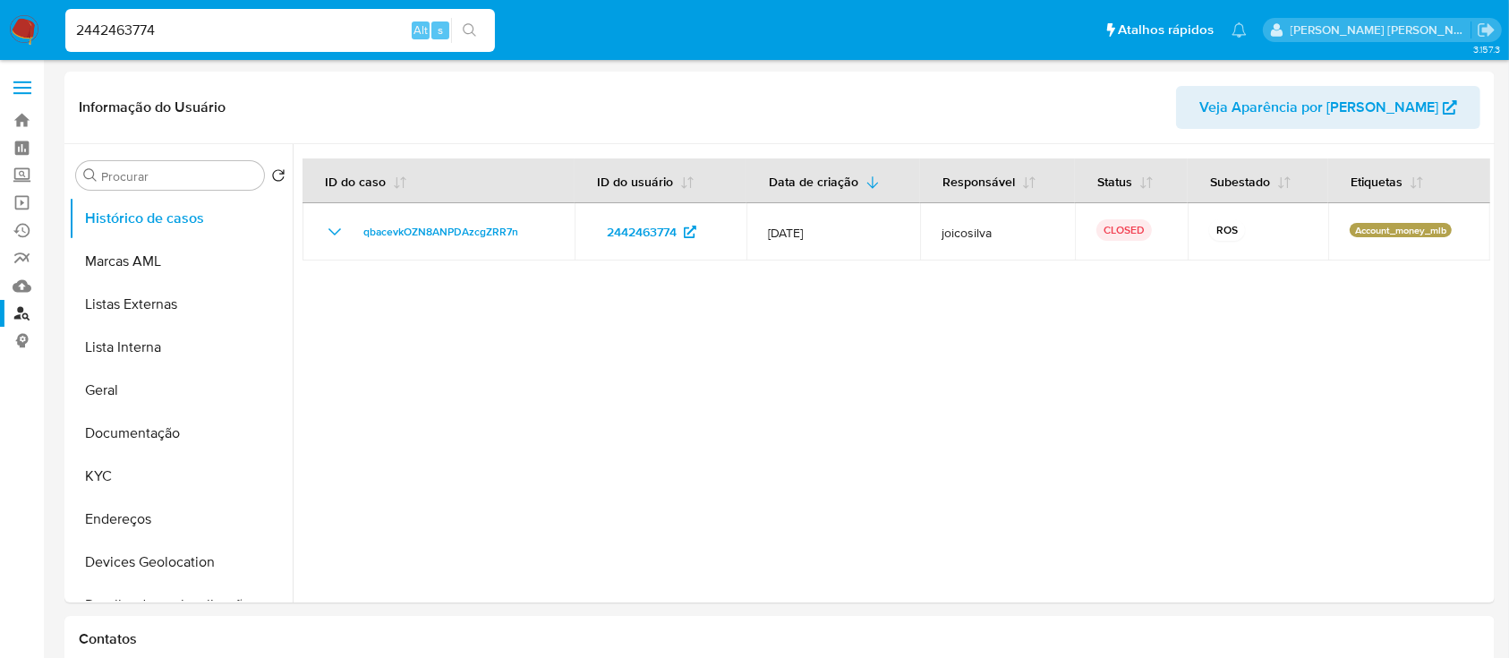
select select "10"
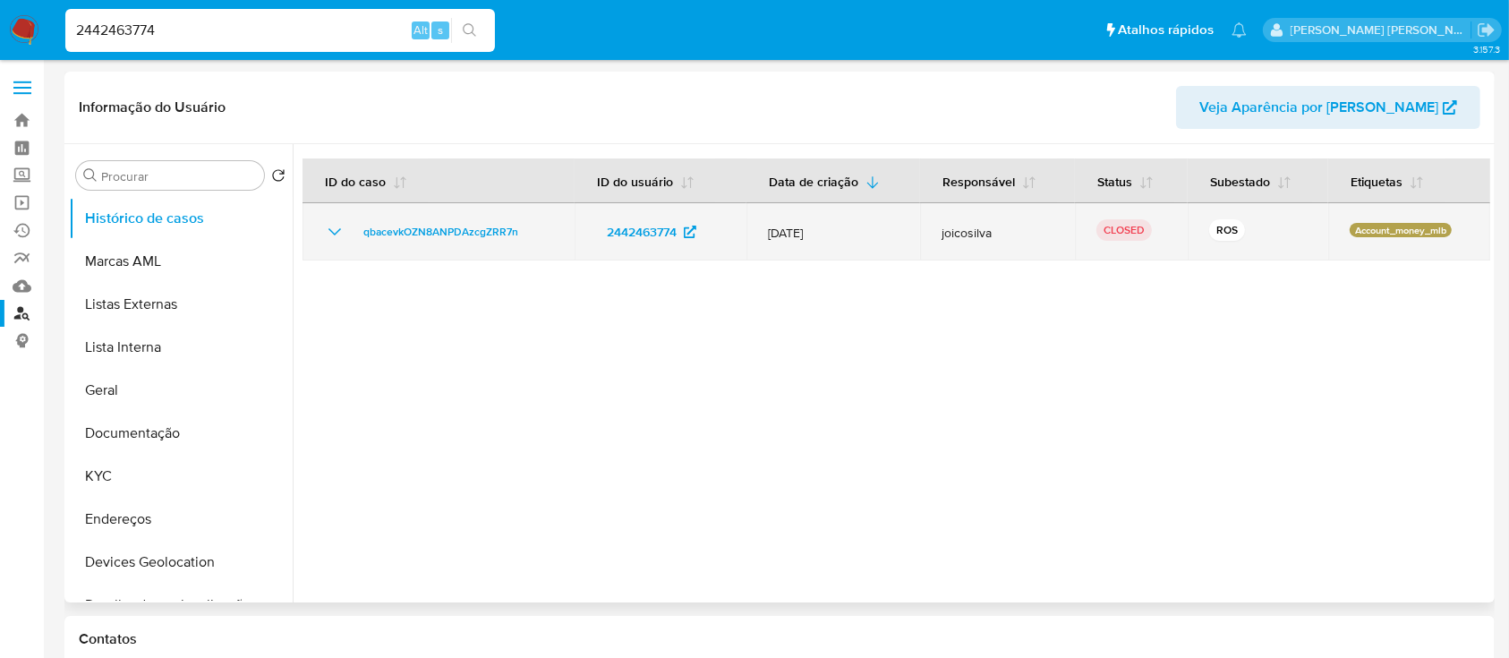
drag, startPoint x: 358, startPoint y: 235, endPoint x: 345, endPoint y: 233, distance: 12.8
click at [345, 233] on div "qbacevkOZN8ANPDAzcgZRR7n" at bounding box center [438, 231] width 229 height 21
click at [334, 235] on icon "Mostrar/Ocultar" at bounding box center [334, 231] width 21 height 21
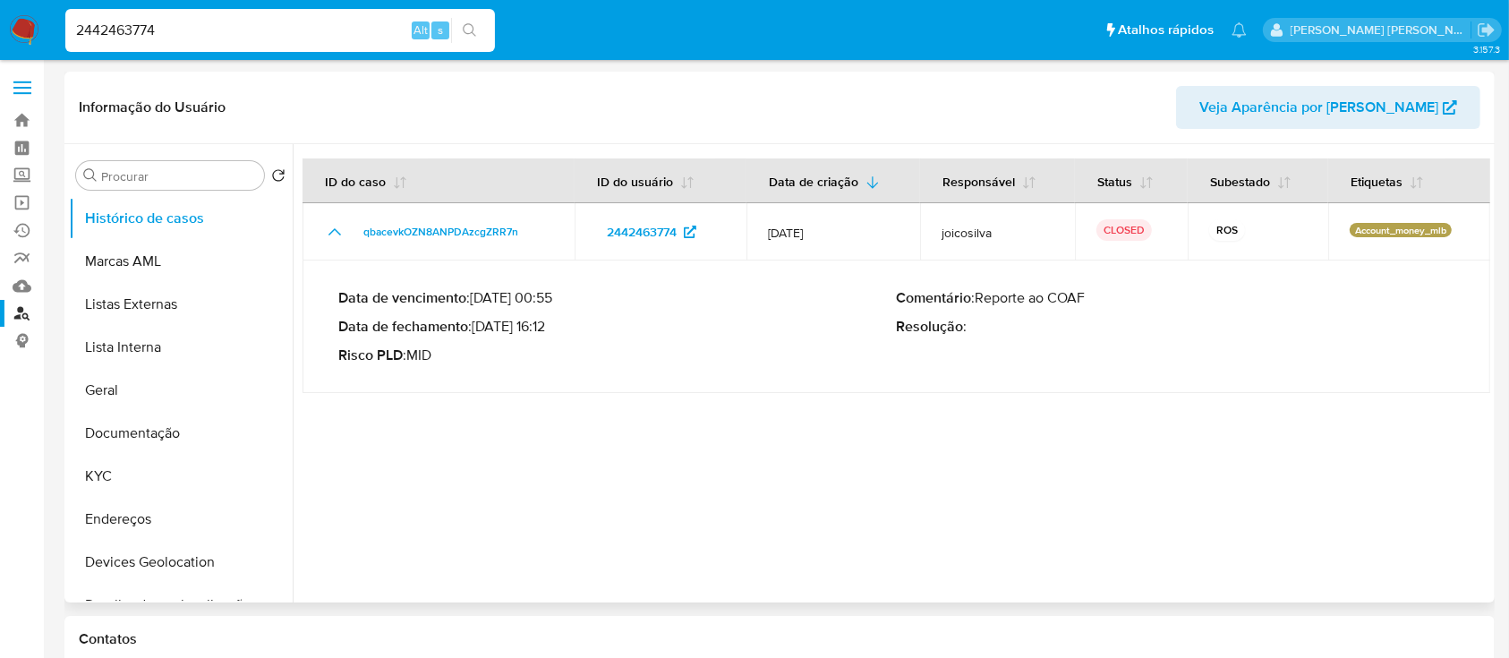
drag, startPoint x: 553, startPoint y: 326, endPoint x: 481, endPoint y: 328, distance: 71.6
click at [481, 328] on p "Data de fechamento : 18/08/2025 16:12" at bounding box center [617, 327] width 558 height 18
click at [260, 29] on input "2442463774" at bounding box center [279, 30] width 429 height 23
paste input "393534813"
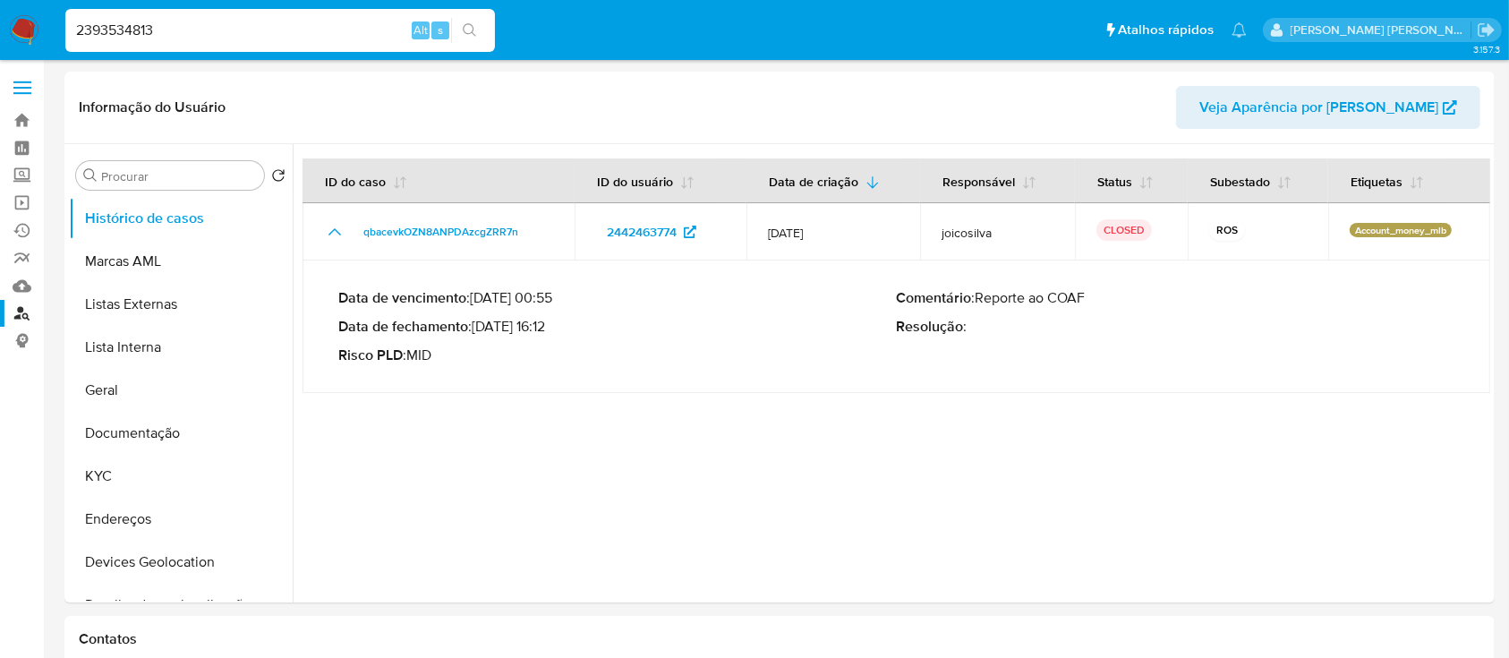
type input "2393534813"
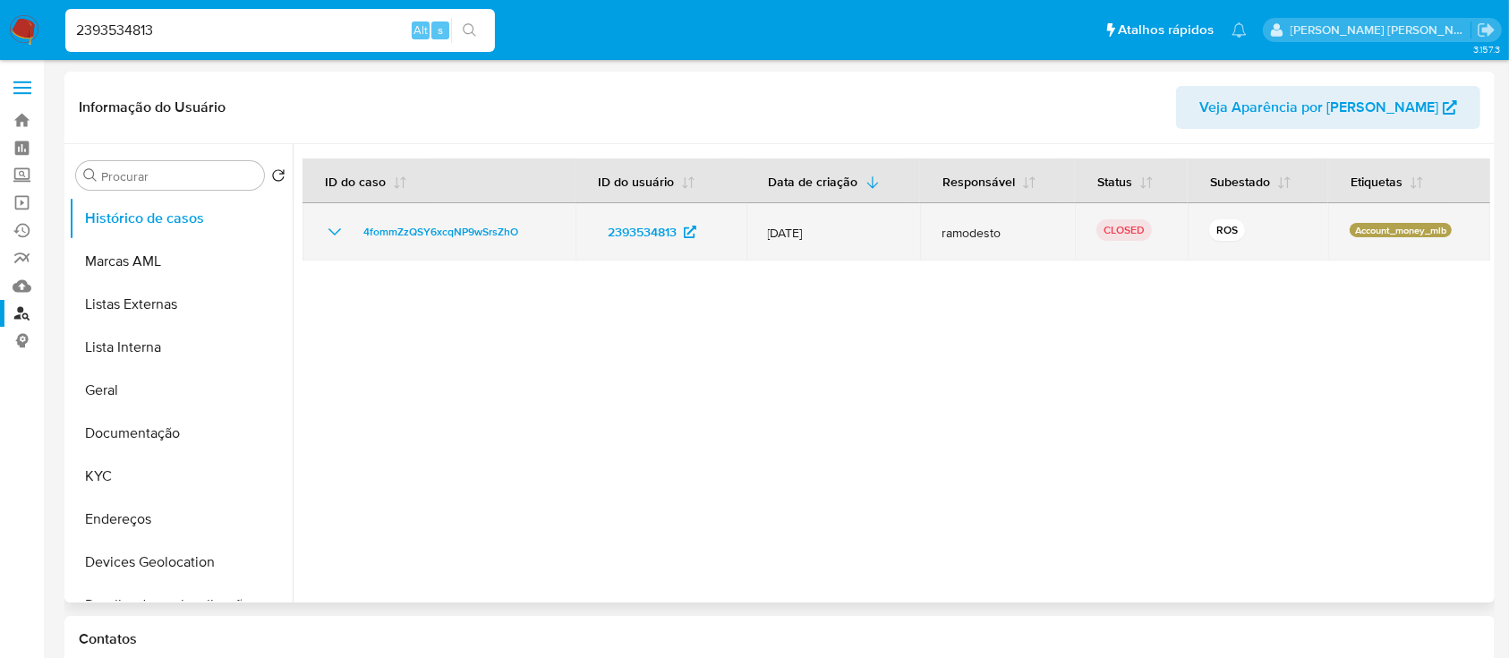
click at [336, 236] on icon "Mostrar/Ocultar" at bounding box center [334, 231] width 21 height 21
select select "10"
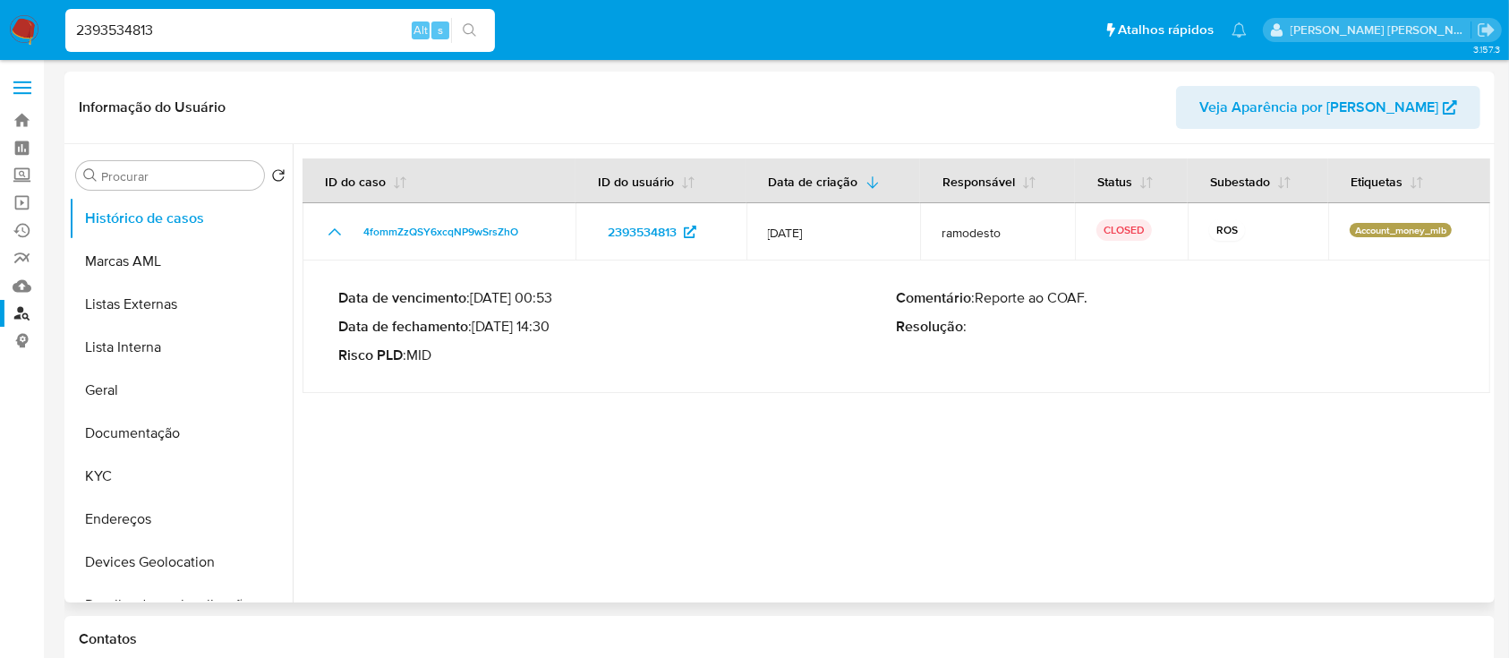
drag, startPoint x: 556, startPoint y: 328, endPoint x: 480, endPoint y: 329, distance: 76.1
click at [480, 329] on p "Data de fechamento : 07/08/2025 14:30" at bounding box center [617, 327] width 558 height 18
click at [121, 476] on button "KYC" at bounding box center [173, 476] width 209 height 43
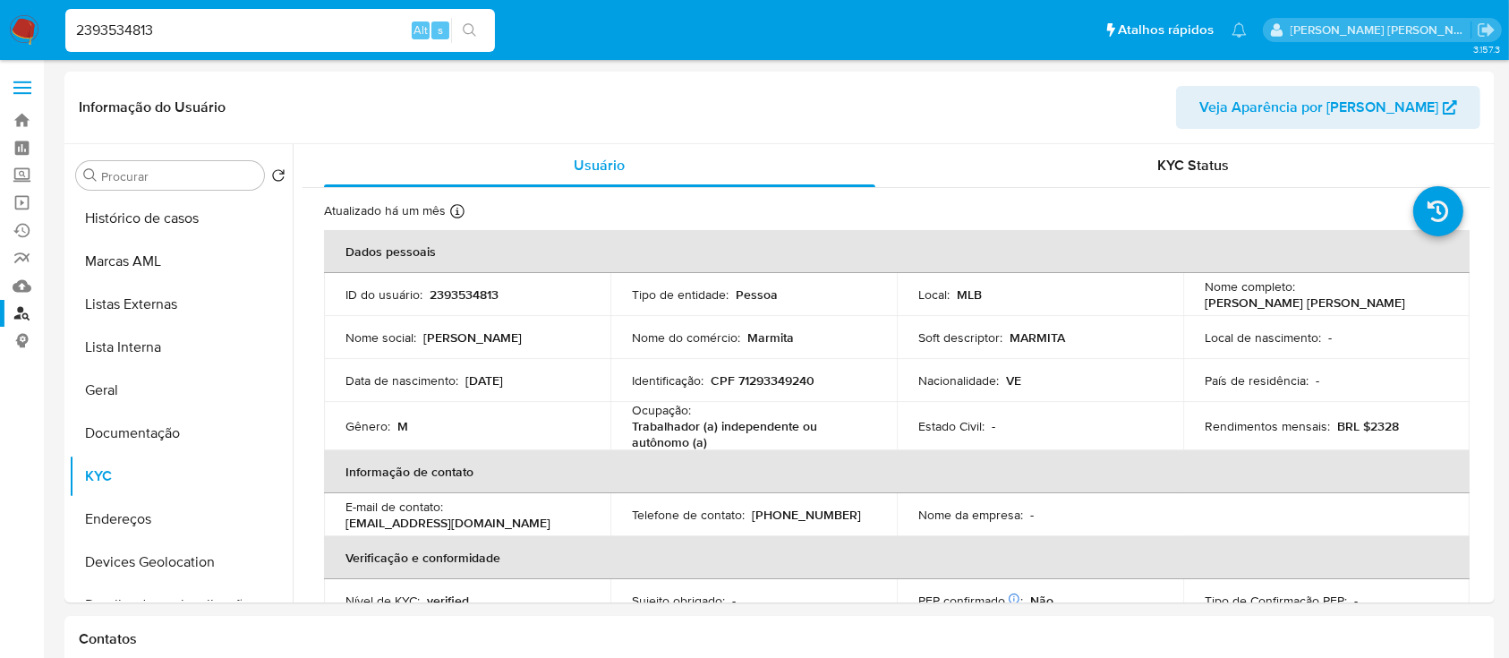
click at [305, 32] on input "2393534813" at bounding box center [279, 30] width 429 height 23
paste input "1020796844"
type input "1020796844"
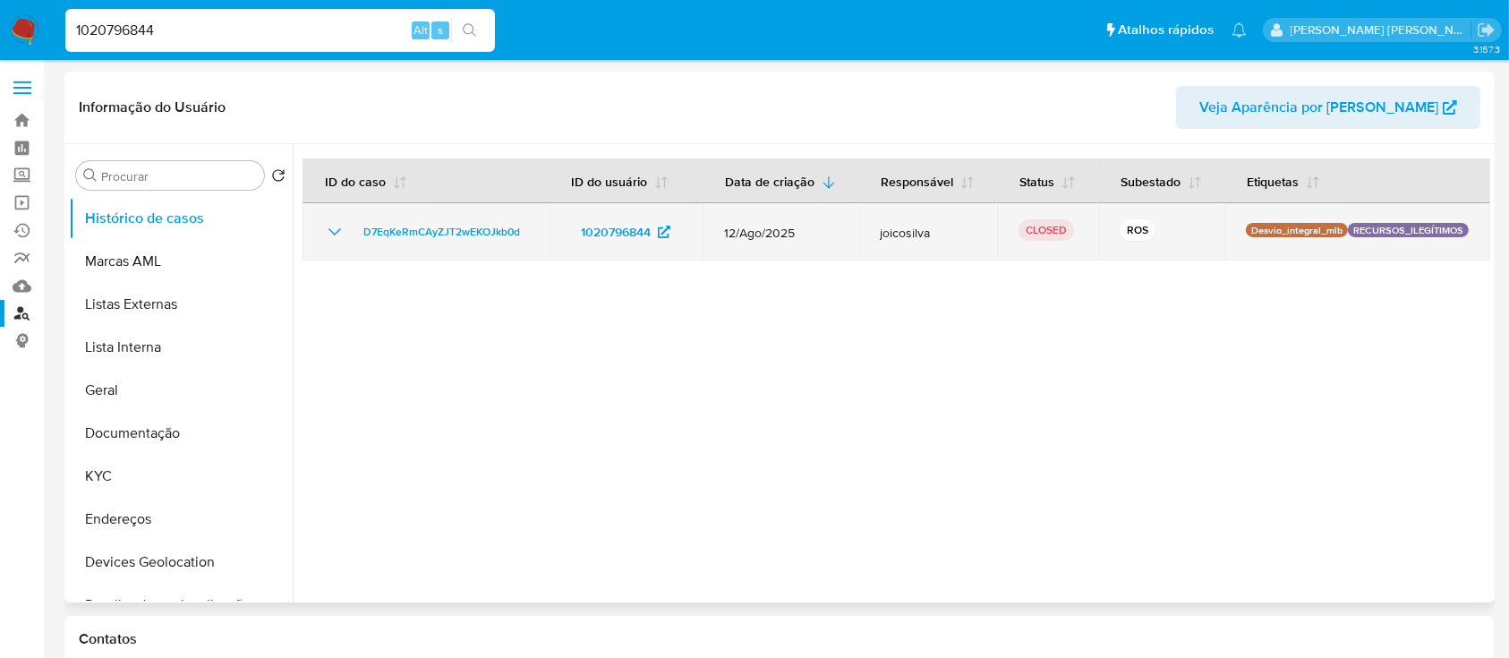
select select "10"
drag, startPoint x: 332, startPoint y: 249, endPoint x: 359, endPoint y: 251, distance: 27.0
click at [333, 242] on icon "Mostrar/Ocultar" at bounding box center [334, 231] width 21 height 21
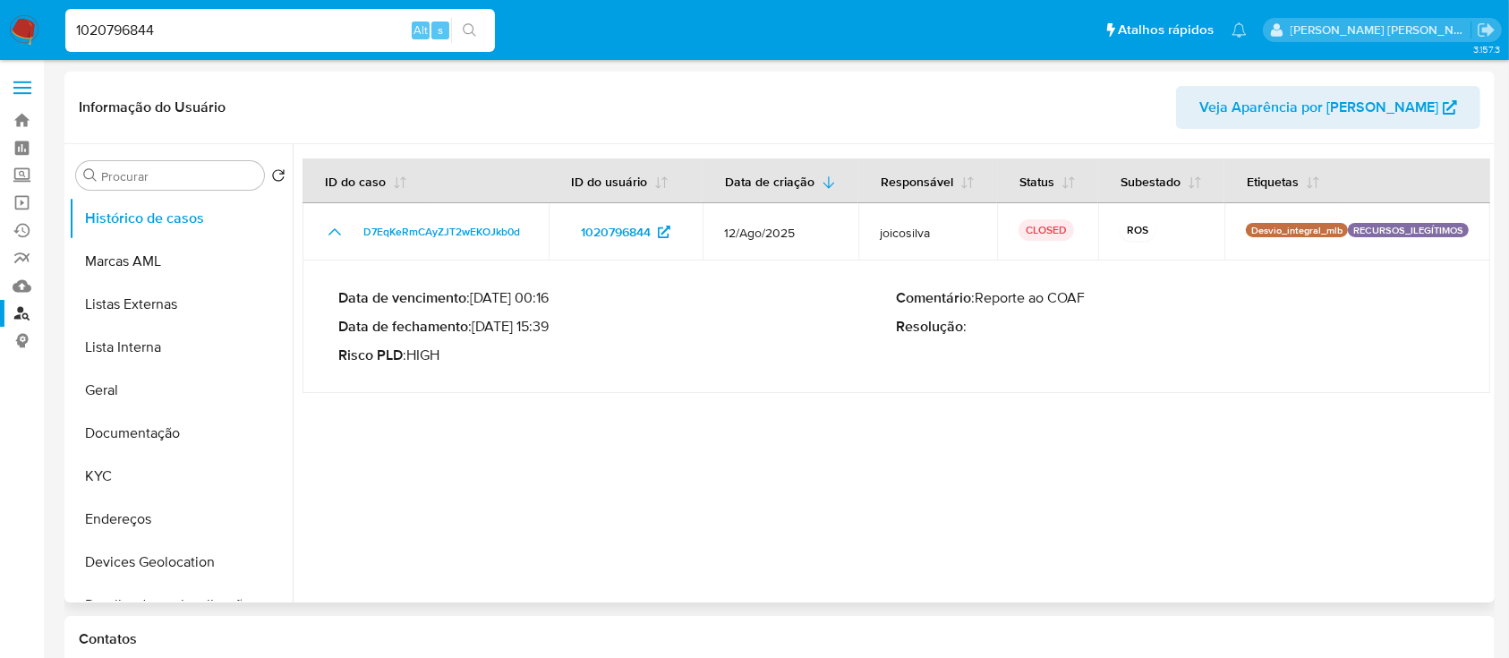
drag, startPoint x: 553, startPoint y: 343, endPoint x: 479, endPoint y: 346, distance: 74.4
click at [479, 336] on p "Data de fechamento : 25/08/2025 15:39" at bounding box center [617, 327] width 558 height 18
drag, startPoint x: 139, startPoint y: 465, endPoint x: 251, endPoint y: 429, distance: 117.7
click at [139, 466] on button "KYC" at bounding box center [181, 476] width 224 height 43
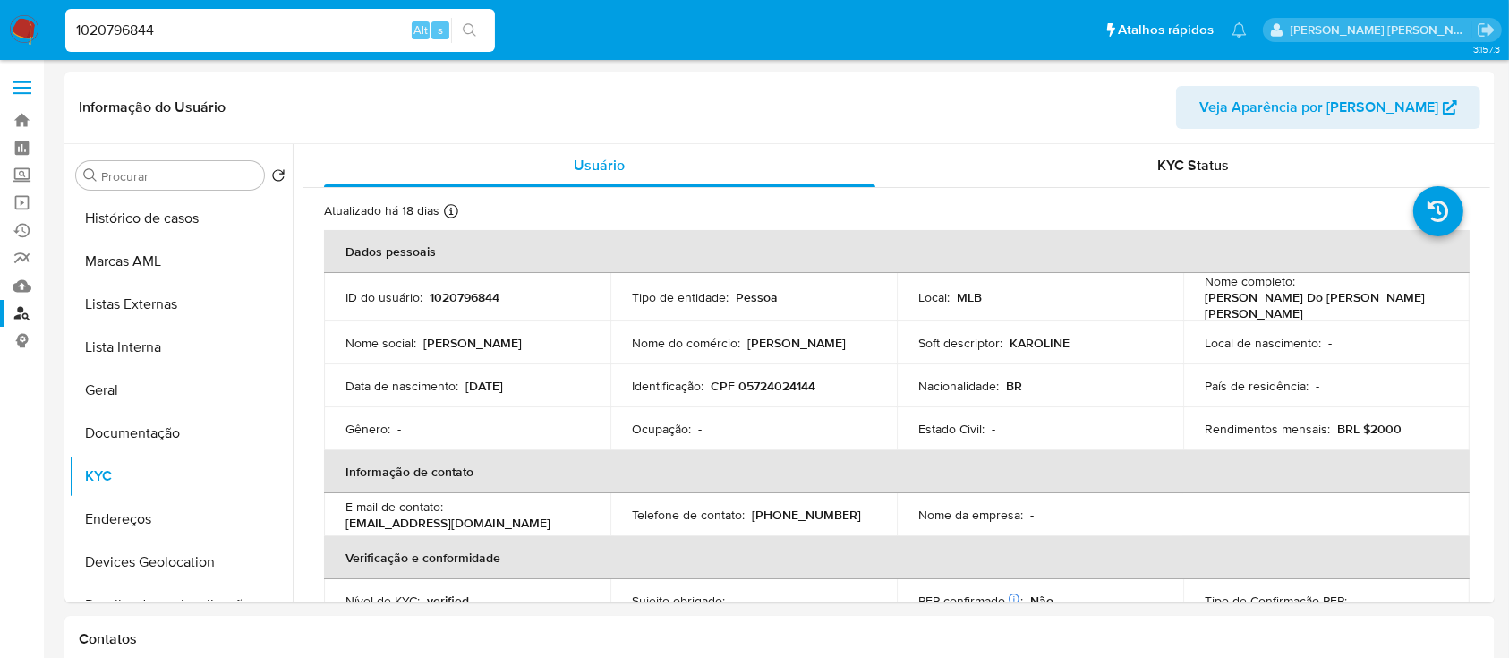
click at [280, 19] on input "1020796844" at bounding box center [279, 30] width 429 height 23
paste input "234715860"
type input "1234715860"
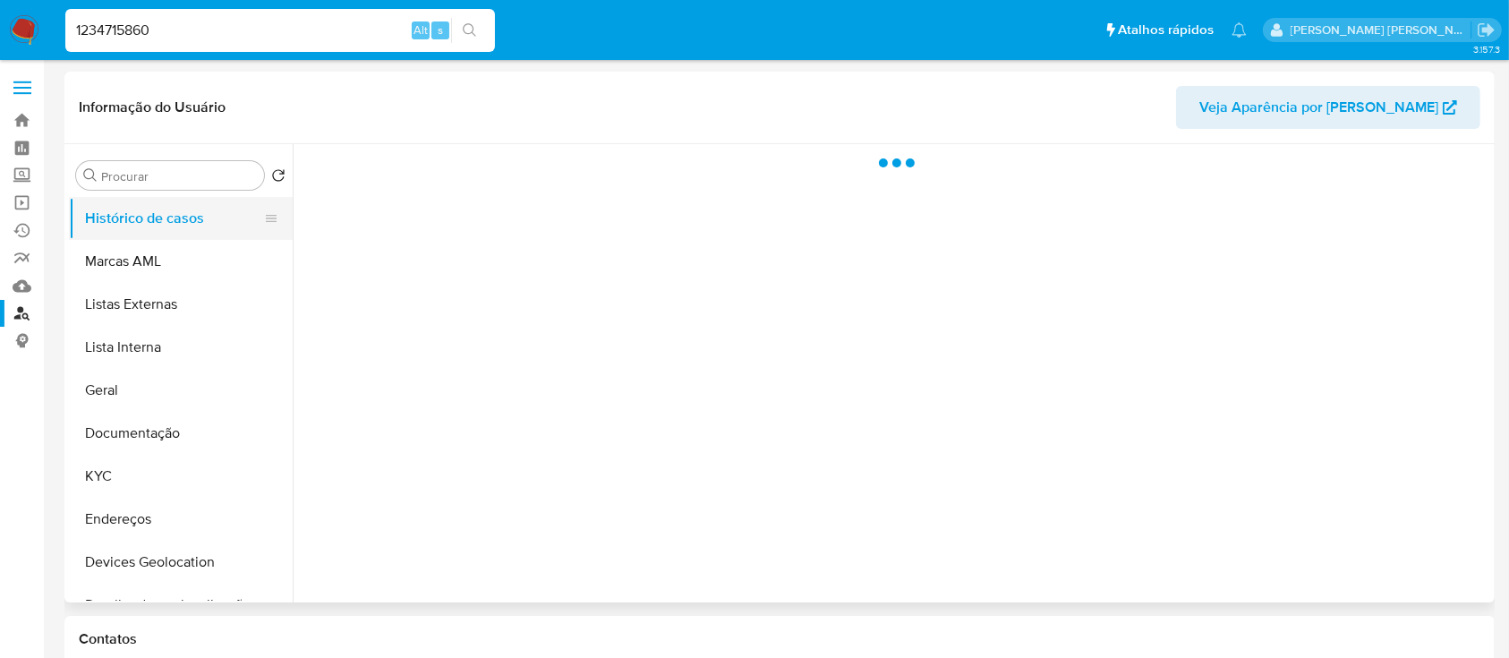
click at [155, 214] on button "Histórico de casos" at bounding box center [173, 218] width 209 height 43
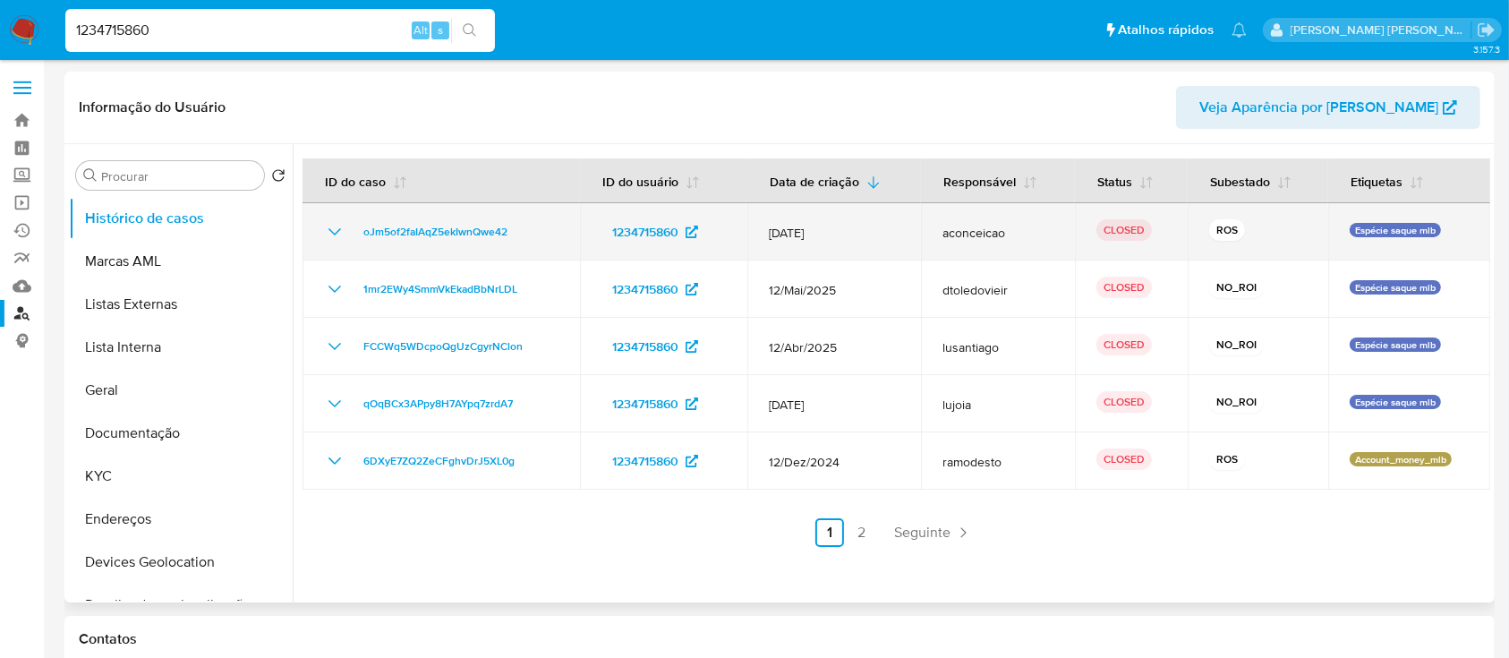
select select "10"
click at [344, 240] on icon "Mostrar/Ocultar" at bounding box center [334, 231] width 21 height 21
click at [332, 234] on icon "Mostrar/Ocultar" at bounding box center [334, 231] width 21 height 21
click at [331, 232] on icon "Mostrar/Ocultar" at bounding box center [334, 231] width 13 height 7
click at [336, 231] on icon "Mostrar/Ocultar" at bounding box center [334, 231] width 21 height 21
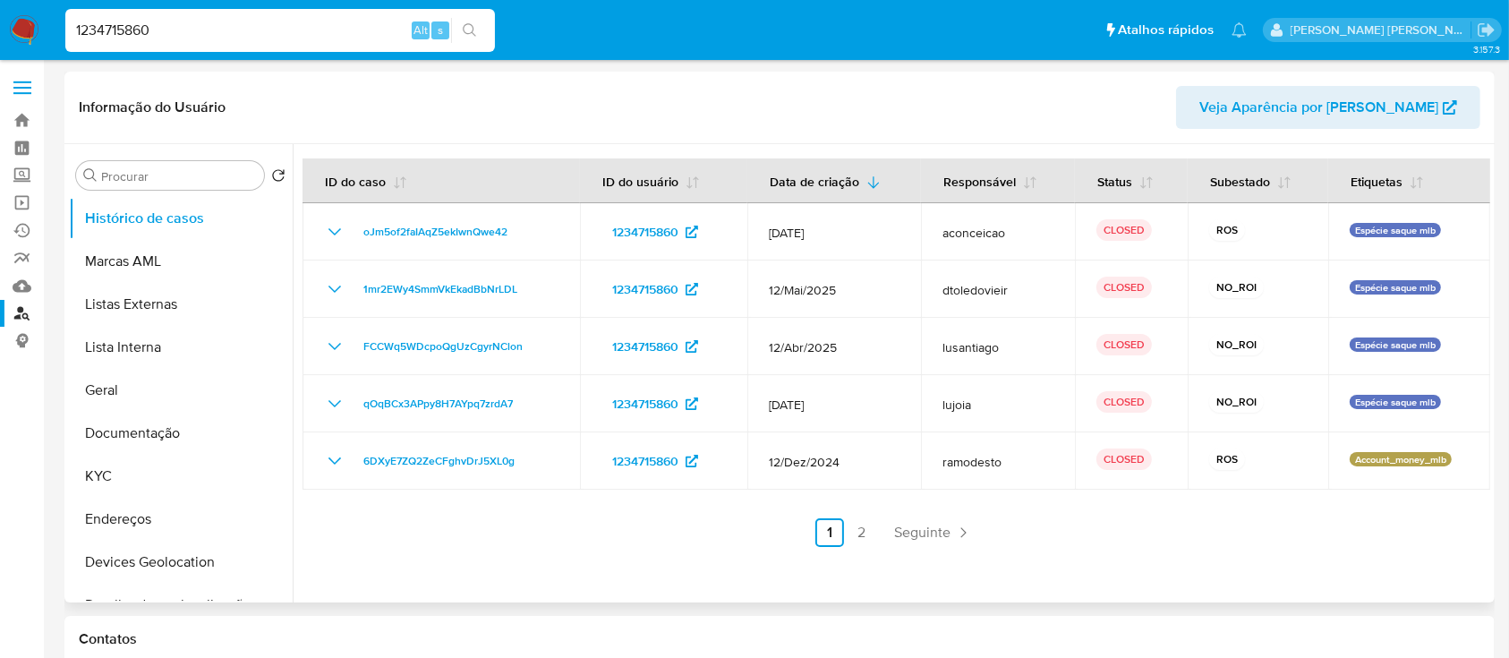
click at [523, 105] on header "Informação do Usuário Veja Aparência por Pessoa" at bounding box center [779, 107] width 1401 height 43
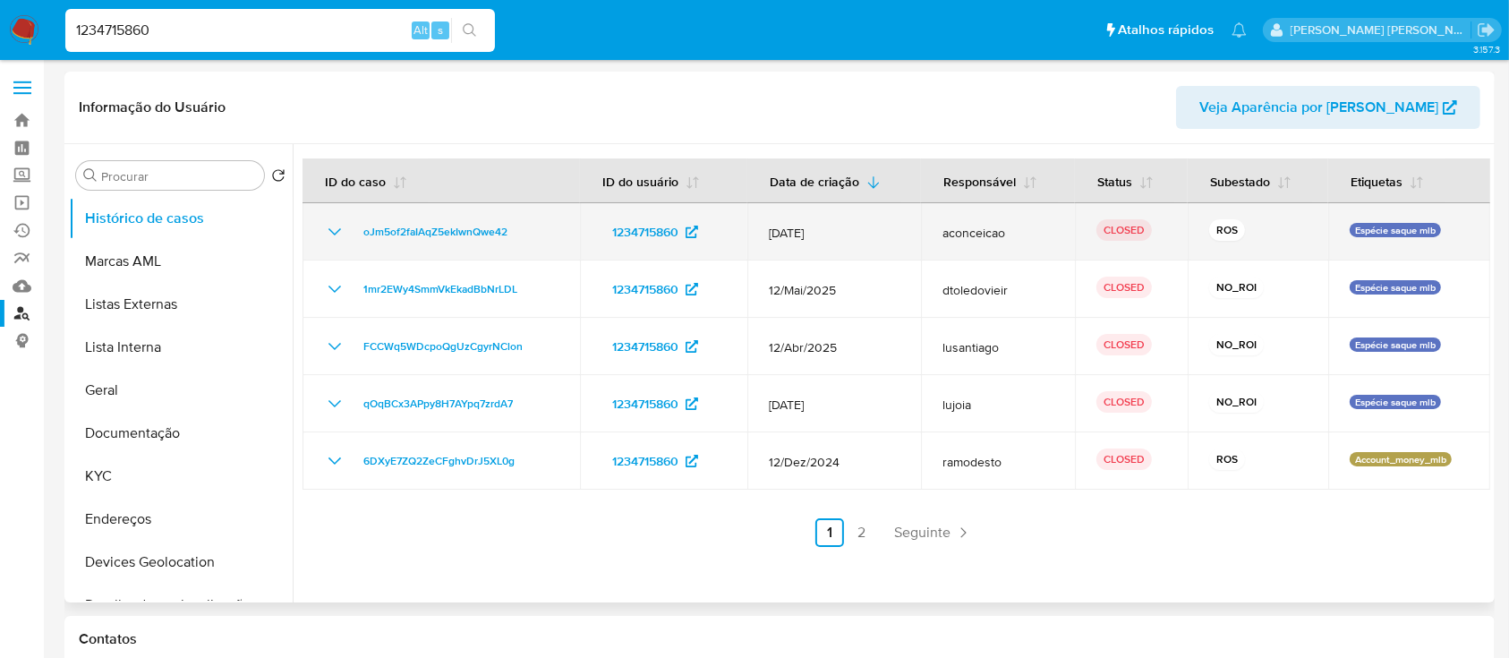
click at [332, 225] on icon "Mostrar/Ocultar" at bounding box center [334, 231] width 21 height 21
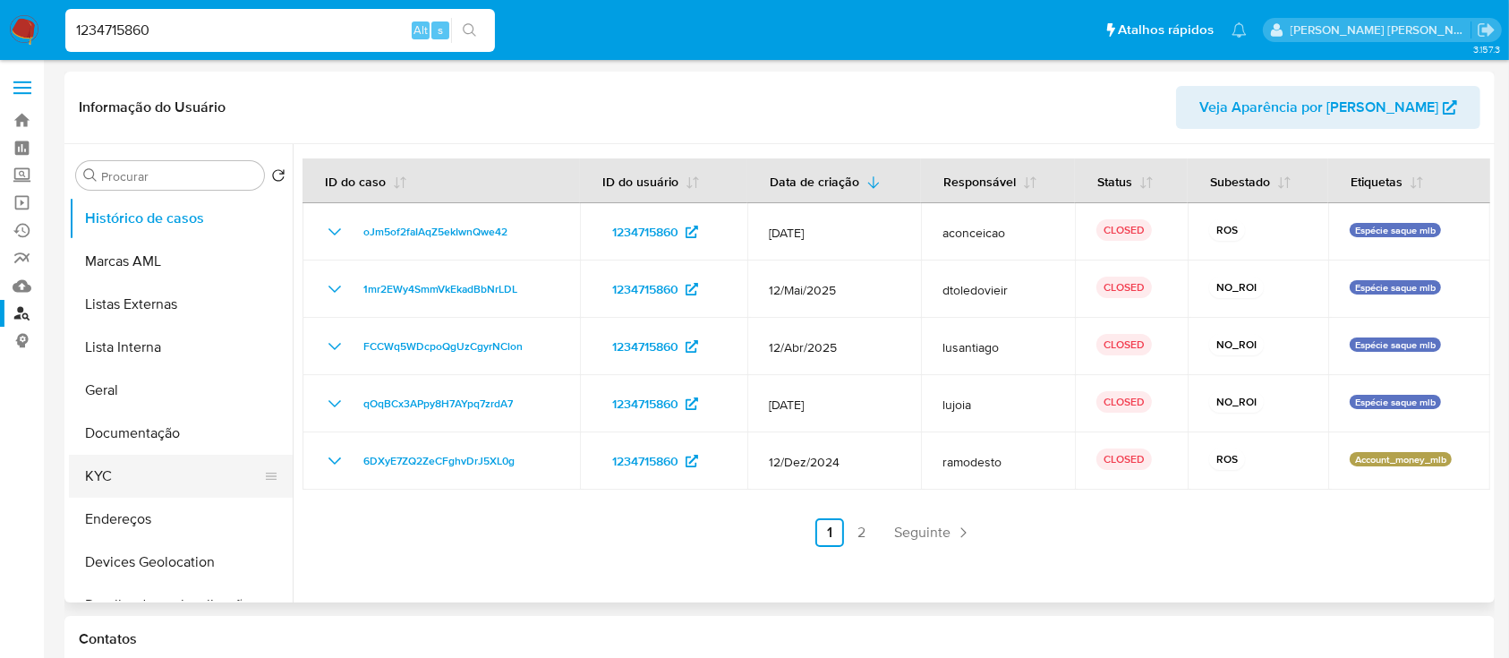
click at [119, 468] on button "KYC" at bounding box center [173, 476] width 209 height 43
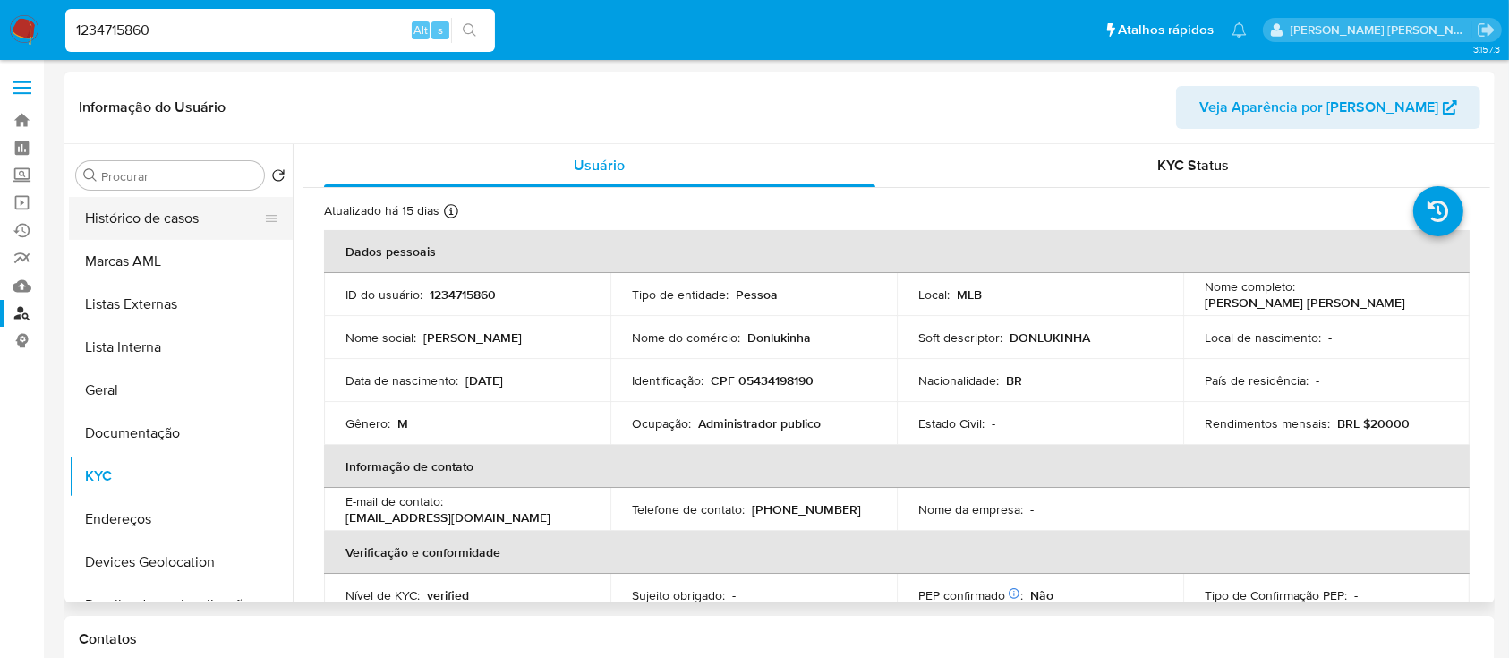
click at [176, 216] on button "Histórico de casos" at bounding box center [173, 218] width 209 height 43
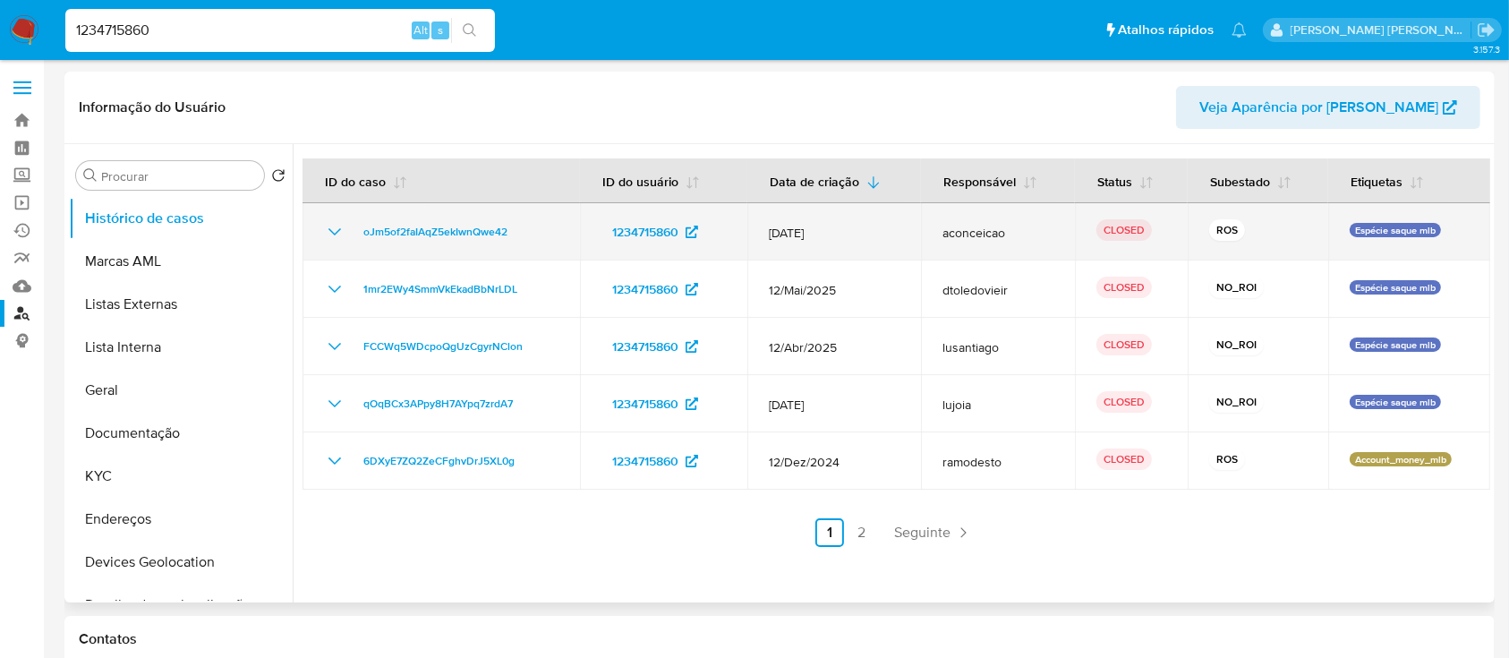
click at [342, 231] on icon "Mostrar/Ocultar" at bounding box center [334, 231] width 21 height 21
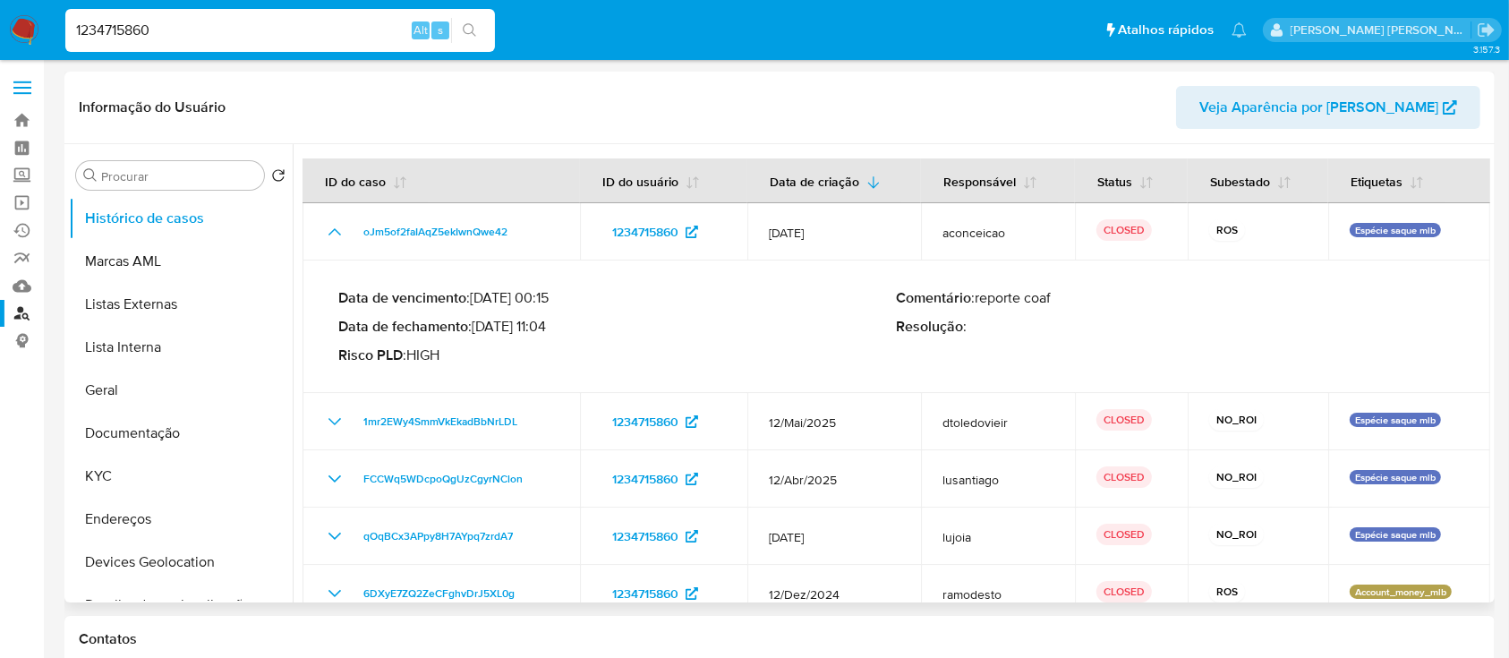
drag, startPoint x: 550, startPoint y: 323, endPoint x: 482, endPoint y: 328, distance: 68.2
click at [482, 328] on p "Data de fechamento : 21/07/2025 11:04" at bounding box center [617, 327] width 558 height 18
click at [280, 26] on input "1234715860" at bounding box center [279, 30] width 429 height 23
paste input "9236312"
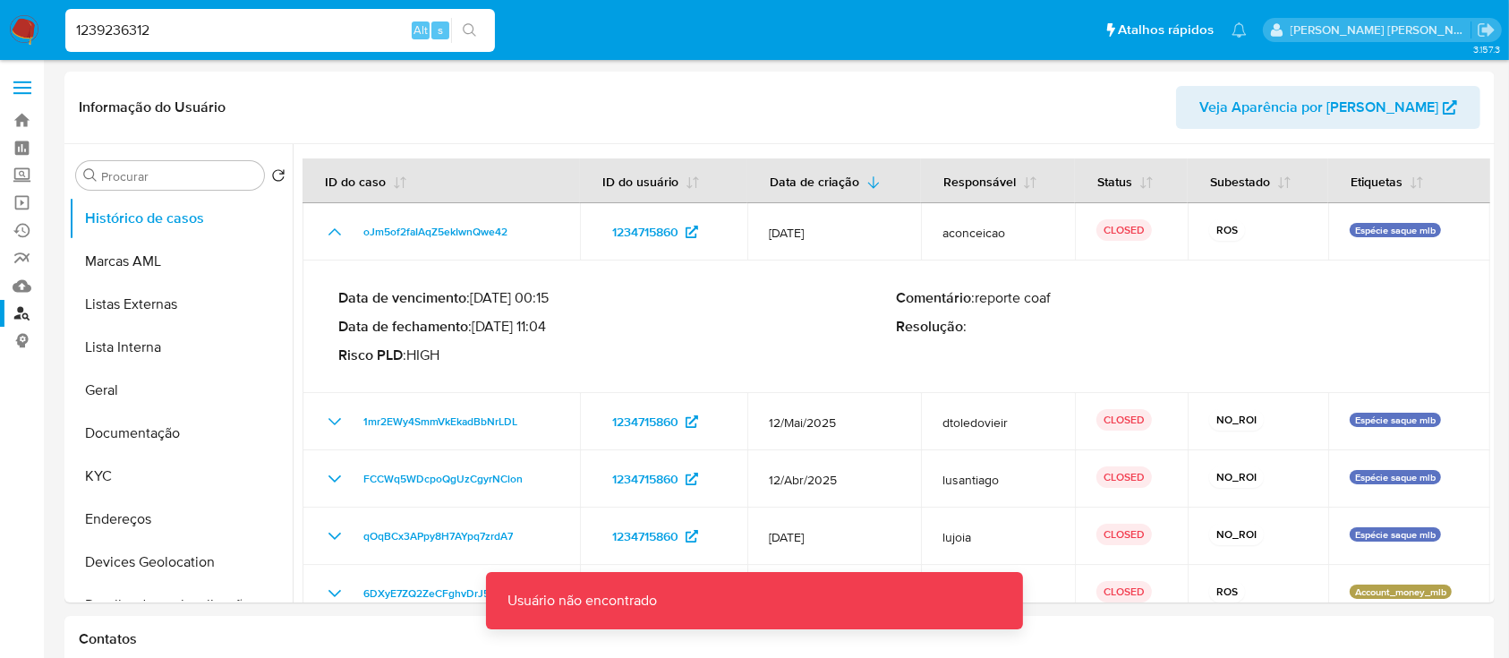
click at [203, 25] on input "1239236312" at bounding box center [279, 30] width 429 height 23
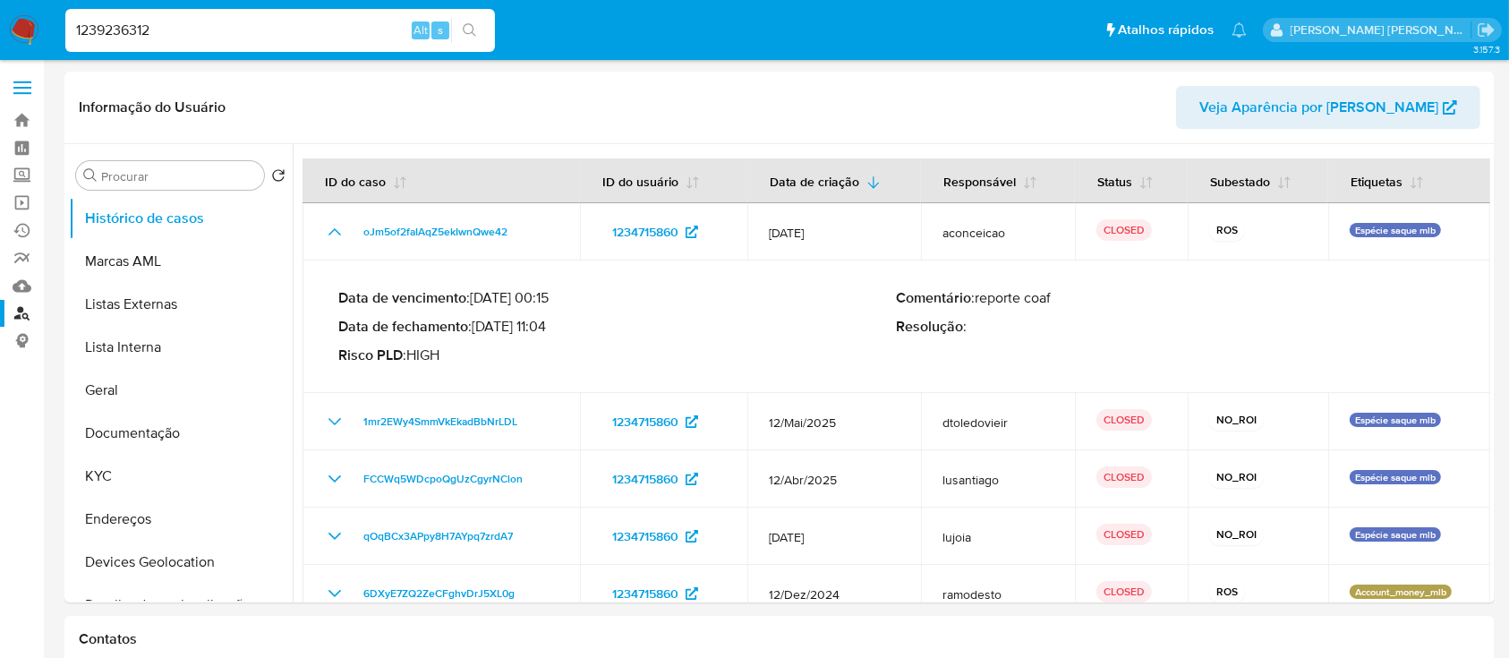
type input "1239236312"
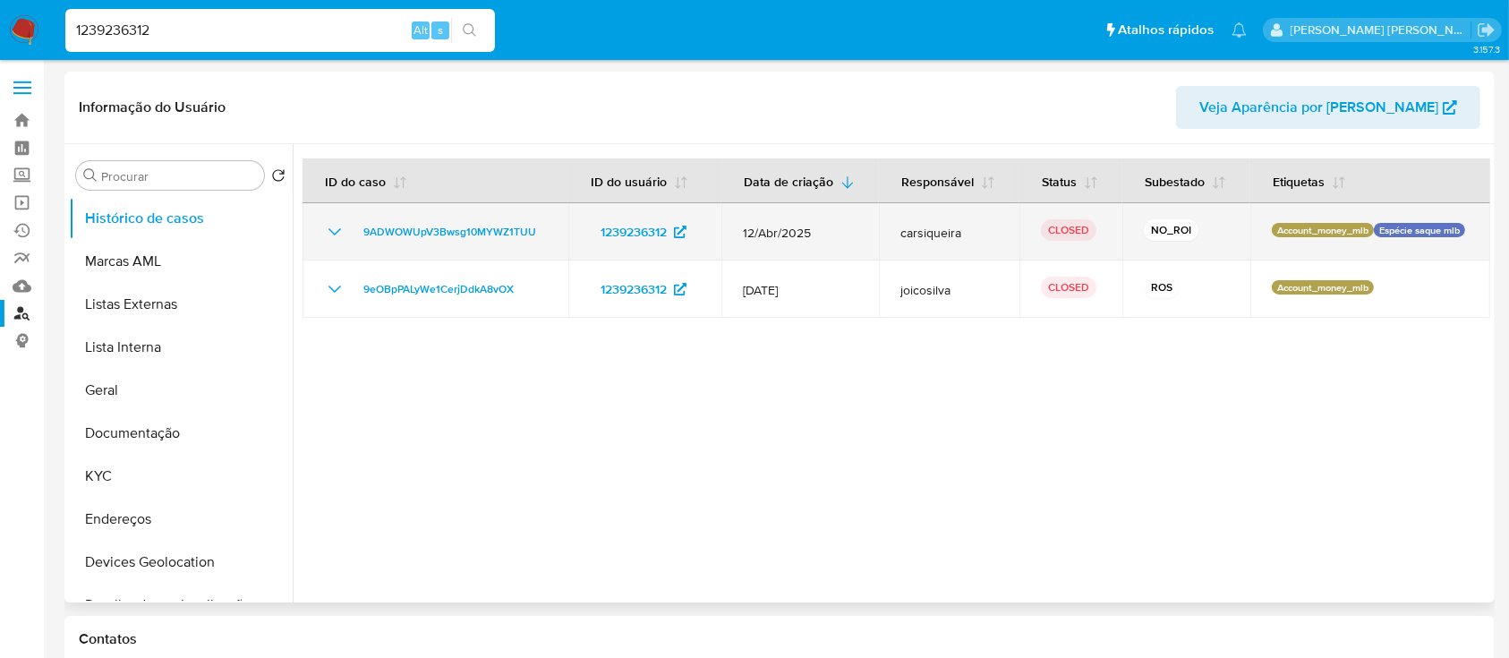
click at [329, 232] on icon "Mostrar/Ocultar" at bounding box center [334, 231] width 21 height 21
select select "10"
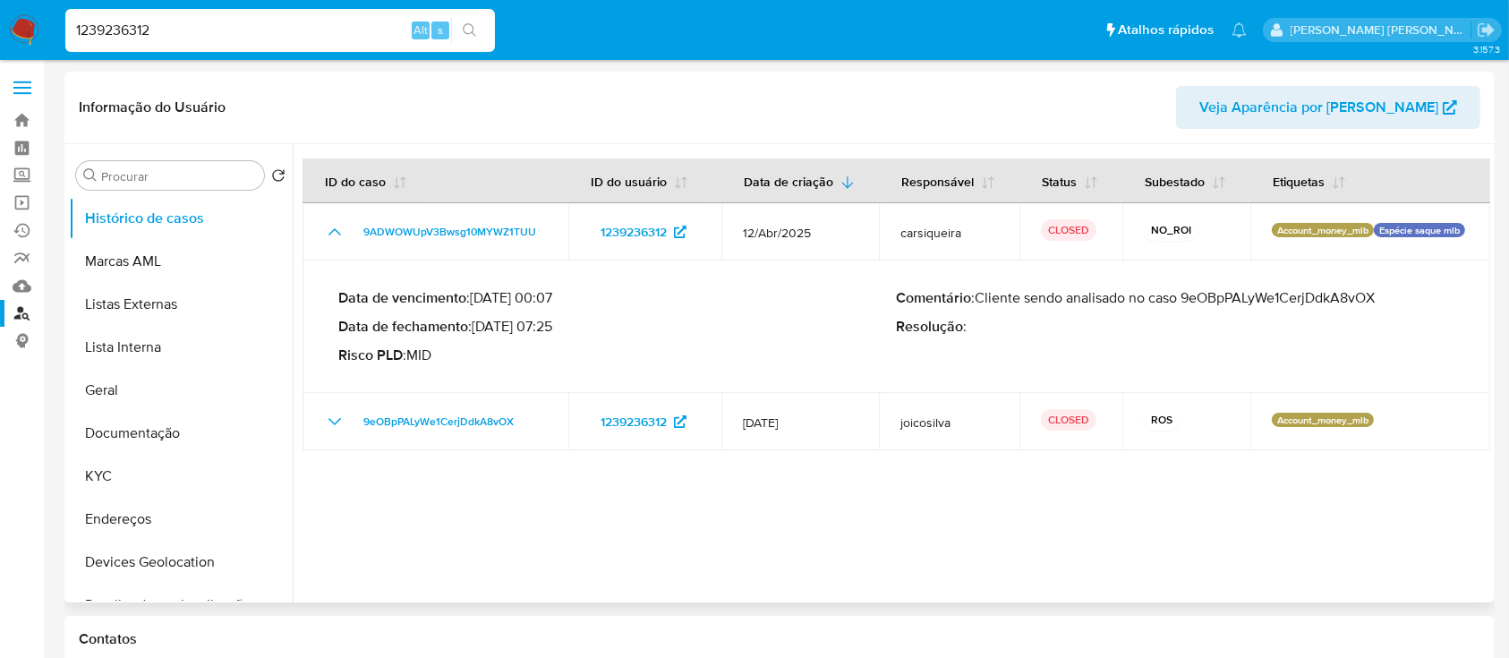
drag, startPoint x: 551, startPoint y: 326, endPoint x: 480, endPoint y: 327, distance: 71.6
click at [480, 327] on p "Data de fechamento : 14/04/2025 07:25" at bounding box center [617, 327] width 558 height 18
click at [147, 471] on button "KYC" at bounding box center [173, 476] width 209 height 43
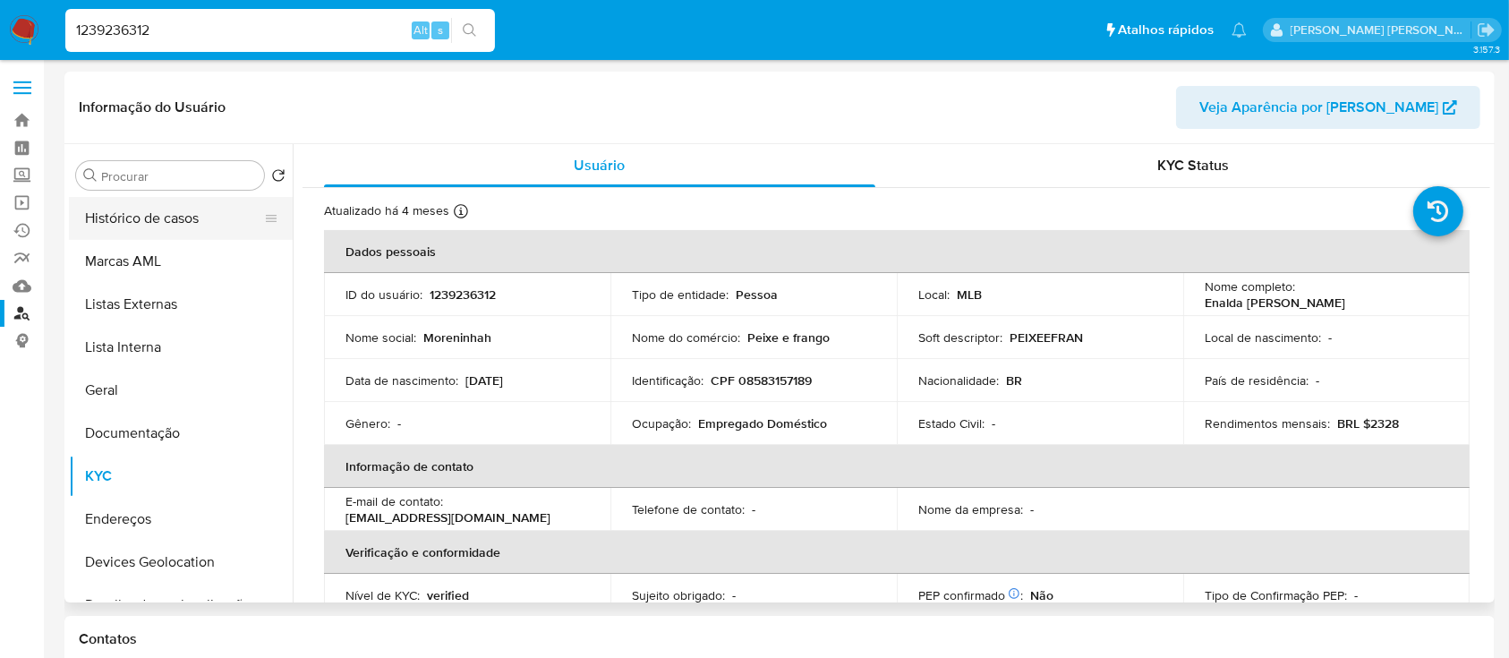
click at [185, 218] on button "Histórico de casos" at bounding box center [173, 218] width 209 height 43
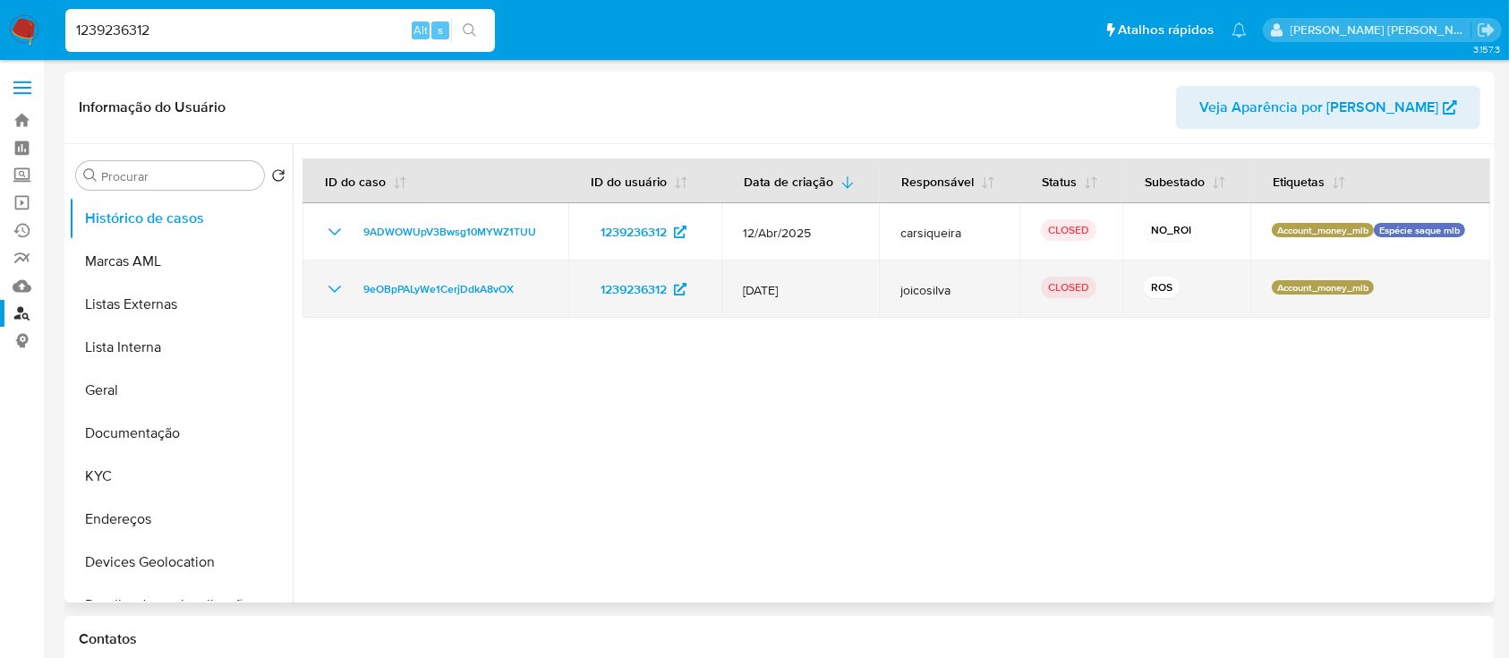
click at [336, 290] on icon "Mostrar/Ocultar" at bounding box center [334, 288] width 21 height 21
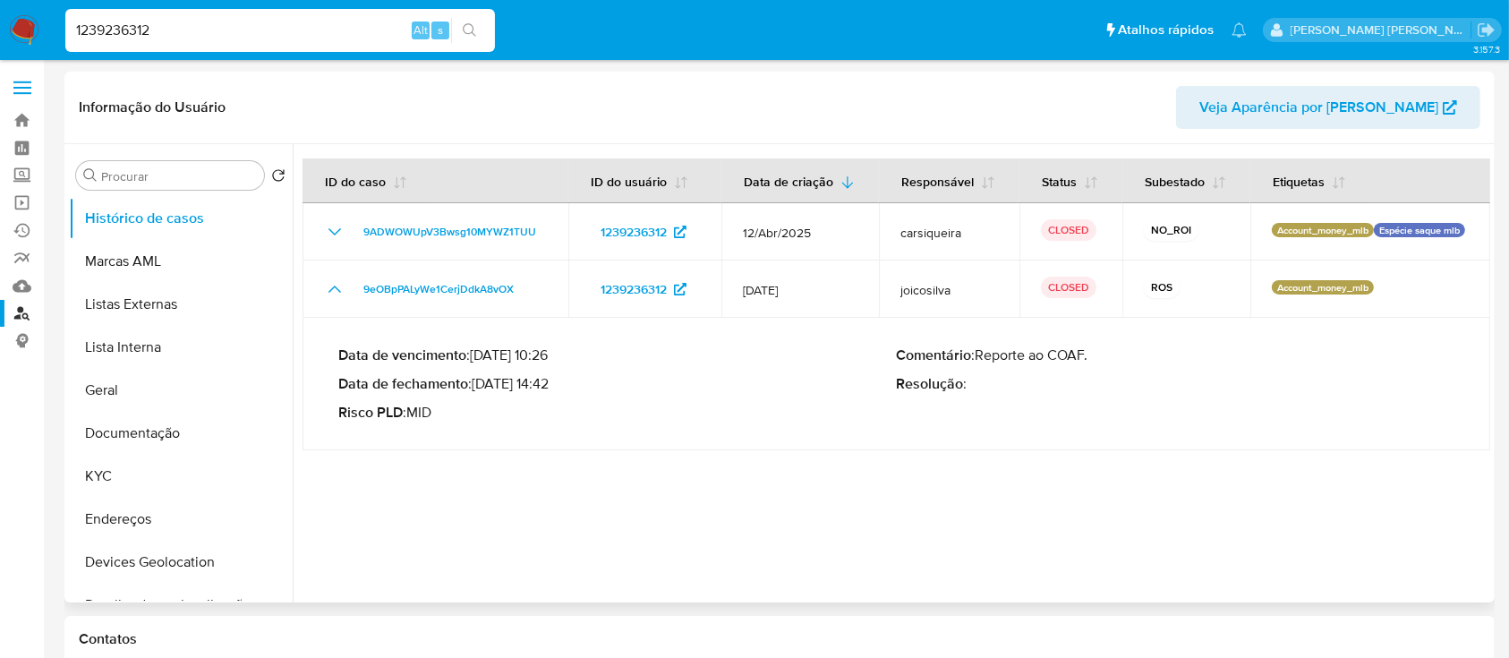
drag, startPoint x: 549, startPoint y: 381, endPoint x: 479, endPoint y: 384, distance: 69.8
click at [479, 384] on p "Data de fechamento : 15/04/2025 14:42" at bounding box center [617, 384] width 558 height 18
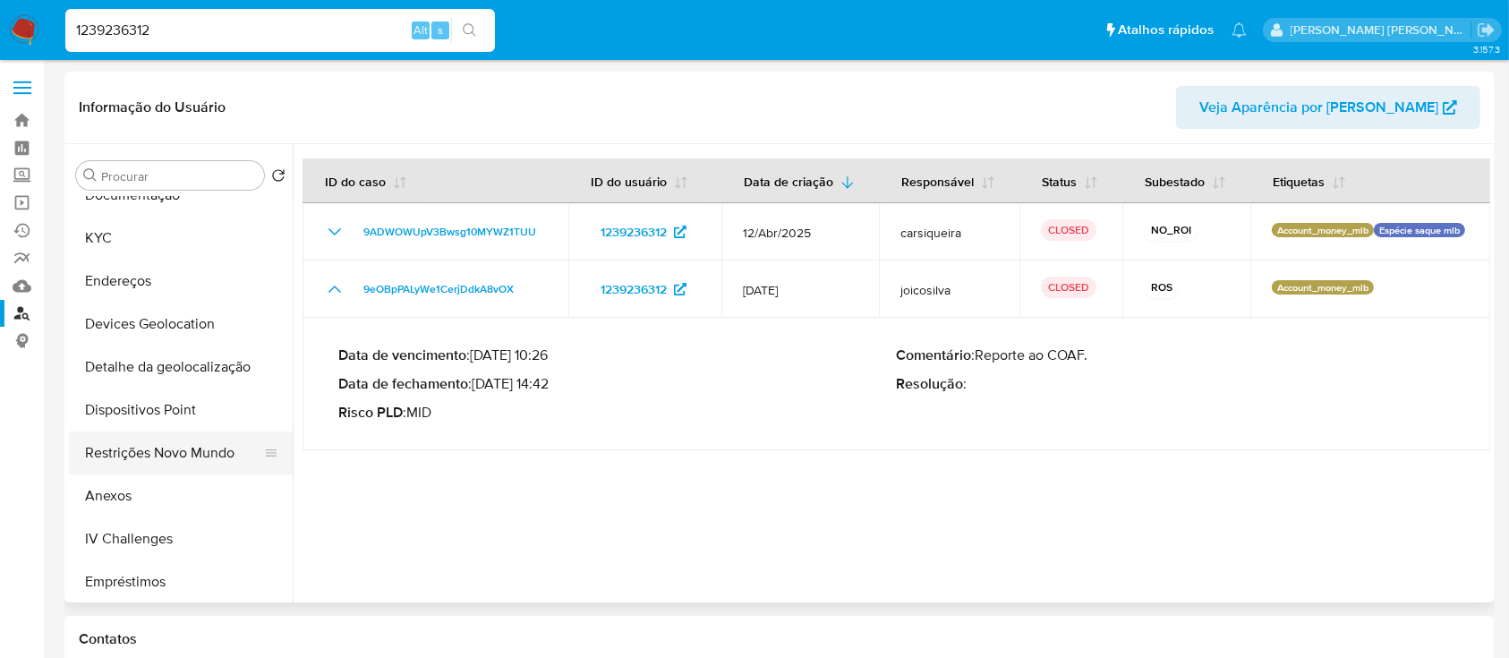
scroll to position [358, 0]
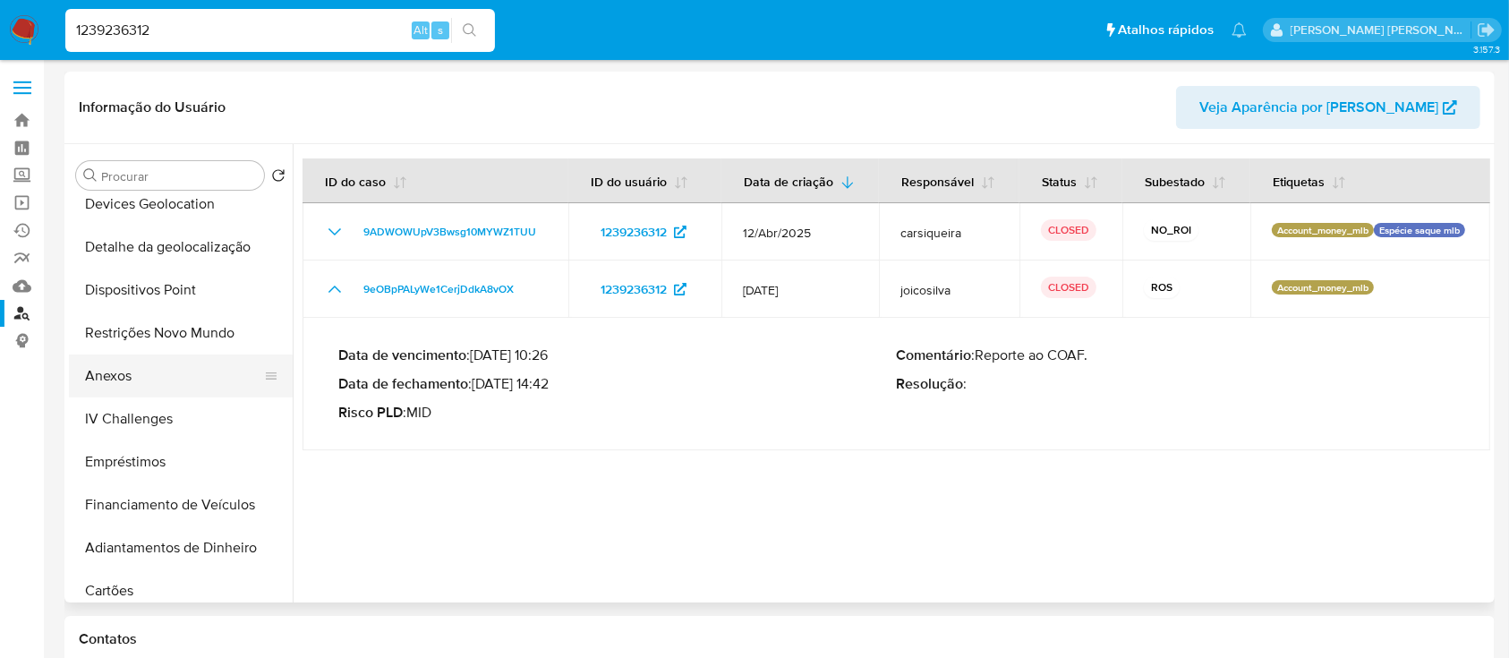
click at [138, 374] on button "Anexos" at bounding box center [173, 375] width 209 height 43
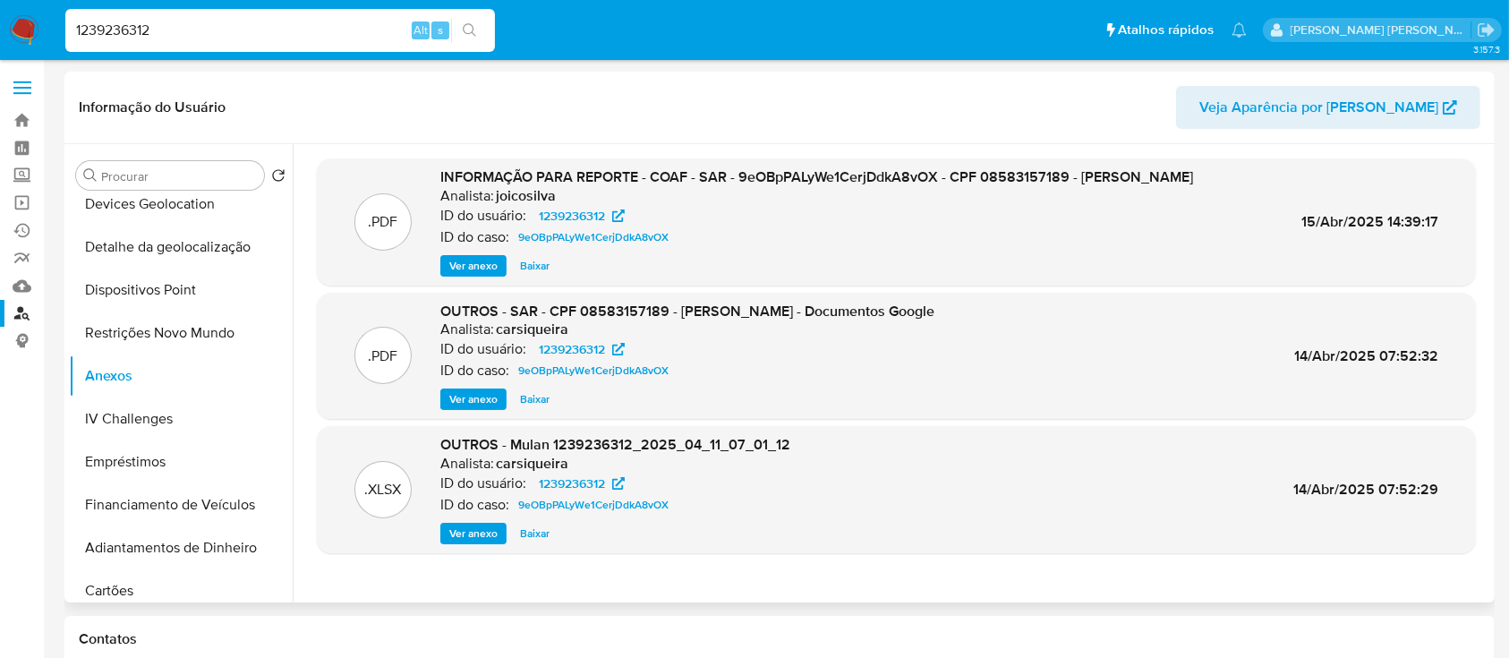
click at [481, 275] on span "Ver anexo" at bounding box center [473, 266] width 48 height 18
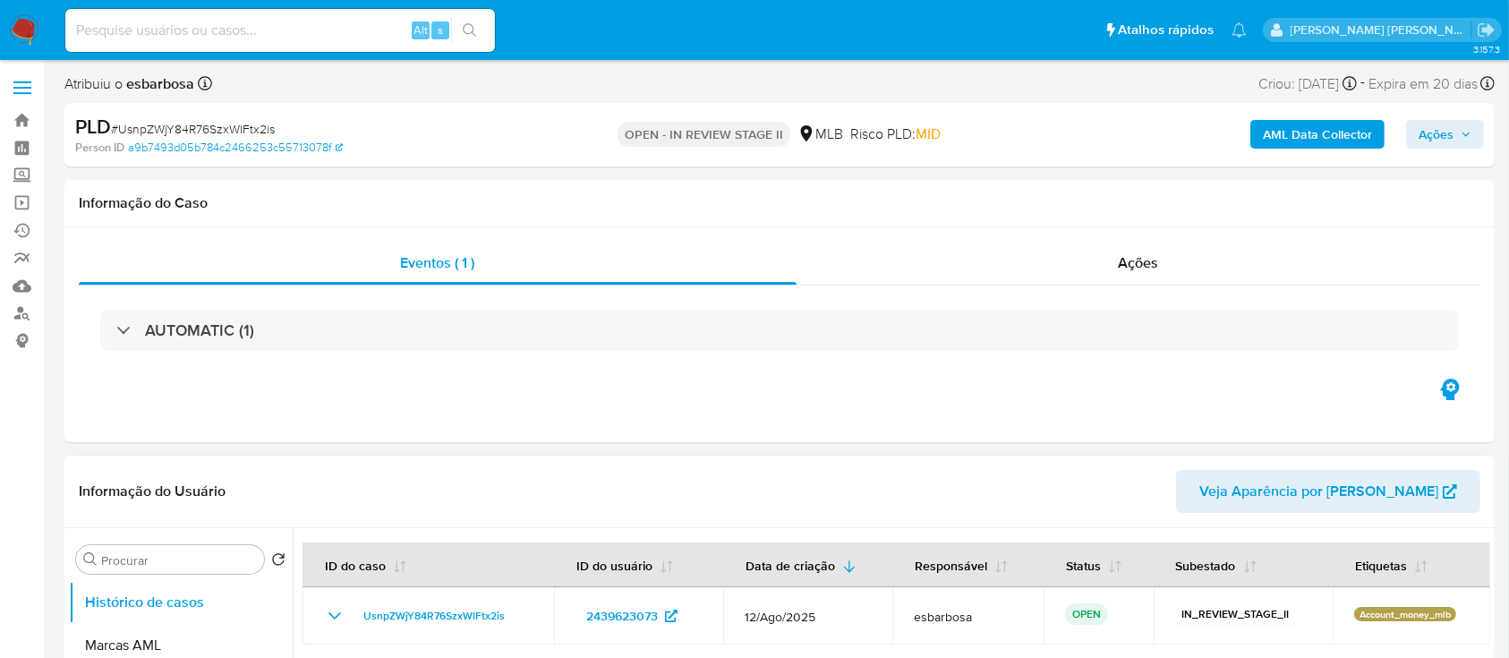
scroll to position [119, 0]
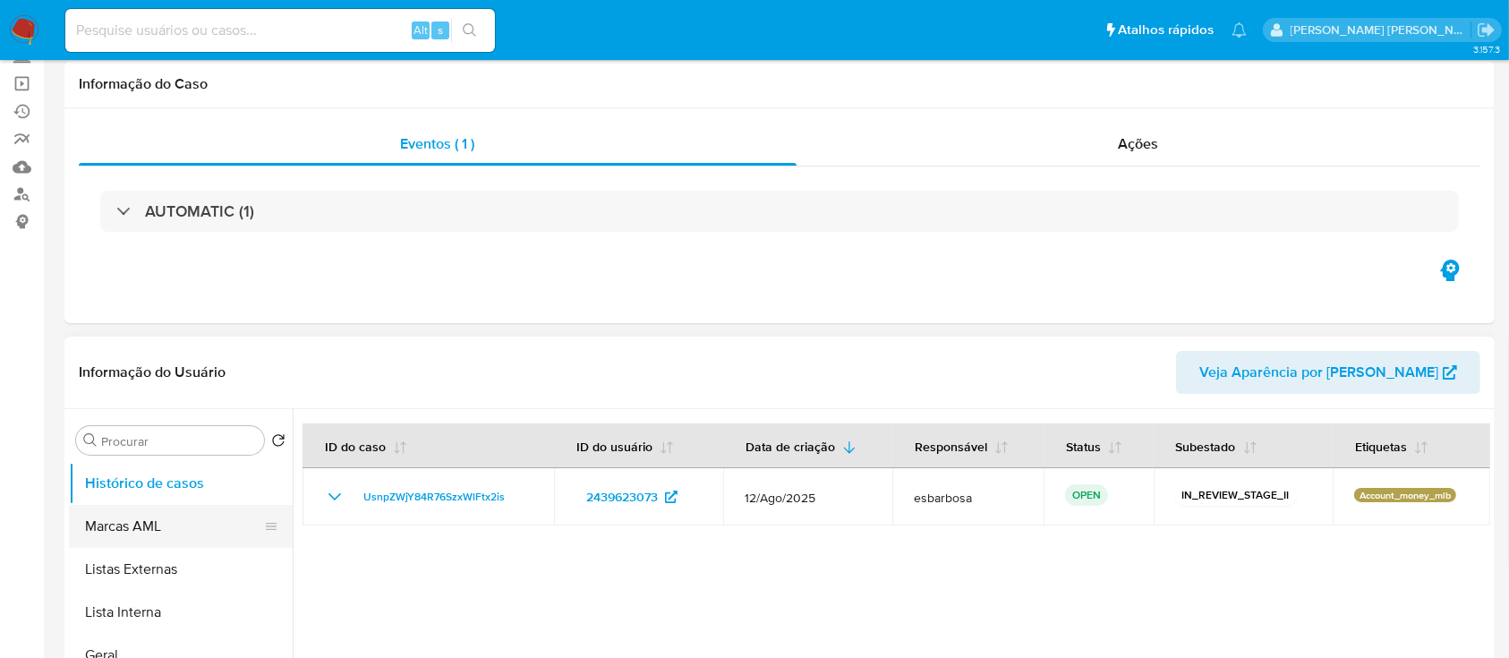
select select "10"
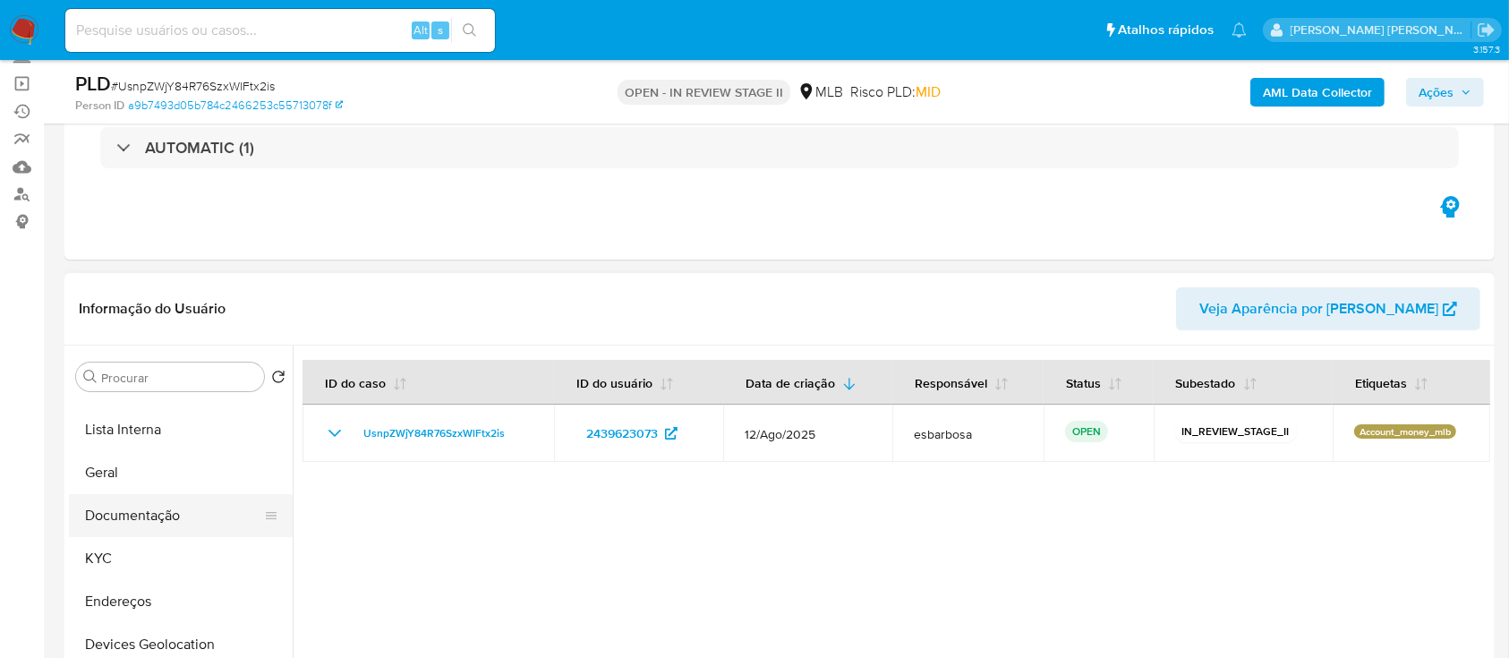
click at [179, 515] on button "Documentação" at bounding box center [173, 515] width 209 height 43
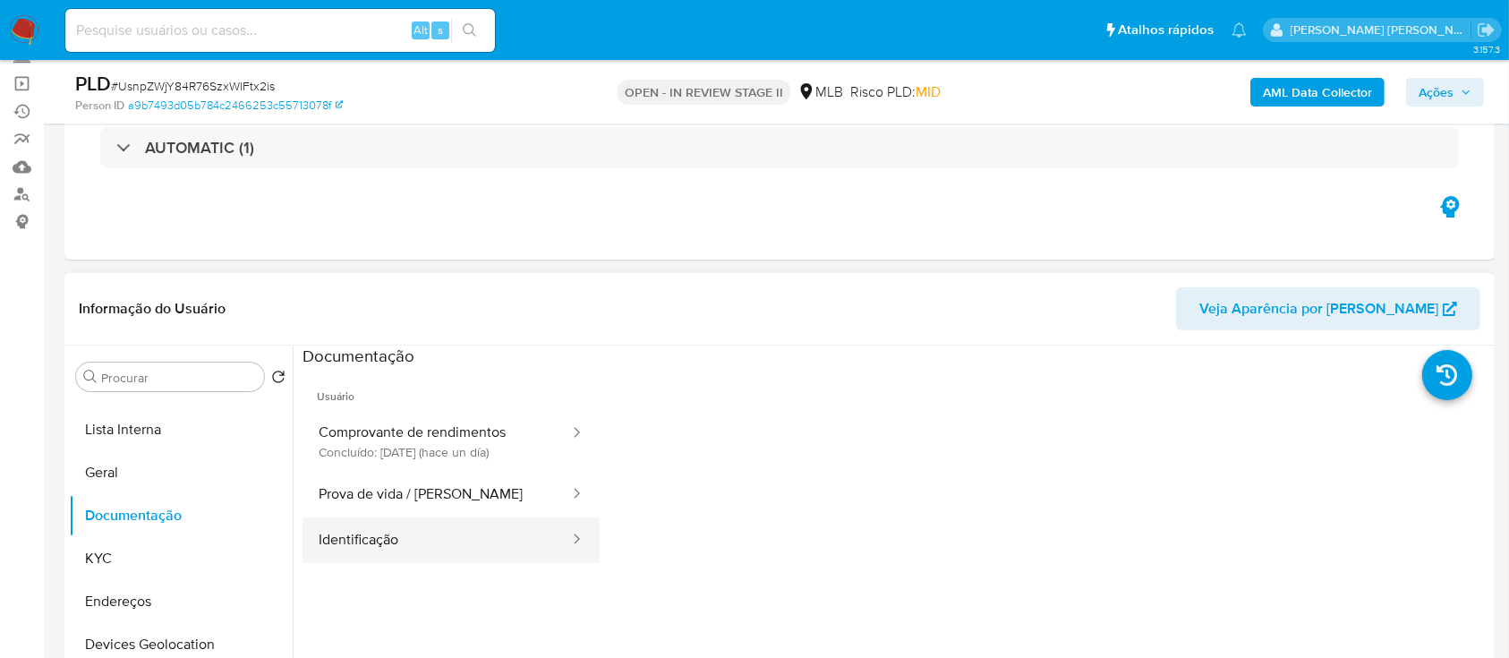
click at [407, 538] on button "Identificação" at bounding box center [436, 540] width 268 height 46
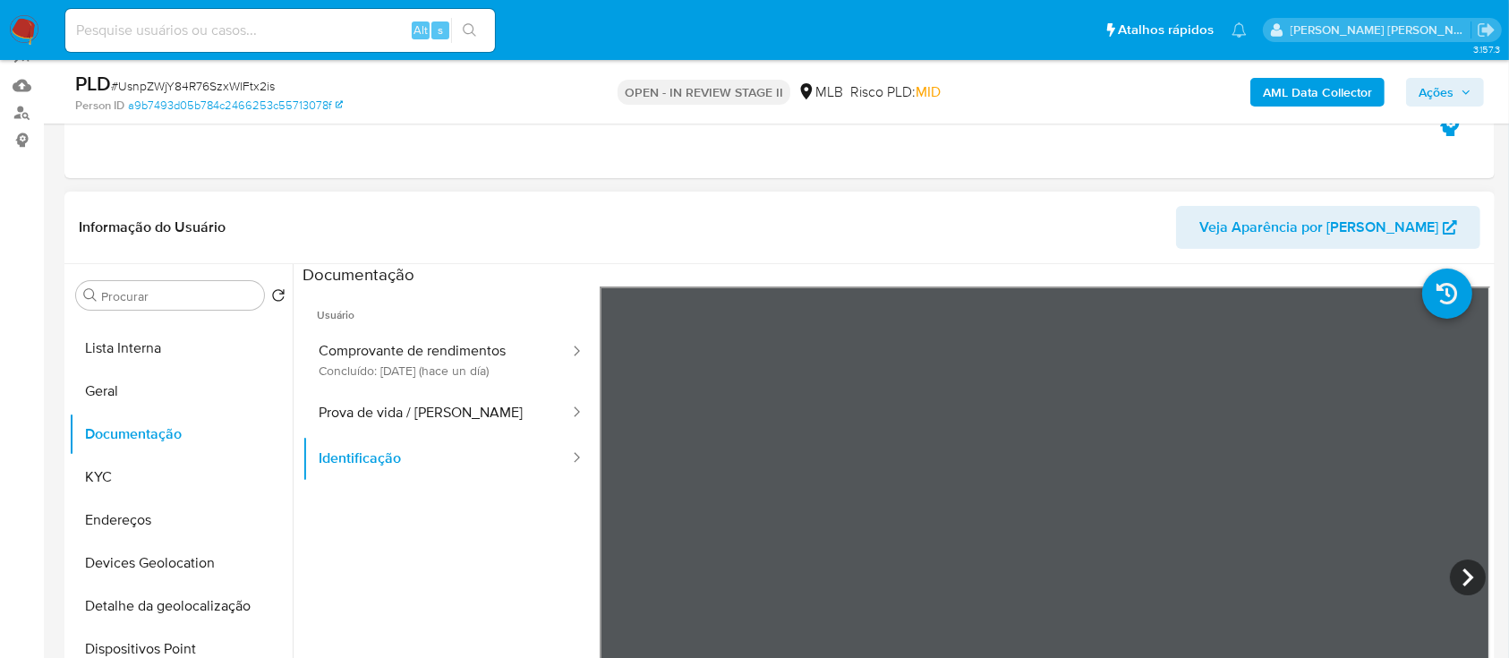
scroll to position [238, 0]
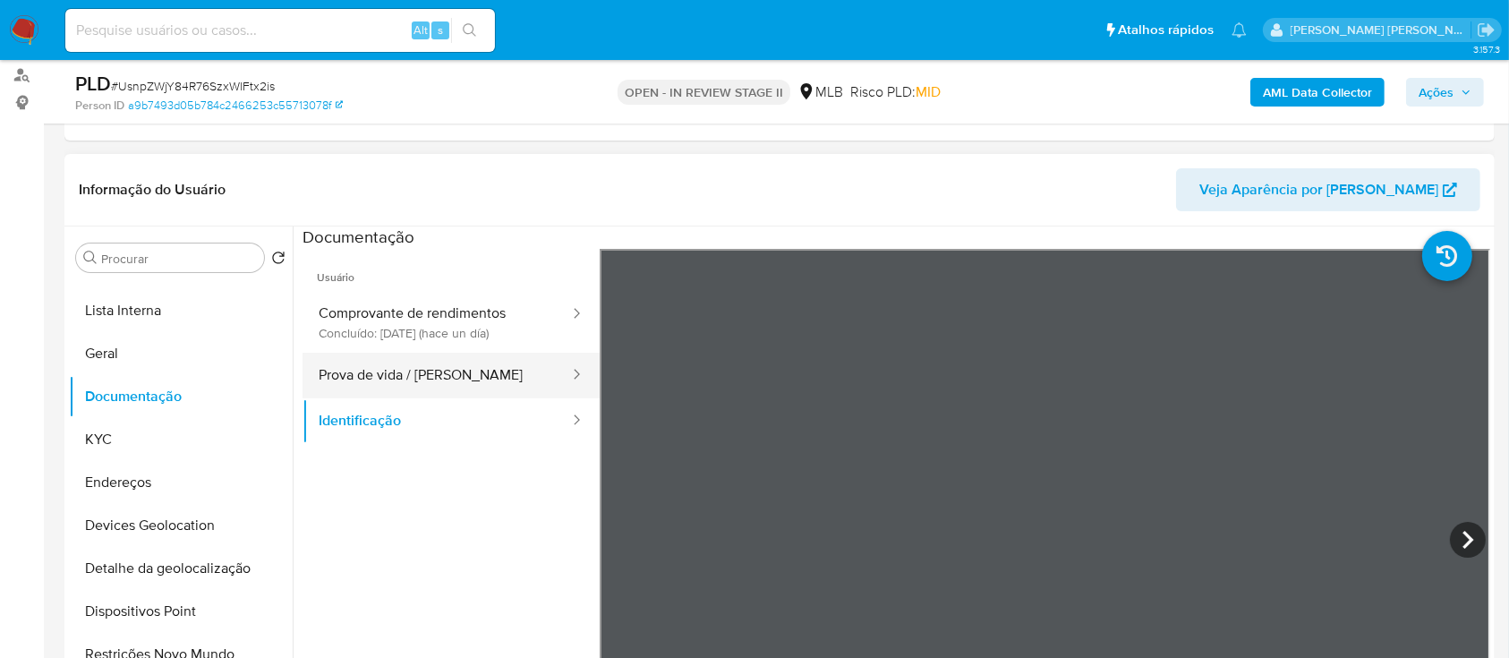
click at [412, 376] on button "Prova de vida / [PERSON_NAME]" at bounding box center [436, 376] width 268 height 46
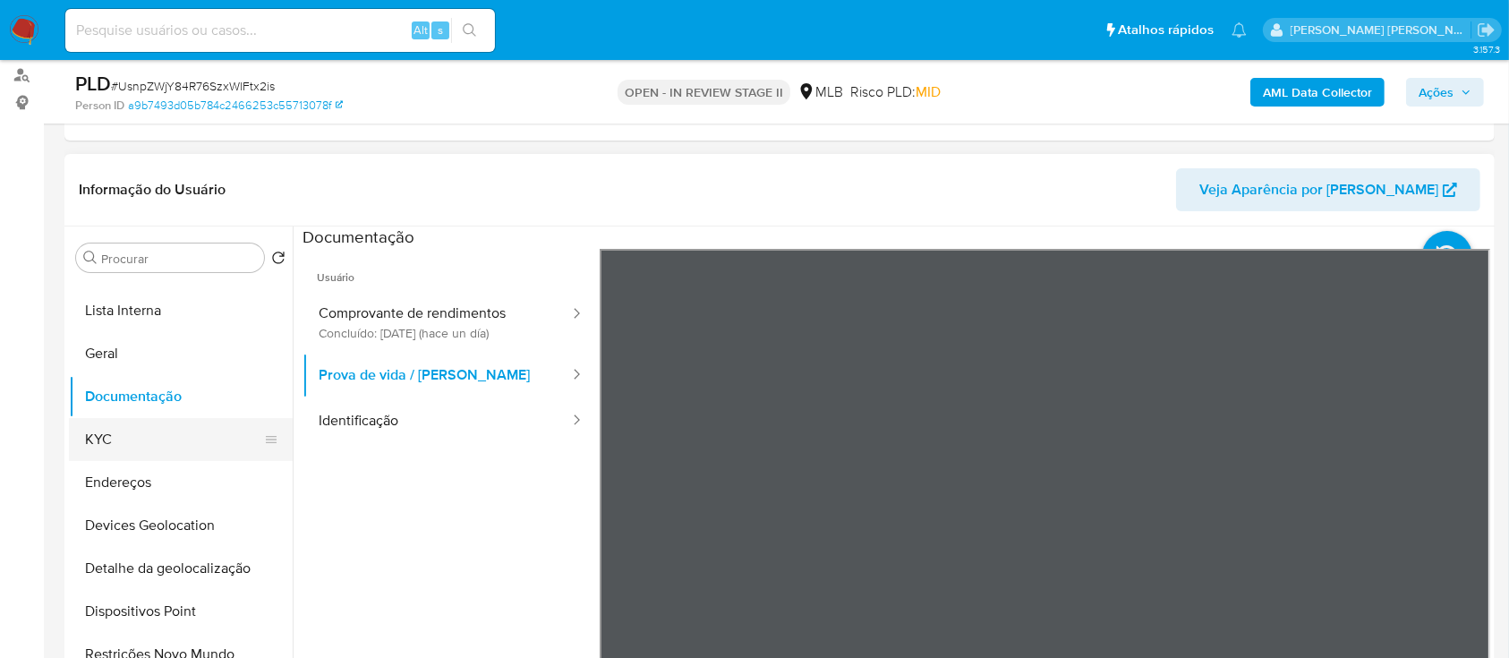
click at [188, 449] on button "KYC" at bounding box center [173, 439] width 209 height 43
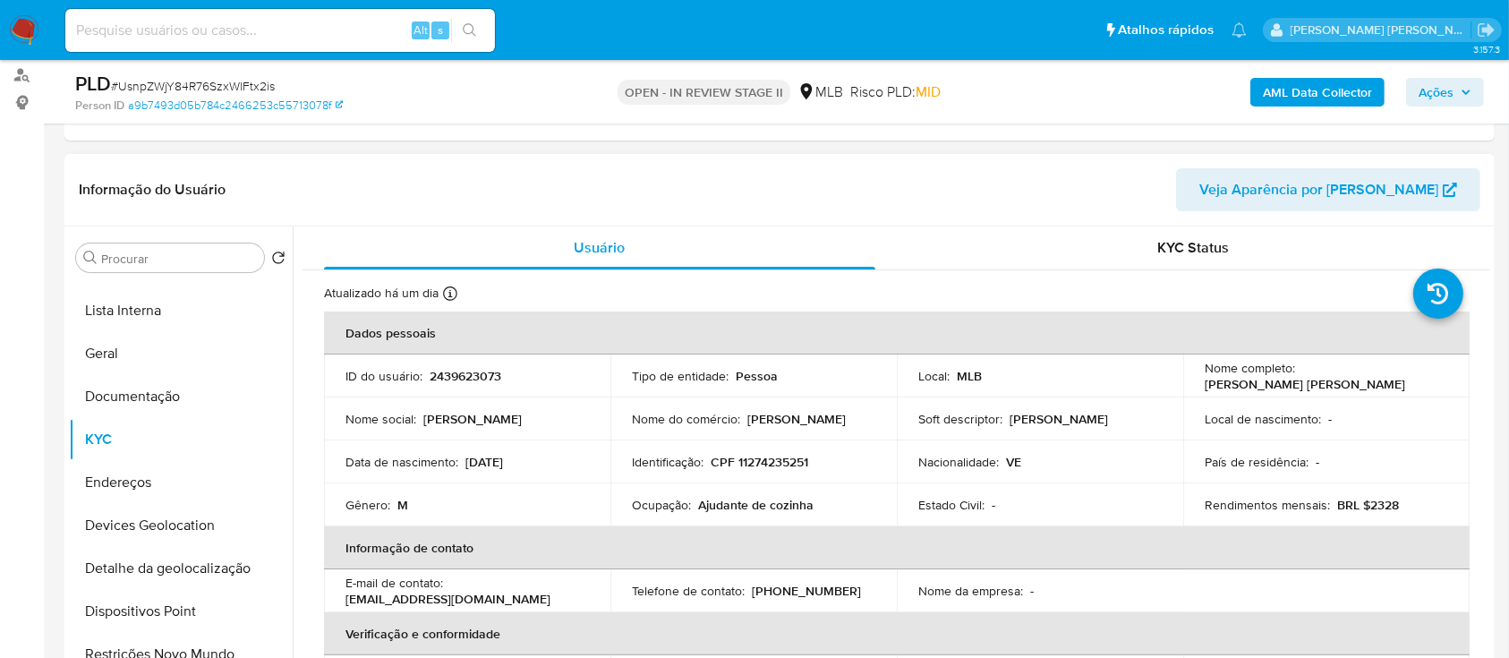
click at [781, 455] on p "CPF 11274235251" at bounding box center [759, 462] width 98 height 16
copy p "11274235251"
click at [1271, 384] on p "[PERSON_NAME] [PERSON_NAME]" at bounding box center [1304, 384] width 200 height 16
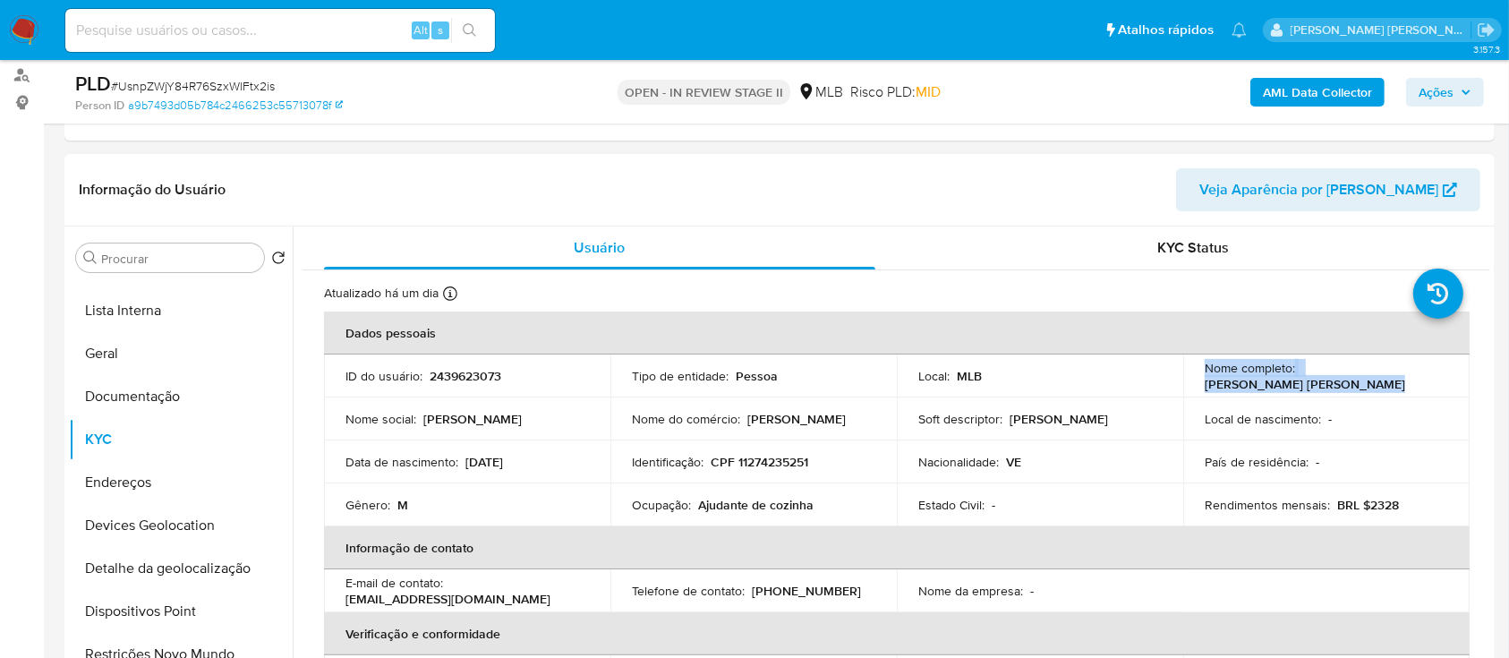
click at [1271, 384] on p "[PERSON_NAME] [PERSON_NAME]" at bounding box center [1304, 384] width 200 height 16
drag, startPoint x: 1334, startPoint y: 378, endPoint x: 1408, endPoint y: 390, distance: 74.3
click at [1335, 378] on p "[PERSON_NAME] [PERSON_NAME]" at bounding box center [1304, 384] width 200 height 16
click at [1430, 387] on div "Nome completo : Anthony Brayan Camacho Contreras" at bounding box center [1325, 376] width 243 height 32
drag, startPoint x: 1415, startPoint y: 383, endPoint x: 1198, endPoint y: 387, distance: 216.6
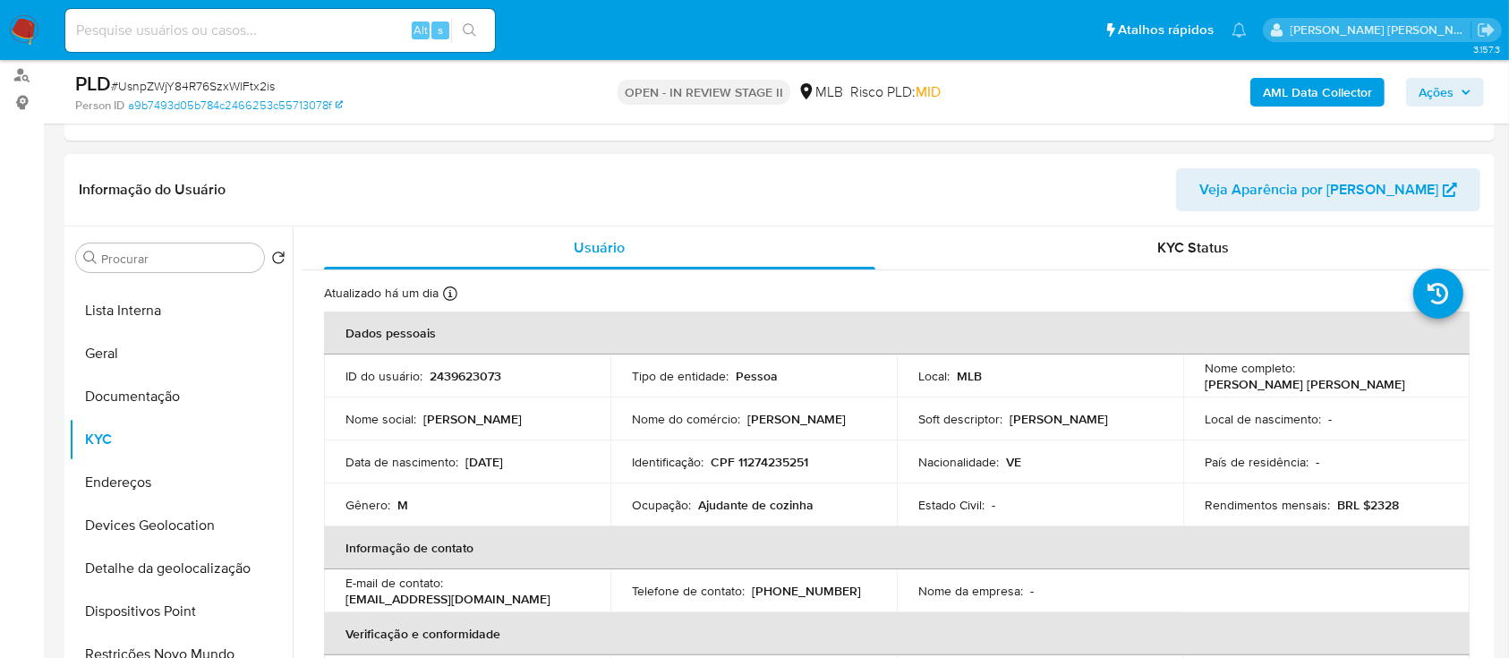
click at [1204, 387] on div "Nome completo : Anthony Brayan Camacho Contreras" at bounding box center [1325, 376] width 243 height 32
copy p "[PERSON_NAME] [PERSON_NAME]"
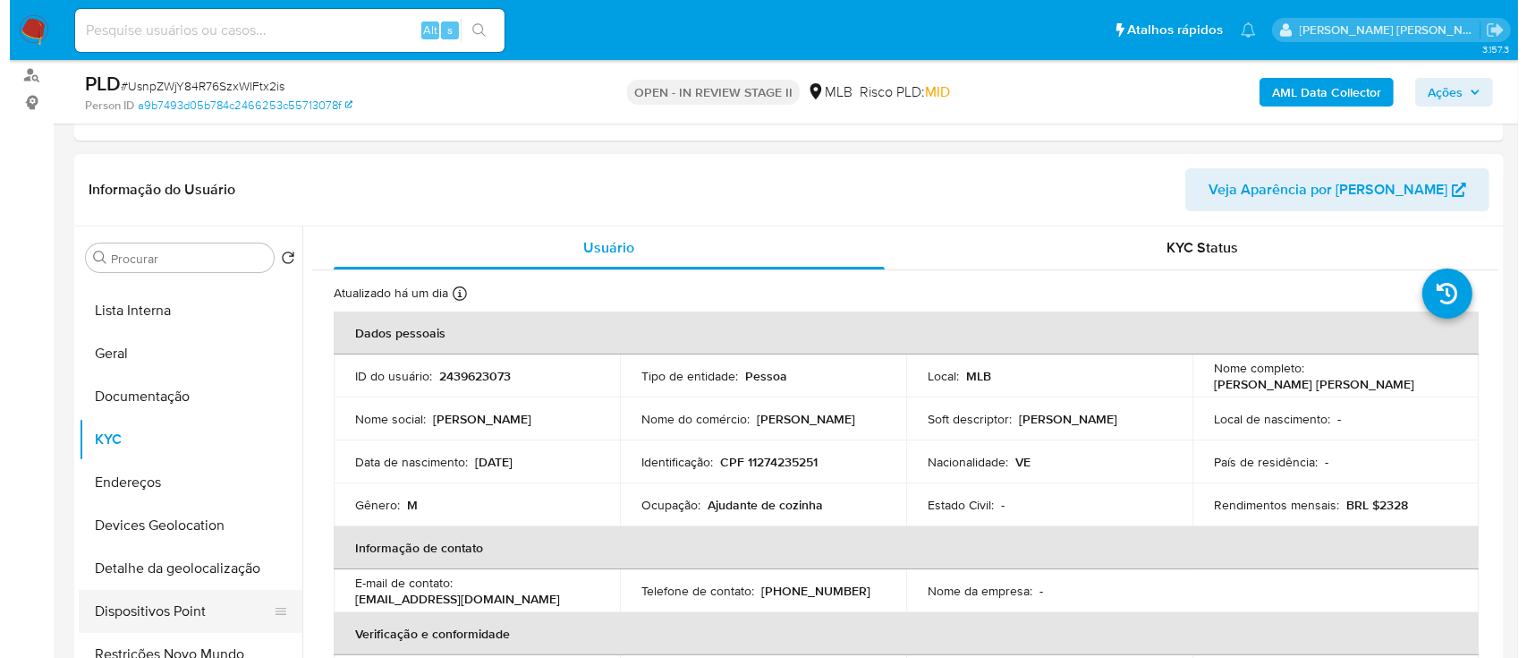
scroll to position [358, 0]
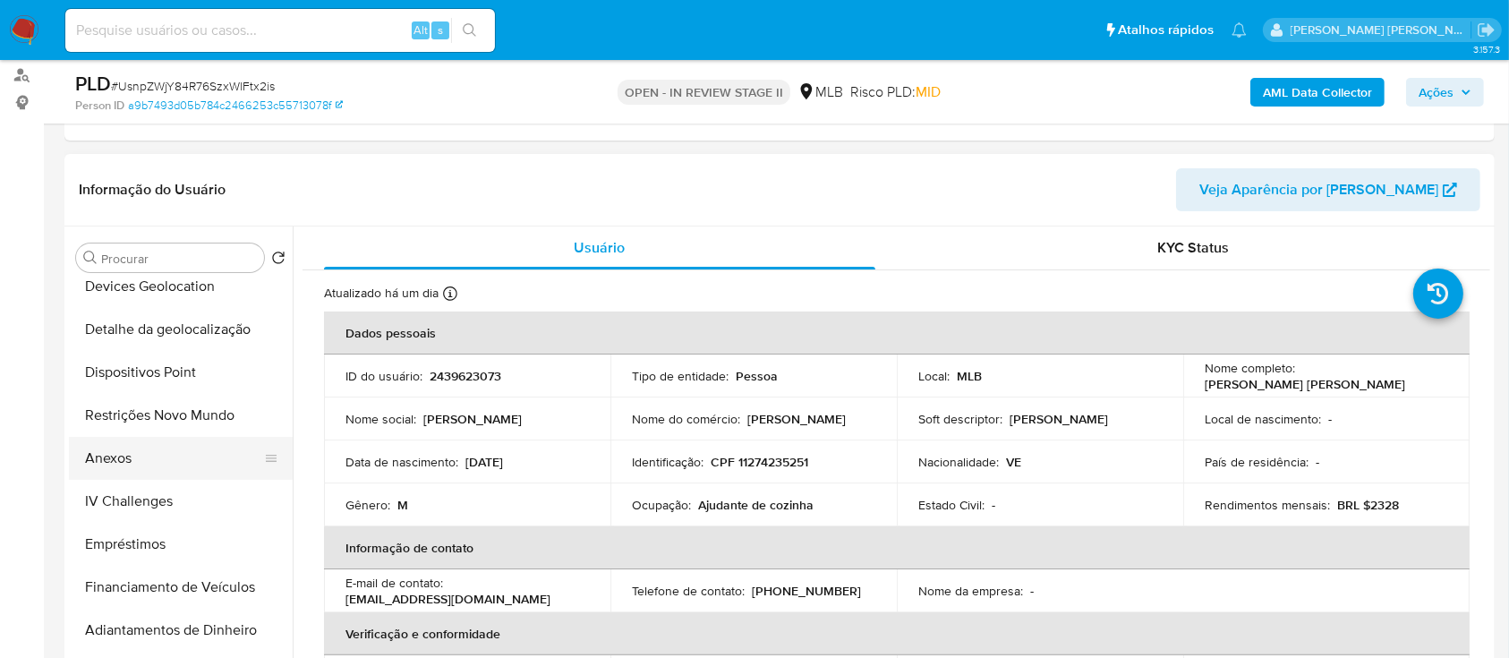
click at [127, 462] on button "Anexos" at bounding box center [173, 458] width 209 height 43
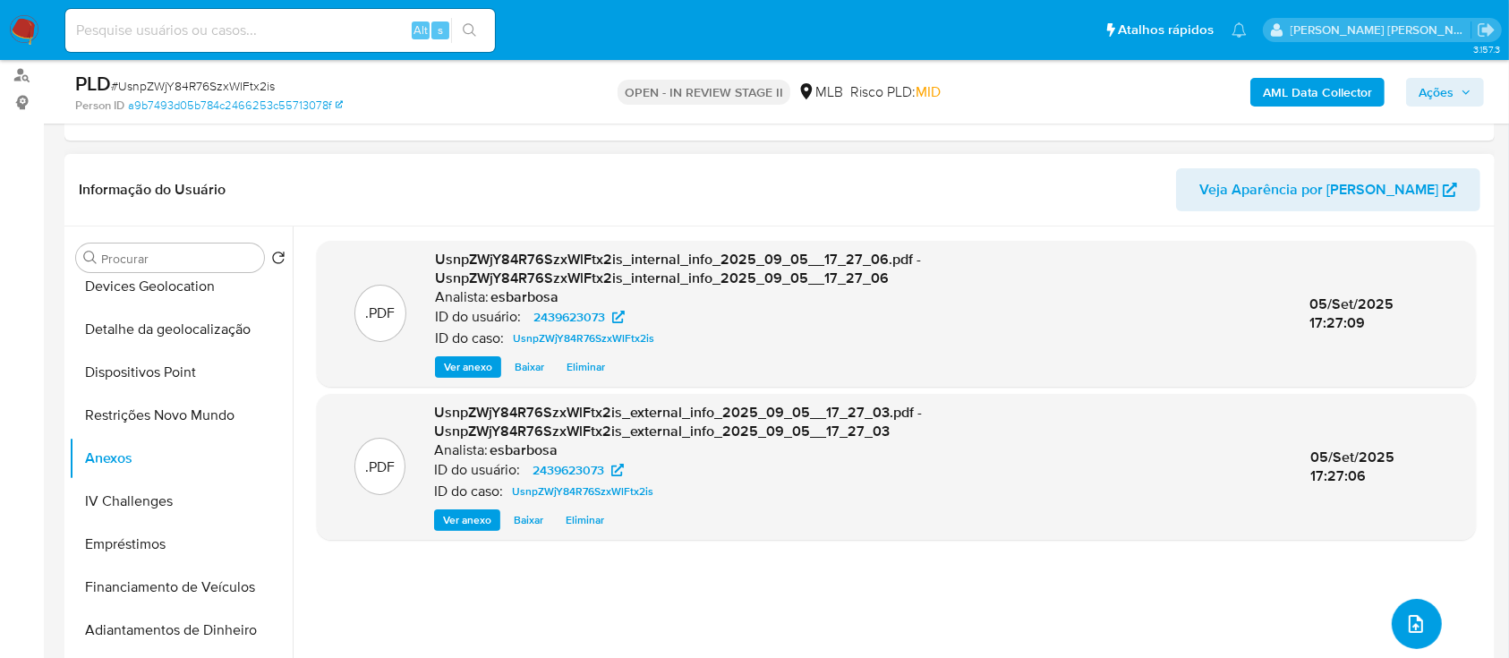
click at [1410, 625] on icon "upload-file" at bounding box center [1415, 623] width 21 height 21
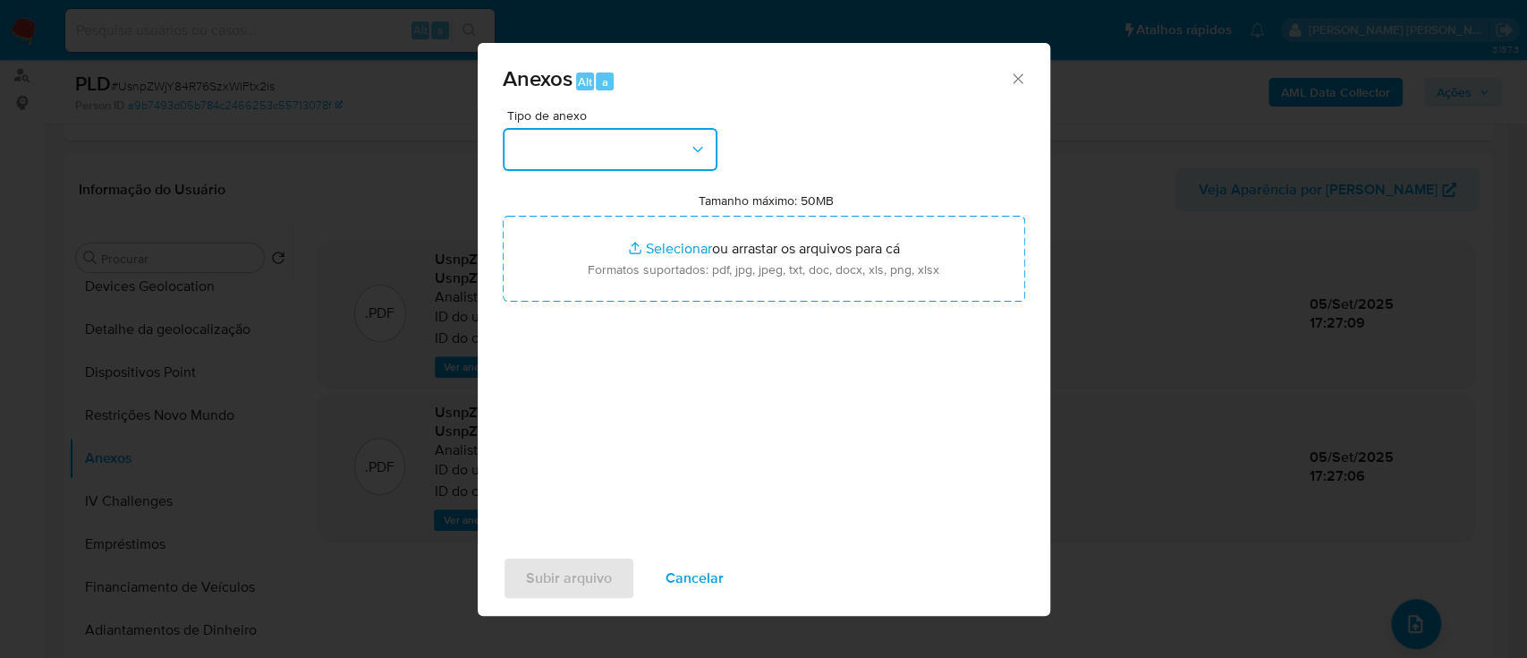
click at [591, 149] on button "button" at bounding box center [610, 149] width 215 height 43
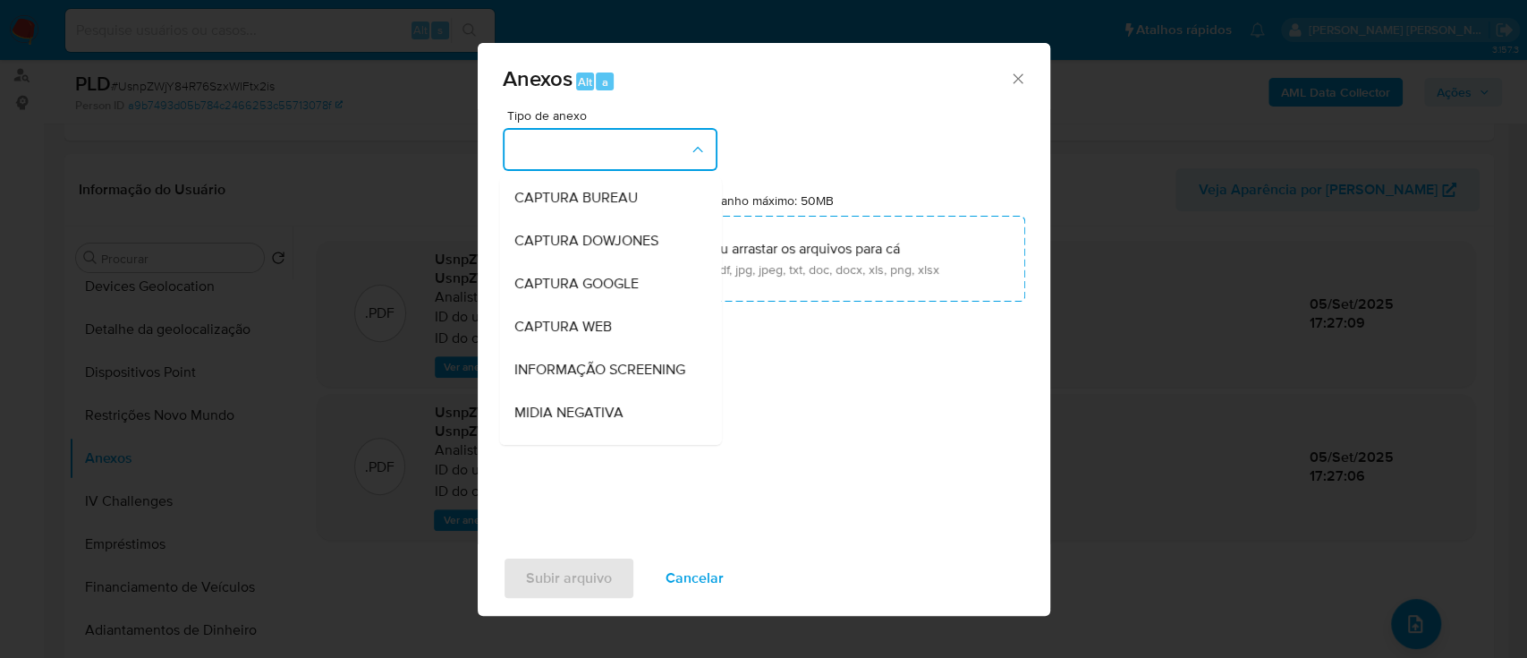
drag, startPoint x: 857, startPoint y: 411, endPoint x: 794, endPoint y: 347, distance: 89.8
click at [857, 411] on div "Tipo de anexo CAPTURA BUREAU CAPTURA DOWJONES CAPTURA GOOGLE CAPTURA WEB INFORM…" at bounding box center [764, 320] width 523 height 422
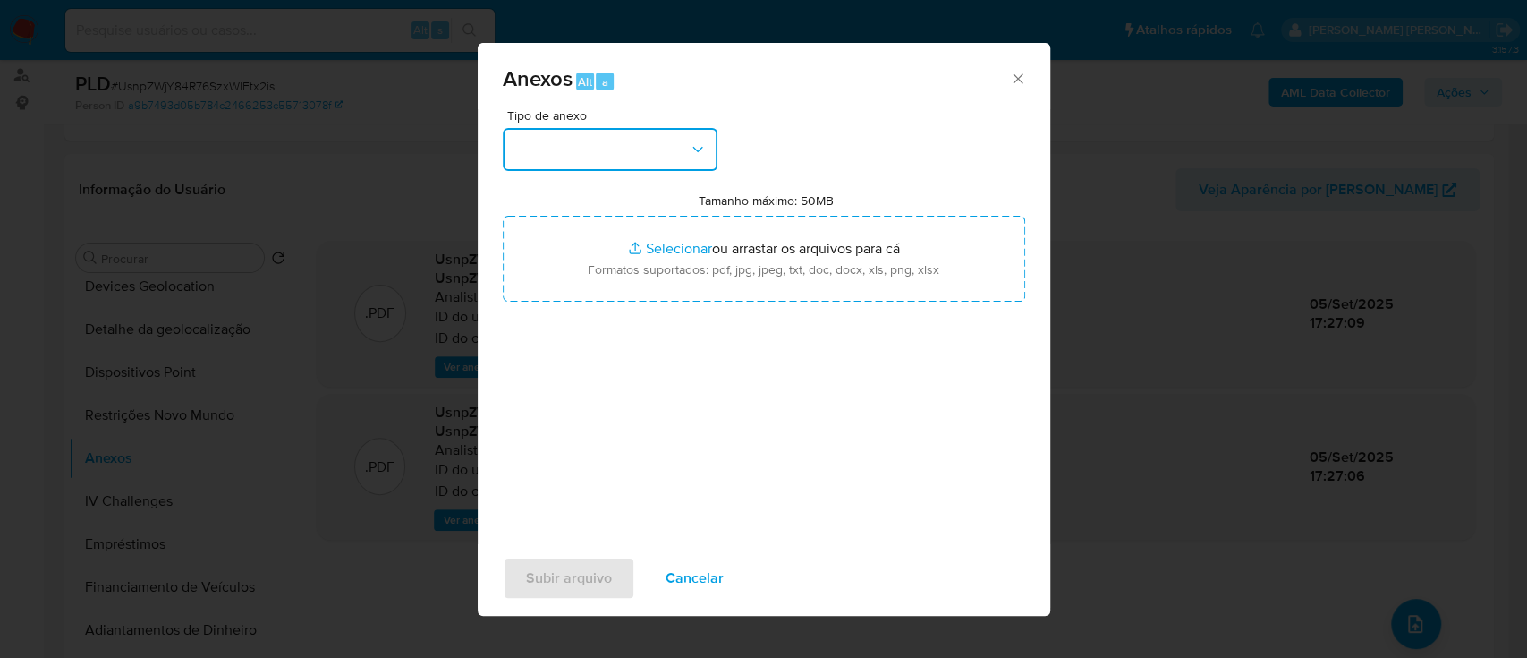
click at [648, 139] on button "button" at bounding box center [610, 149] width 215 height 43
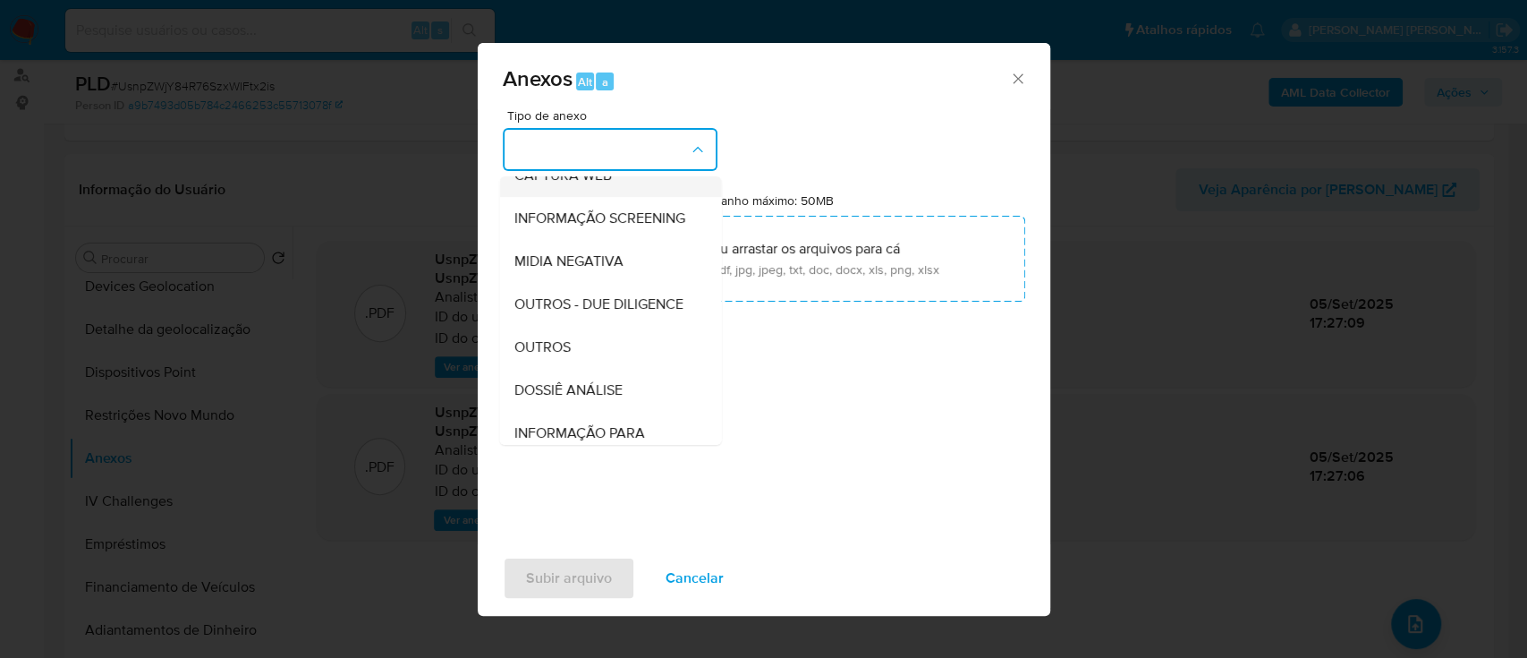
scroll to position [275, 0]
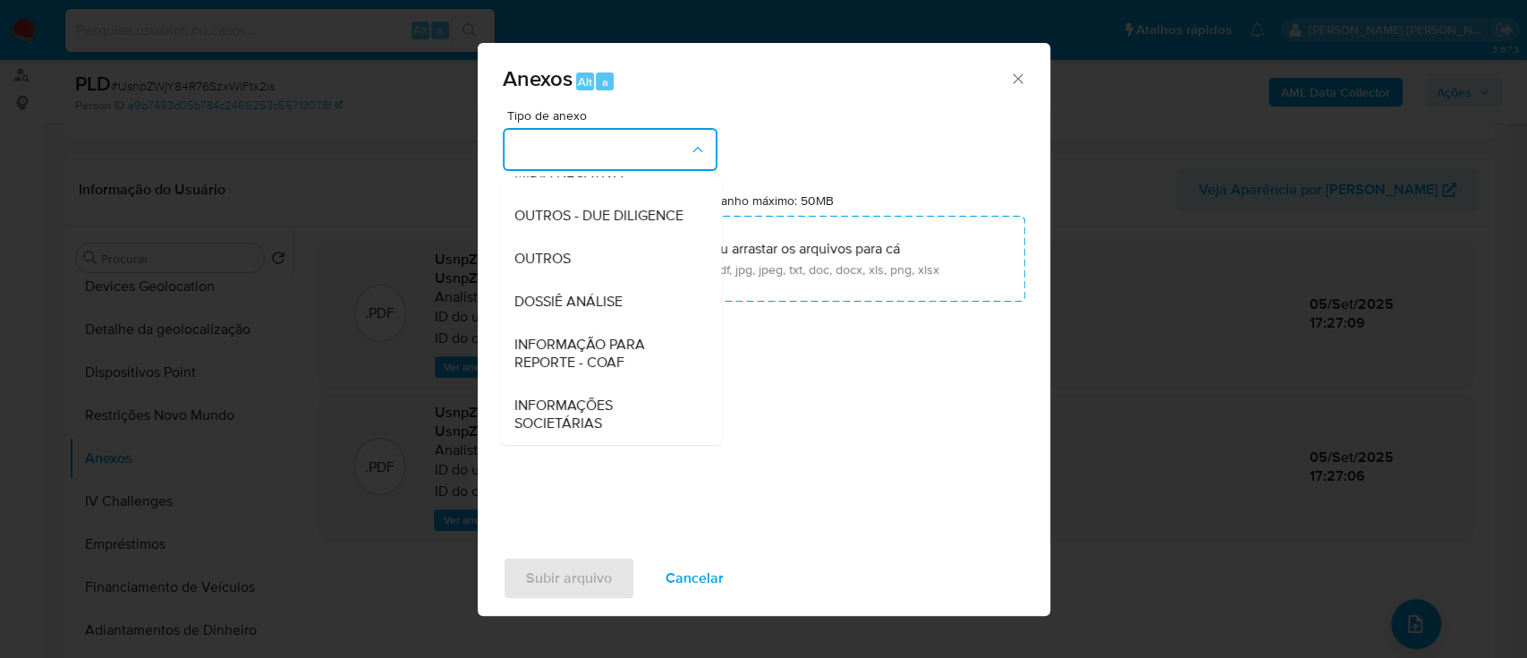
click at [859, 384] on div "Tipo de anexo CAPTURA BUREAU CAPTURA DOWJONES CAPTURA GOOGLE CAPTURA WEB INFORM…" at bounding box center [764, 320] width 523 height 422
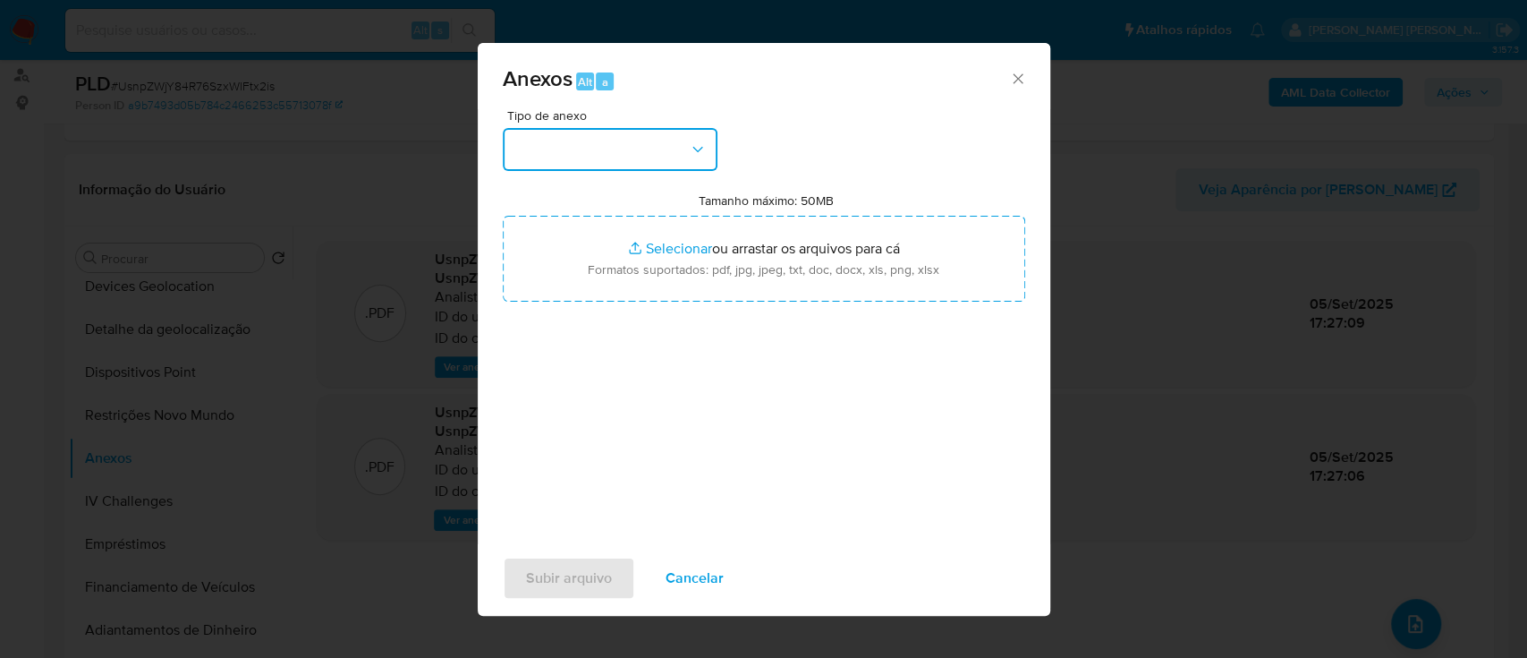
drag, startPoint x: 659, startPoint y: 154, endPoint x: 659, endPoint y: 166, distance: 11.6
click at [659, 154] on button "button" at bounding box center [610, 149] width 215 height 43
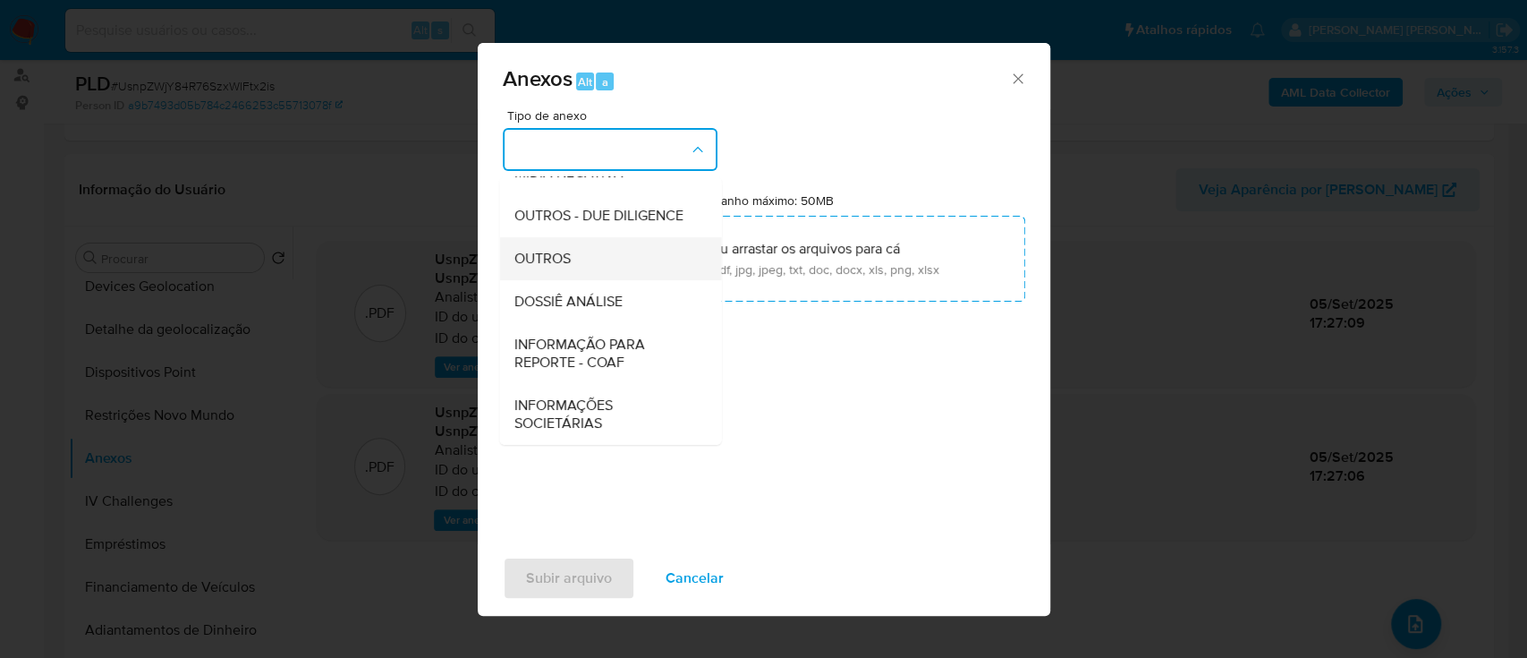
click at [559, 262] on span "OUTROS" at bounding box center [542, 259] width 56 height 18
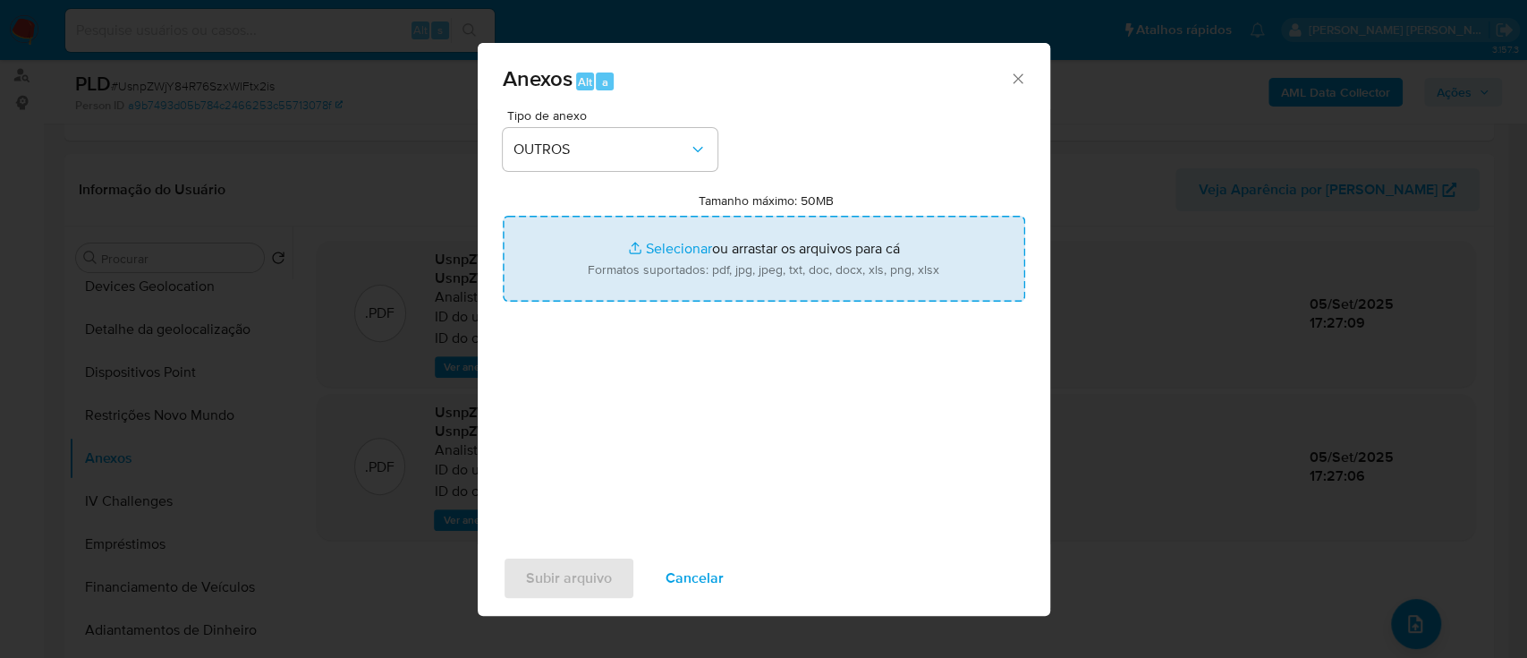
click at [656, 246] on input "Tamanho máximo: 50MB Selecionar arquivos" at bounding box center [764, 259] width 523 height 86
type input "C:\fakepath\SAR - XXXXX - CPF 11274235251 - ANTHONY BRAYAN CAMACHO CONTRERAS.pdf"
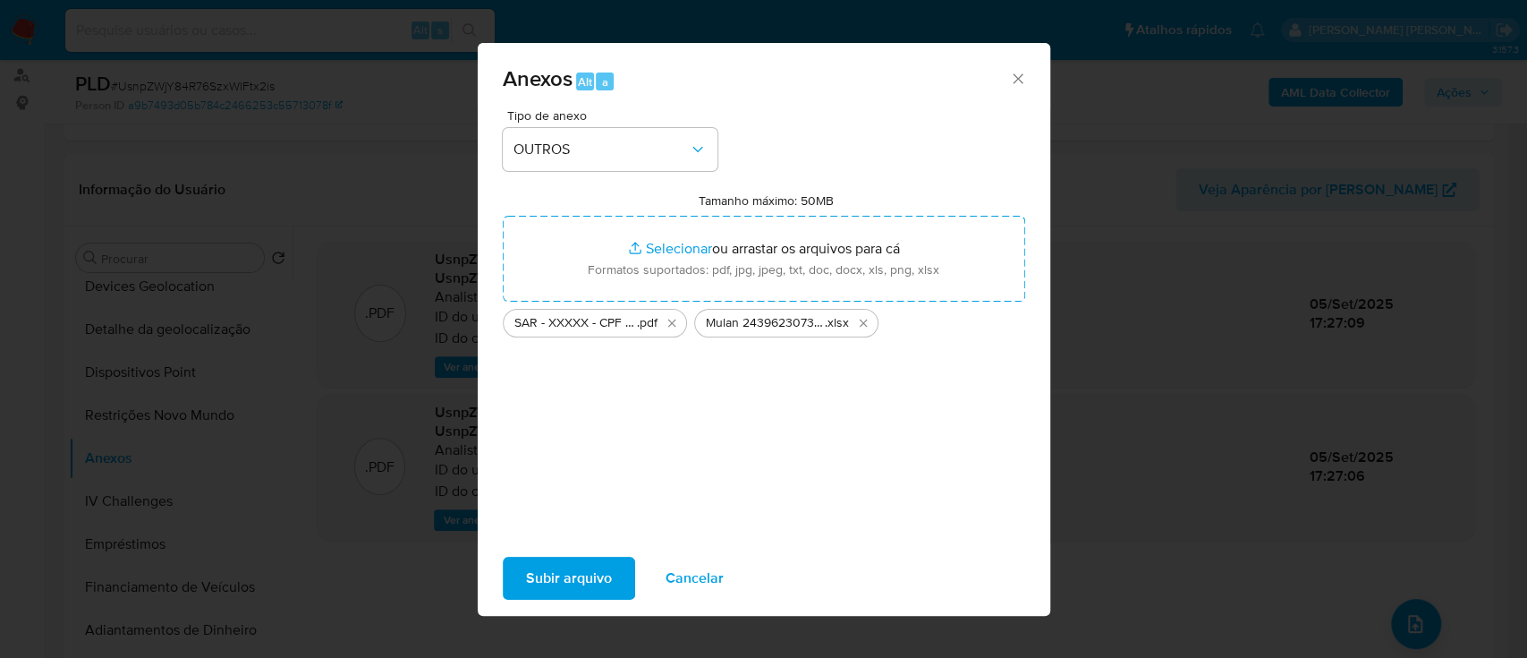
click at [555, 576] on span "Subir arquivo" at bounding box center [569, 577] width 86 height 39
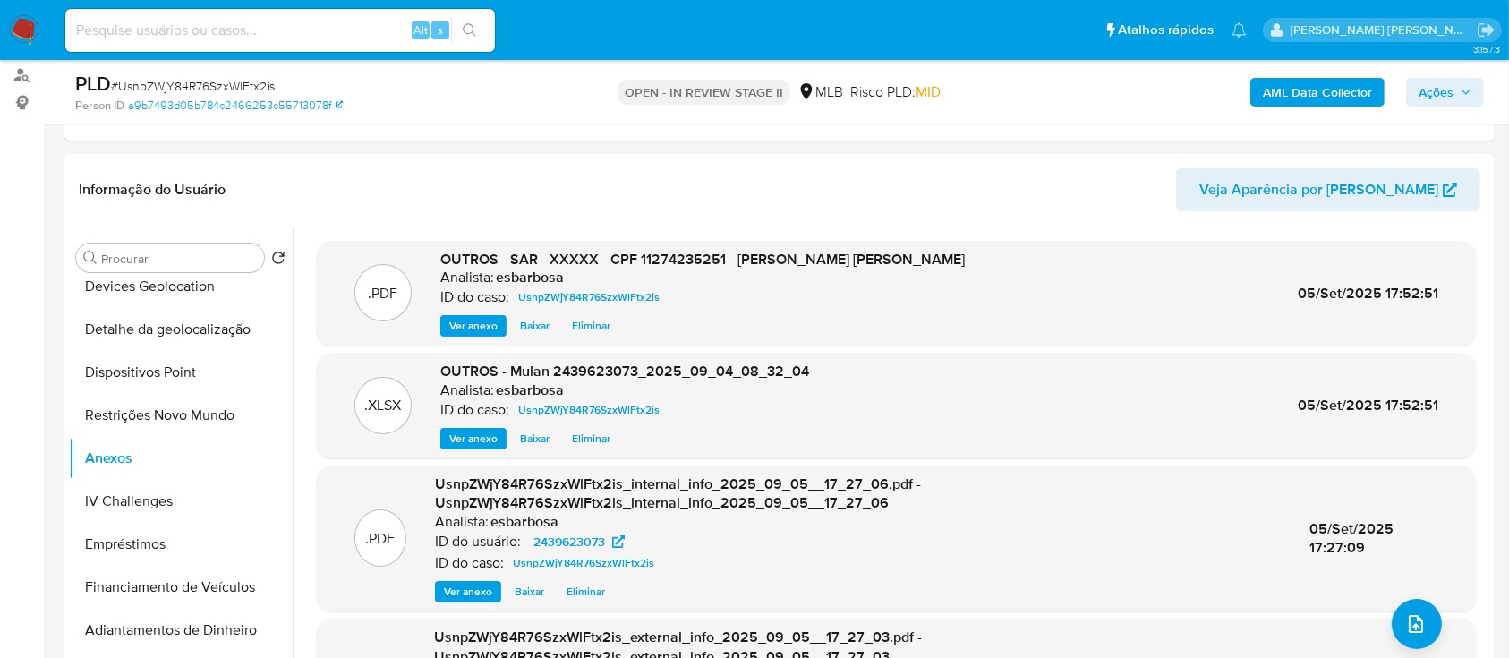
click at [1450, 82] on span "Ações" at bounding box center [1435, 92] width 35 height 29
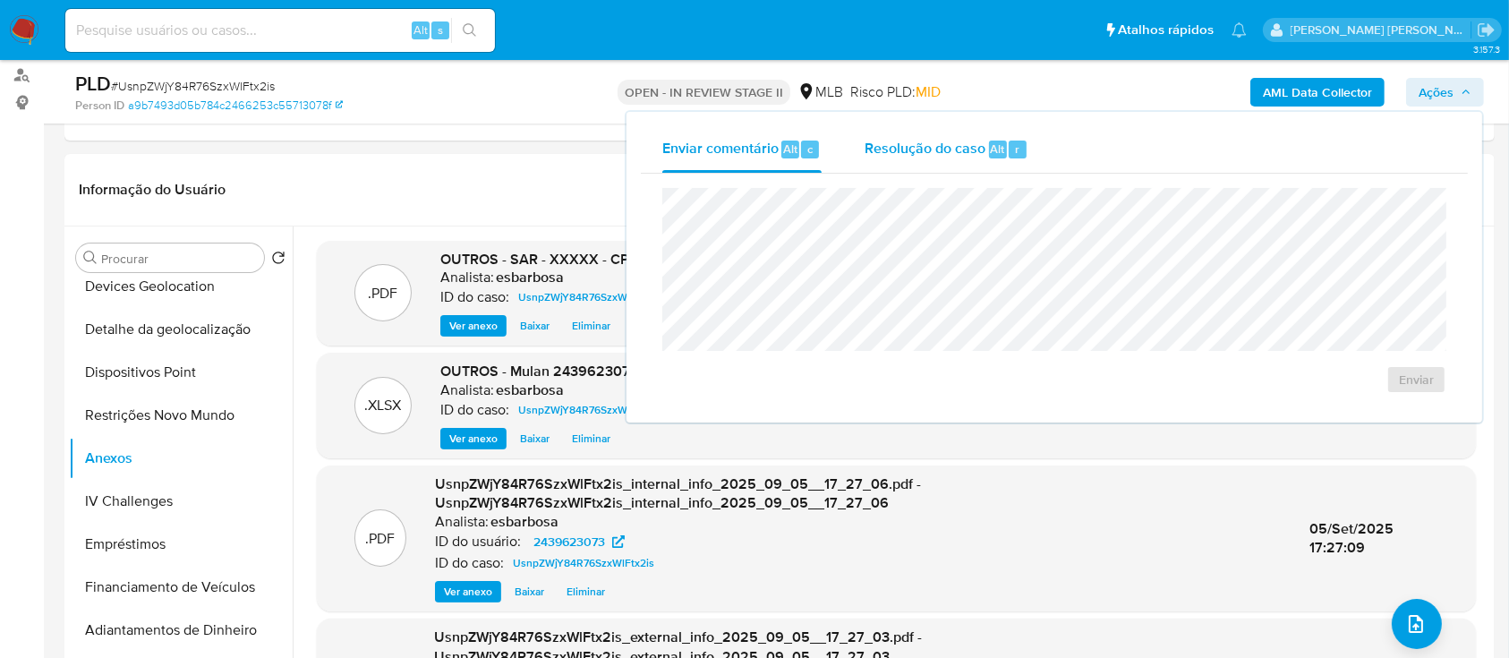
click at [919, 149] on span "Resolução do caso" at bounding box center [924, 148] width 121 height 21
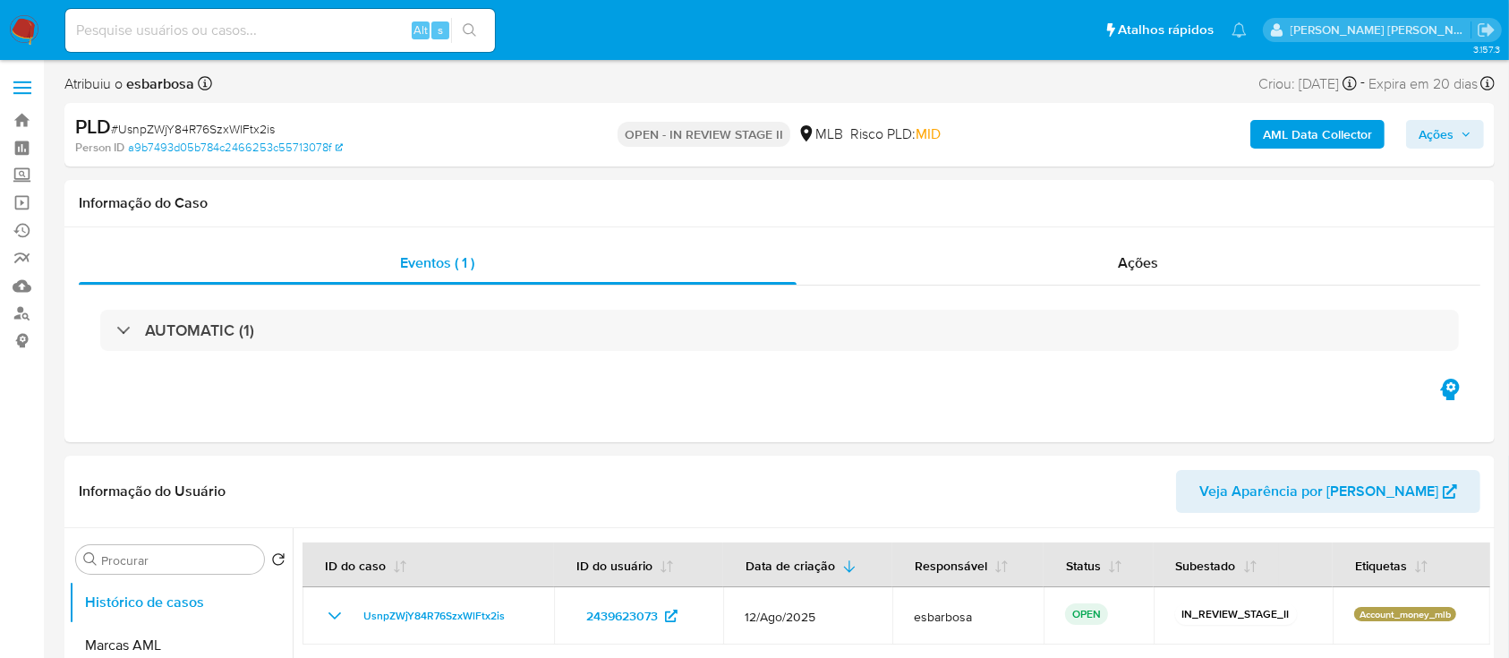
select select "10"
click at [1448, 142] on span "Ações" at bounding box center [1435, 134] width 35 height 29
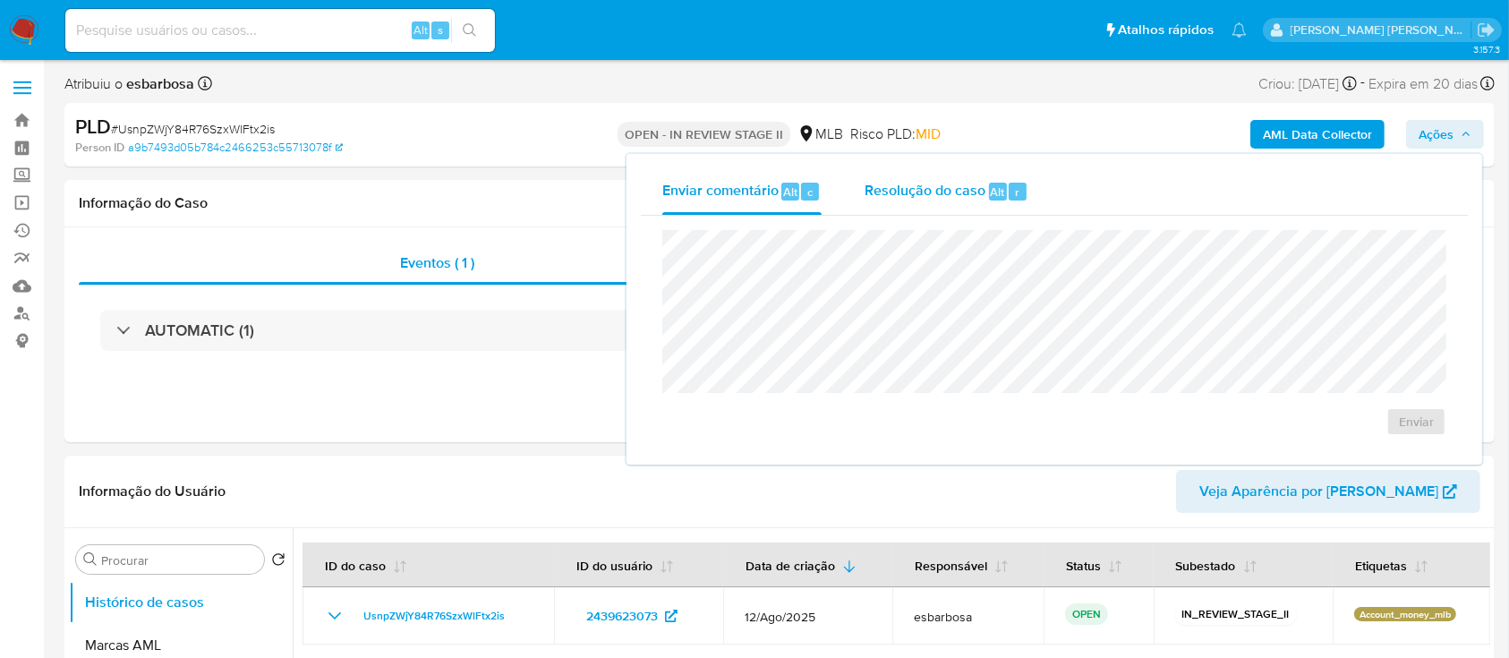
click at [950, 195] on span "Resolução do caso" at bounding box center [924, 191] width 121 height 21
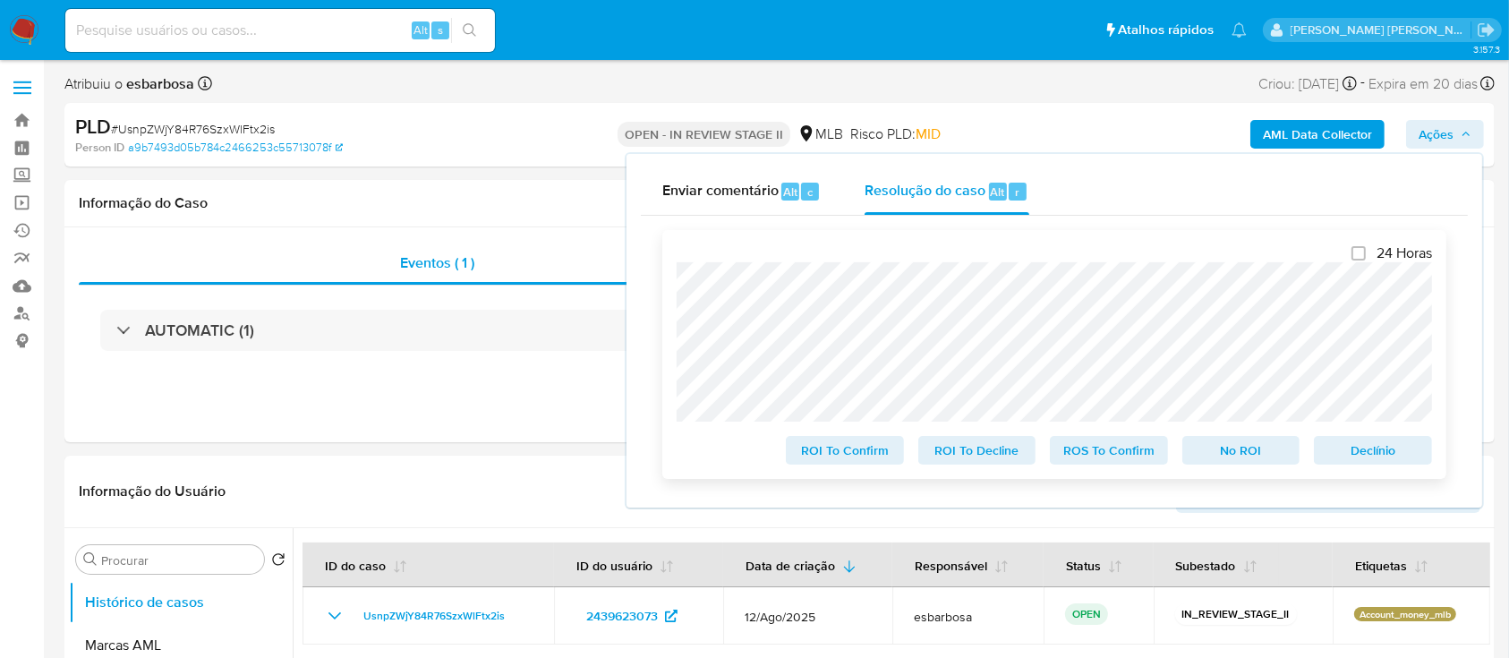
click at [1081, 454] on span "ROS To Confirm" at bounding box center [1108, 450] width 93 height 25
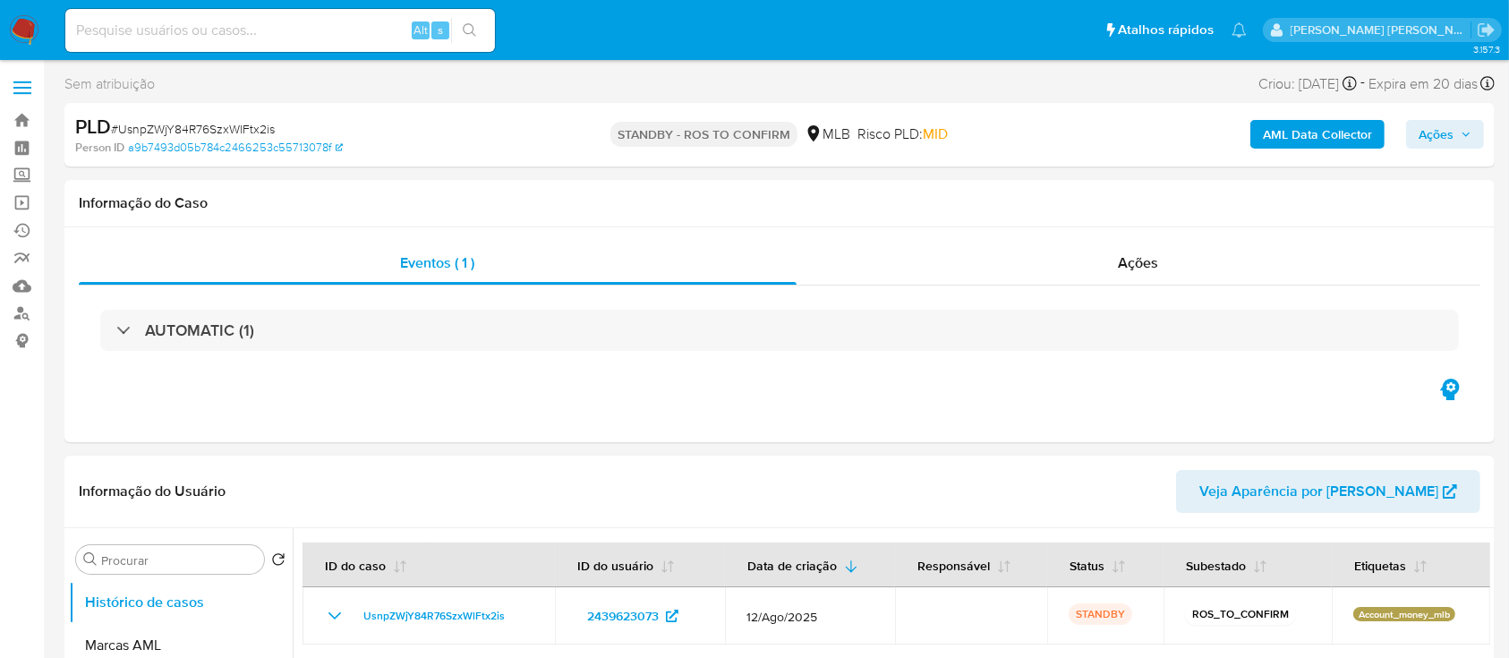
select select "10"
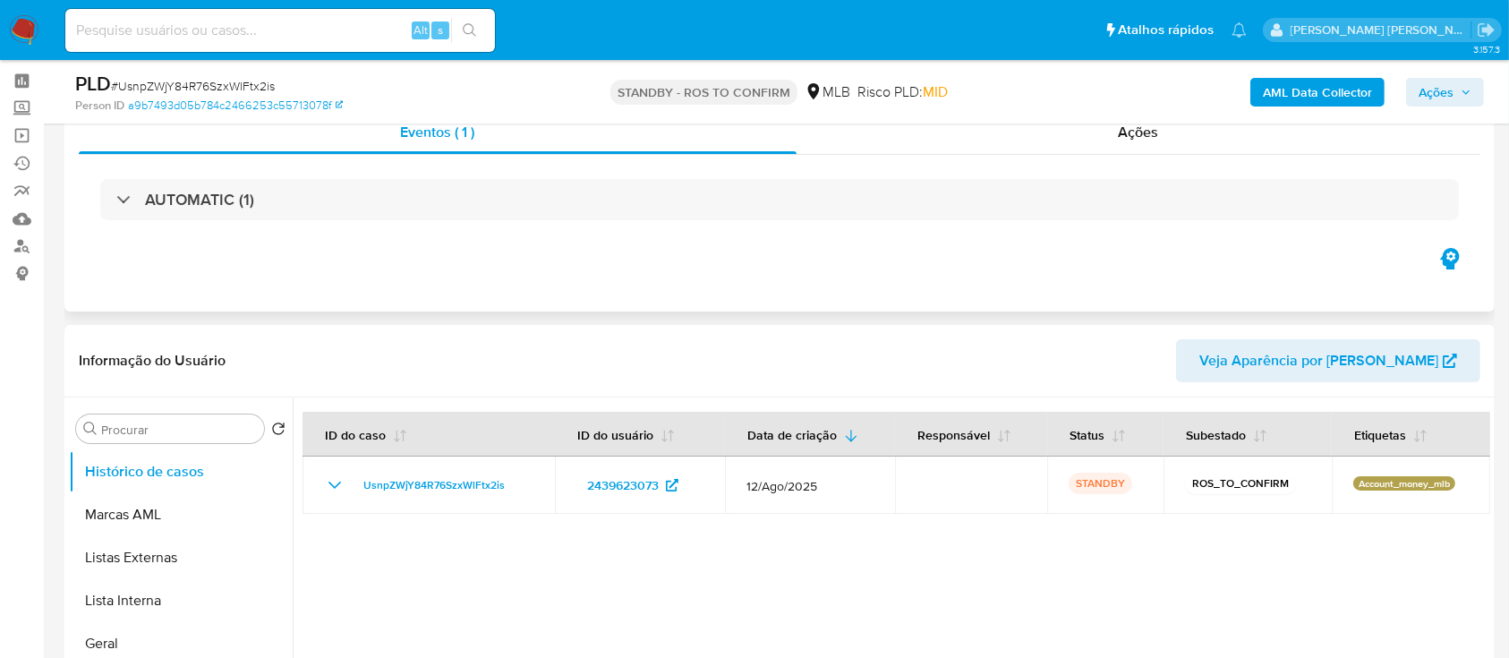
scroll to position [119, 0]
